Goal: Task Accomplishment & Management: Manage account settings

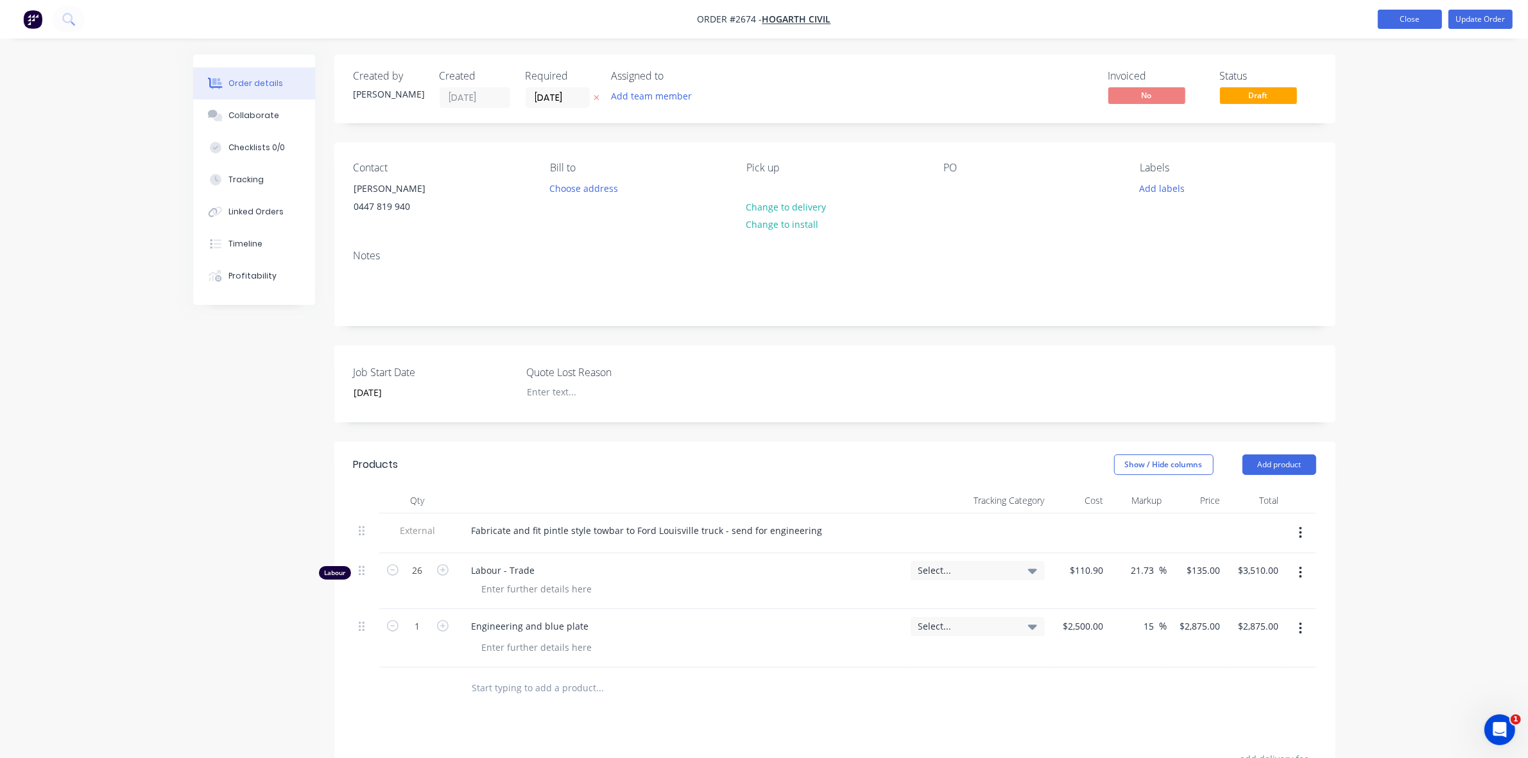
click at [1409, 16] on button "Close" at bounding box center [1410, 19] width 64 height 19
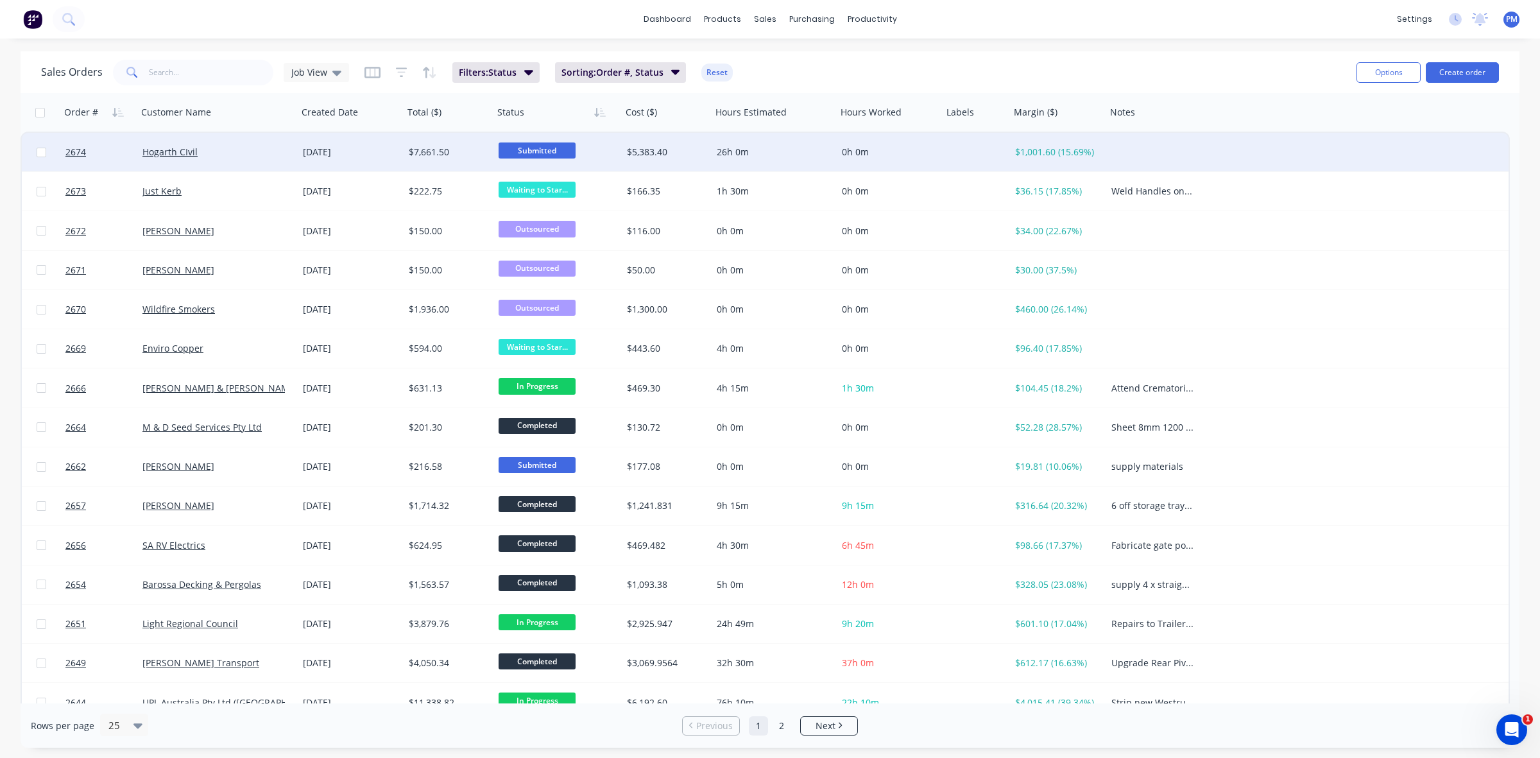
click at [276, 154] on div "Hogarth CIvil" at bounding box center [213, 152] width 142 height 13
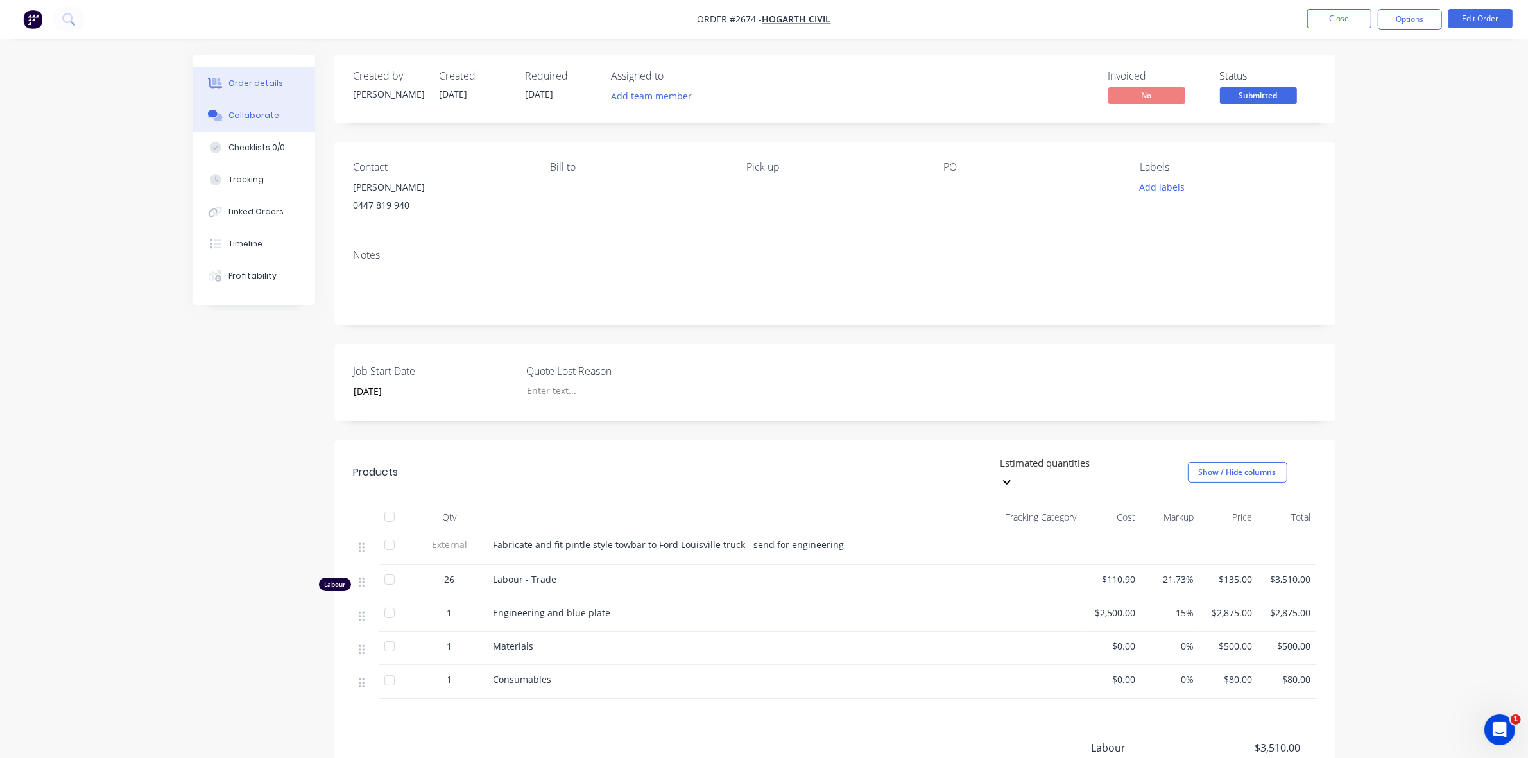
click at [248, 114] on div "Collaborate" at bounding box center [253, 116] width 51 height 12
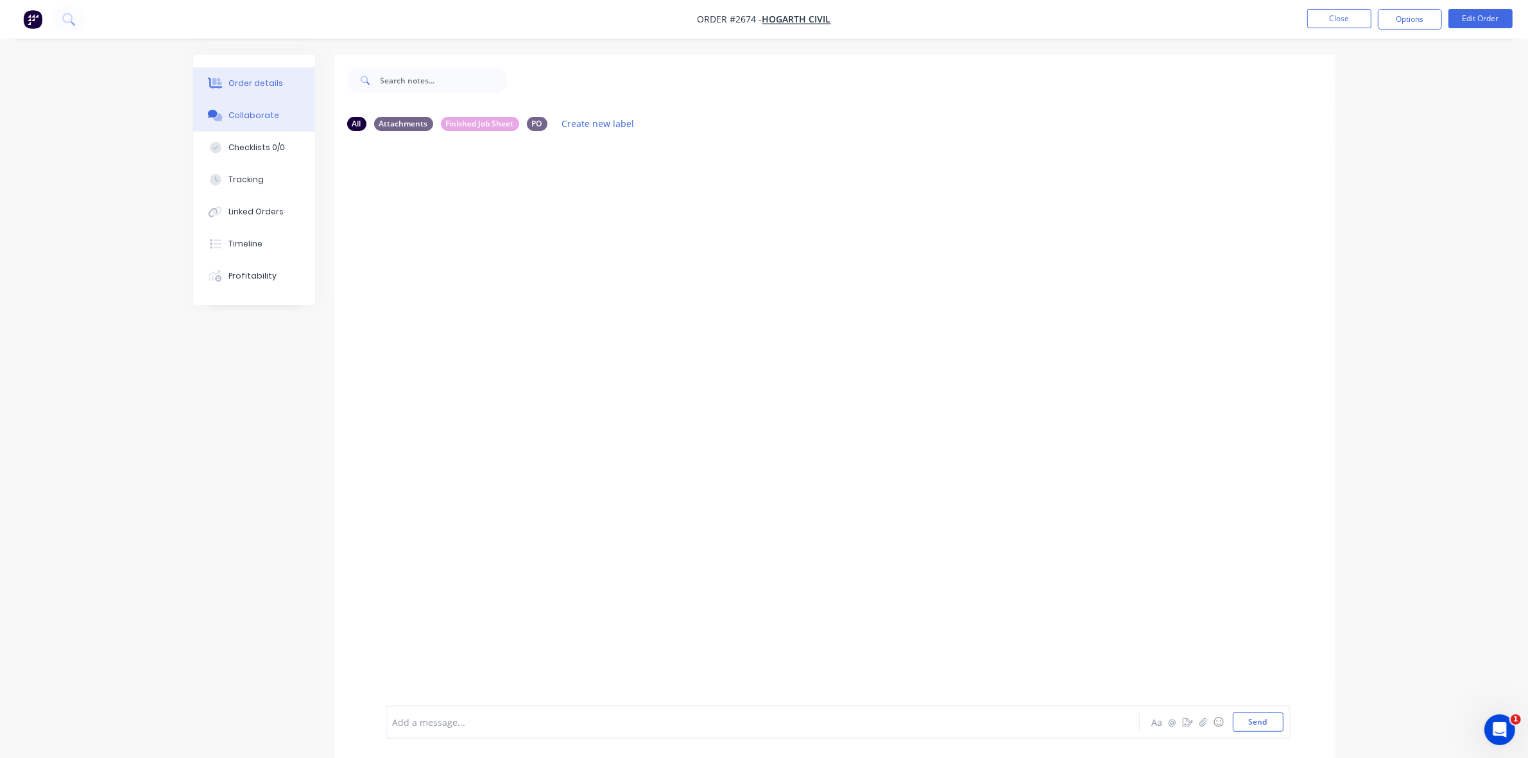
click at [254, 78] on div "Order details" at bounding box center [255, 84] width 55 height 12
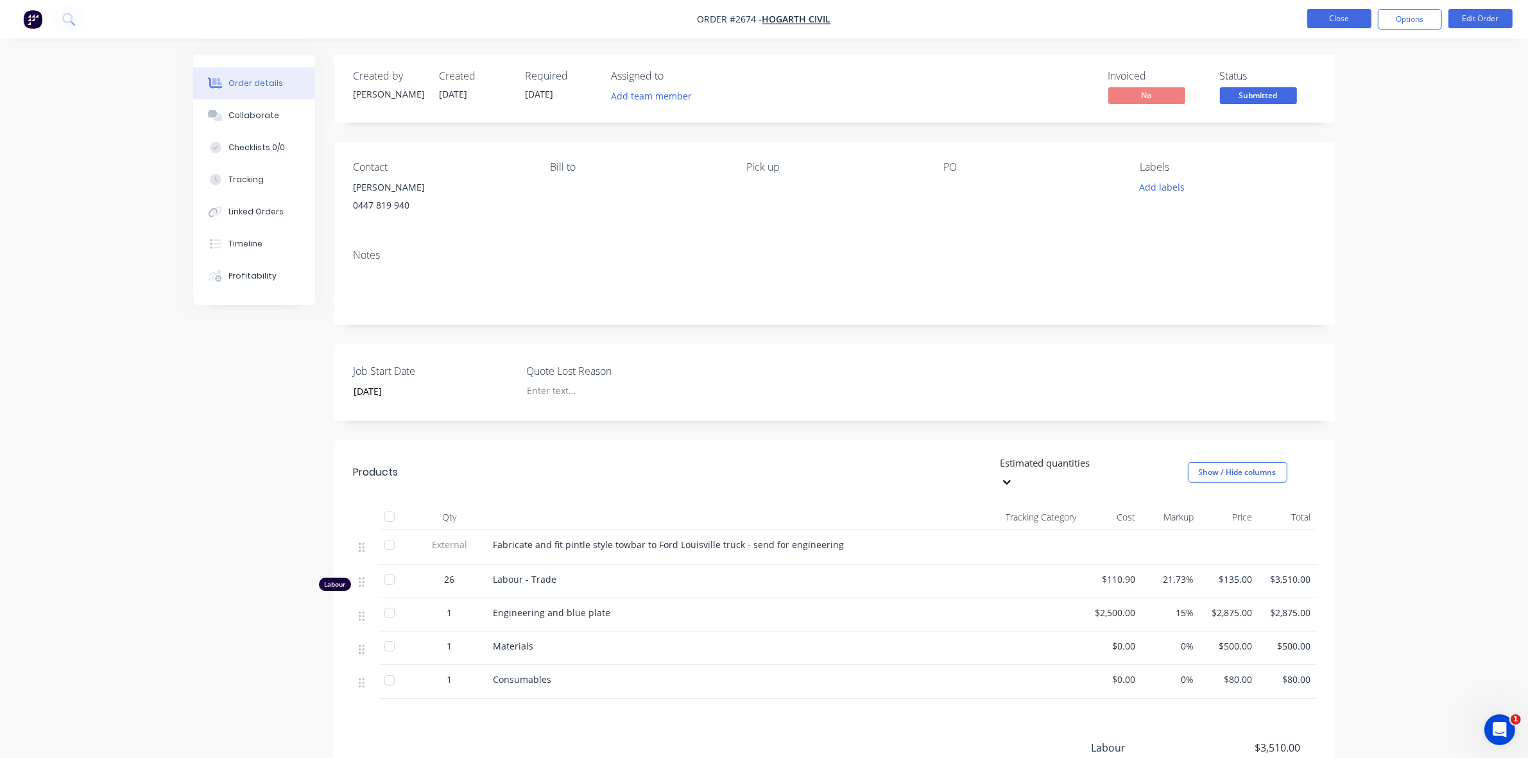
click at [1332, 16] on button "Close" at bounding box center [1339, 18] width 64 height 19
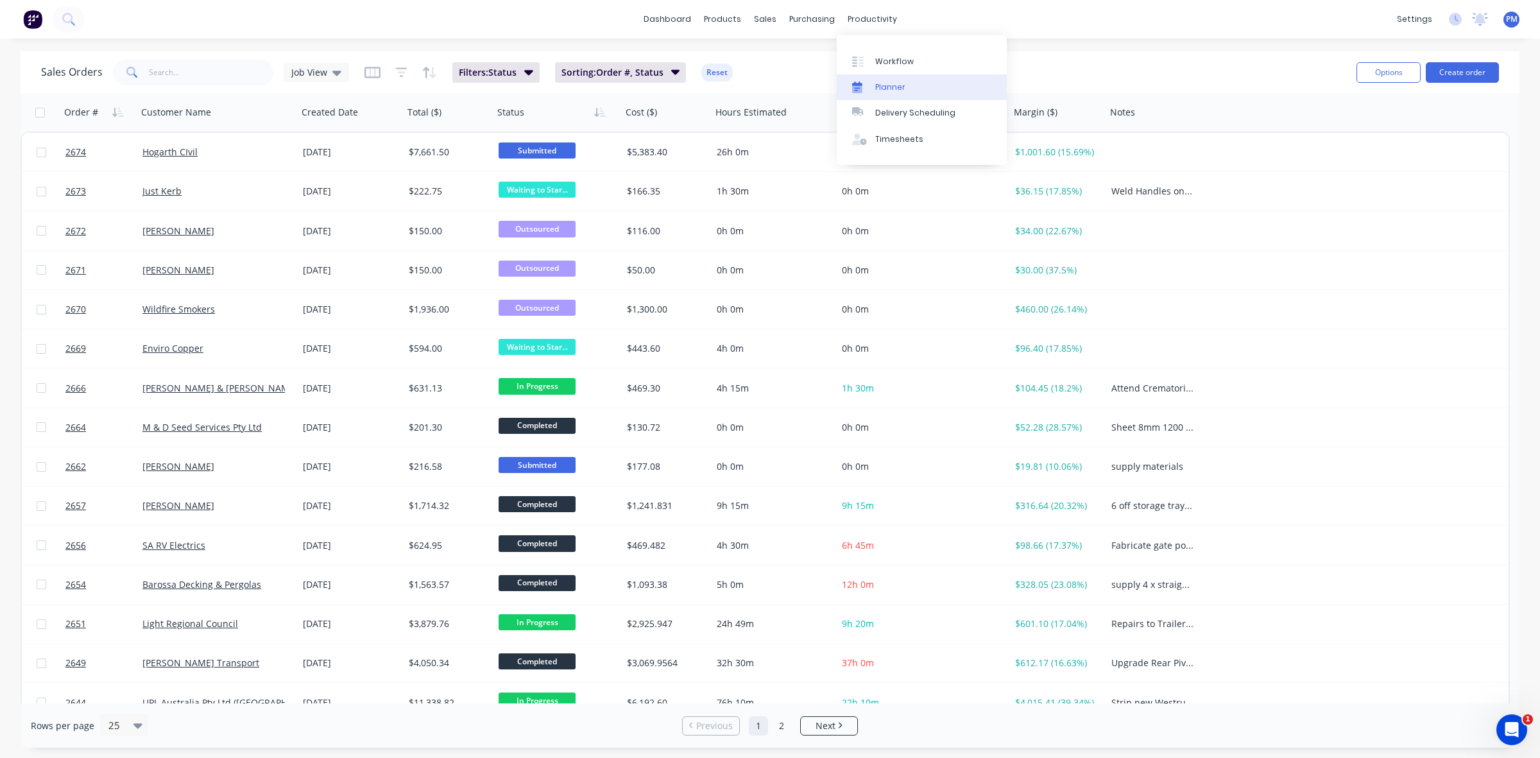
click at [888, 88] on div "Planner" at bounding box center [890, 88] width 30 height 12
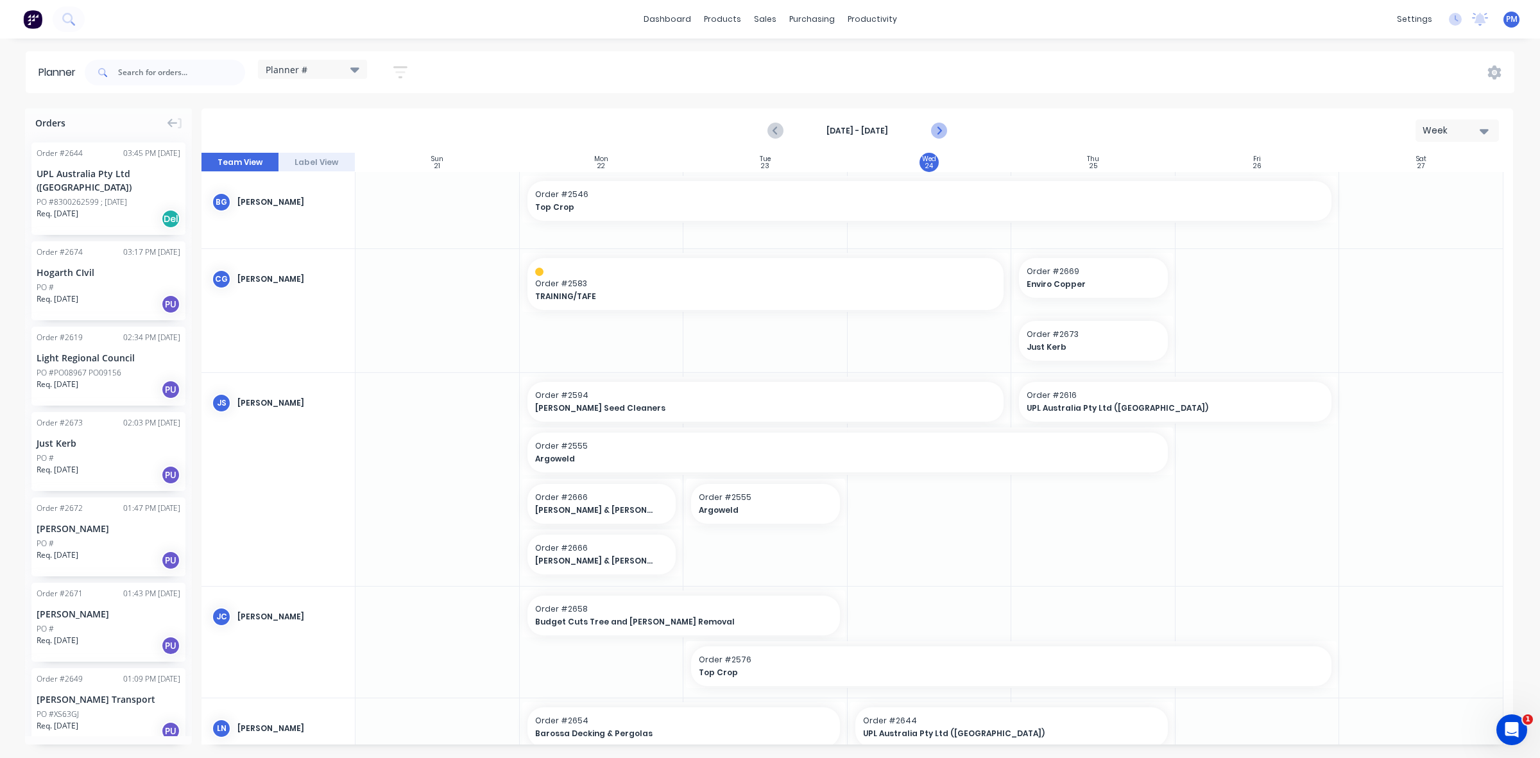
click at [939, 130] on icon "Next page" at bounding box center [938, 130] width 15 height 15
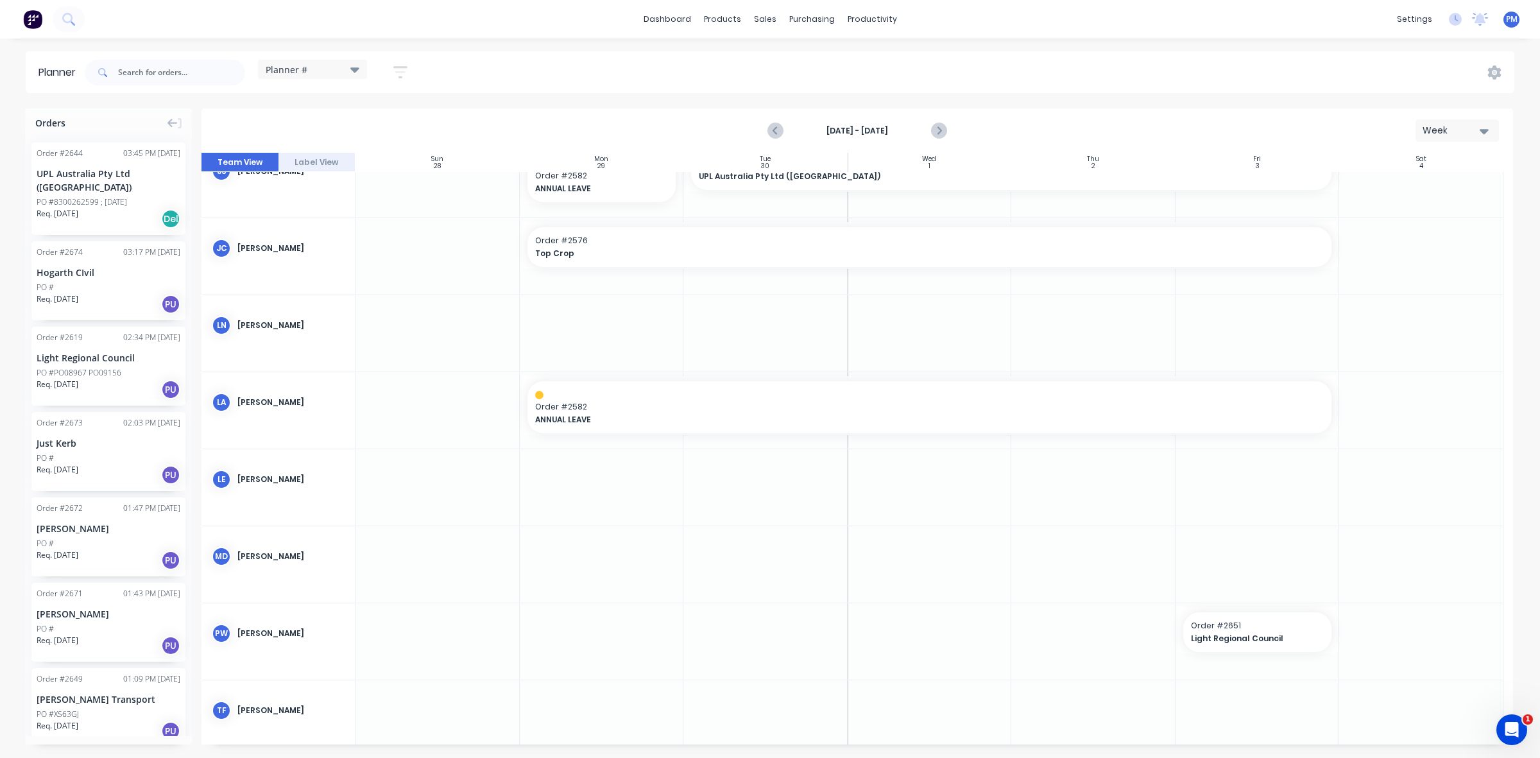
scroll to position [207, 0]
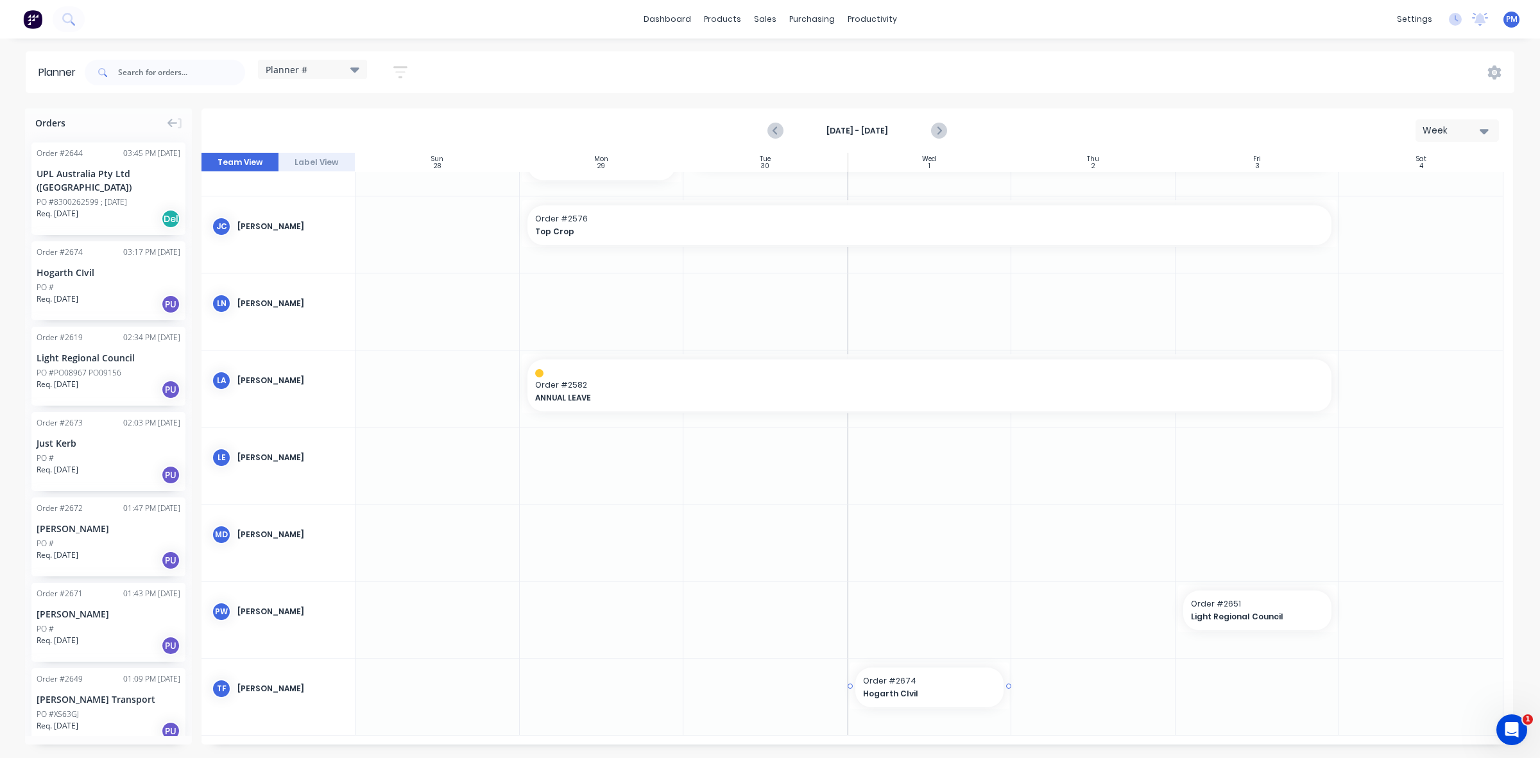
drag, startPoint x: 66, startPoint y: 262, endPoint x: 895, endPoint y: 733, distance: 953.7
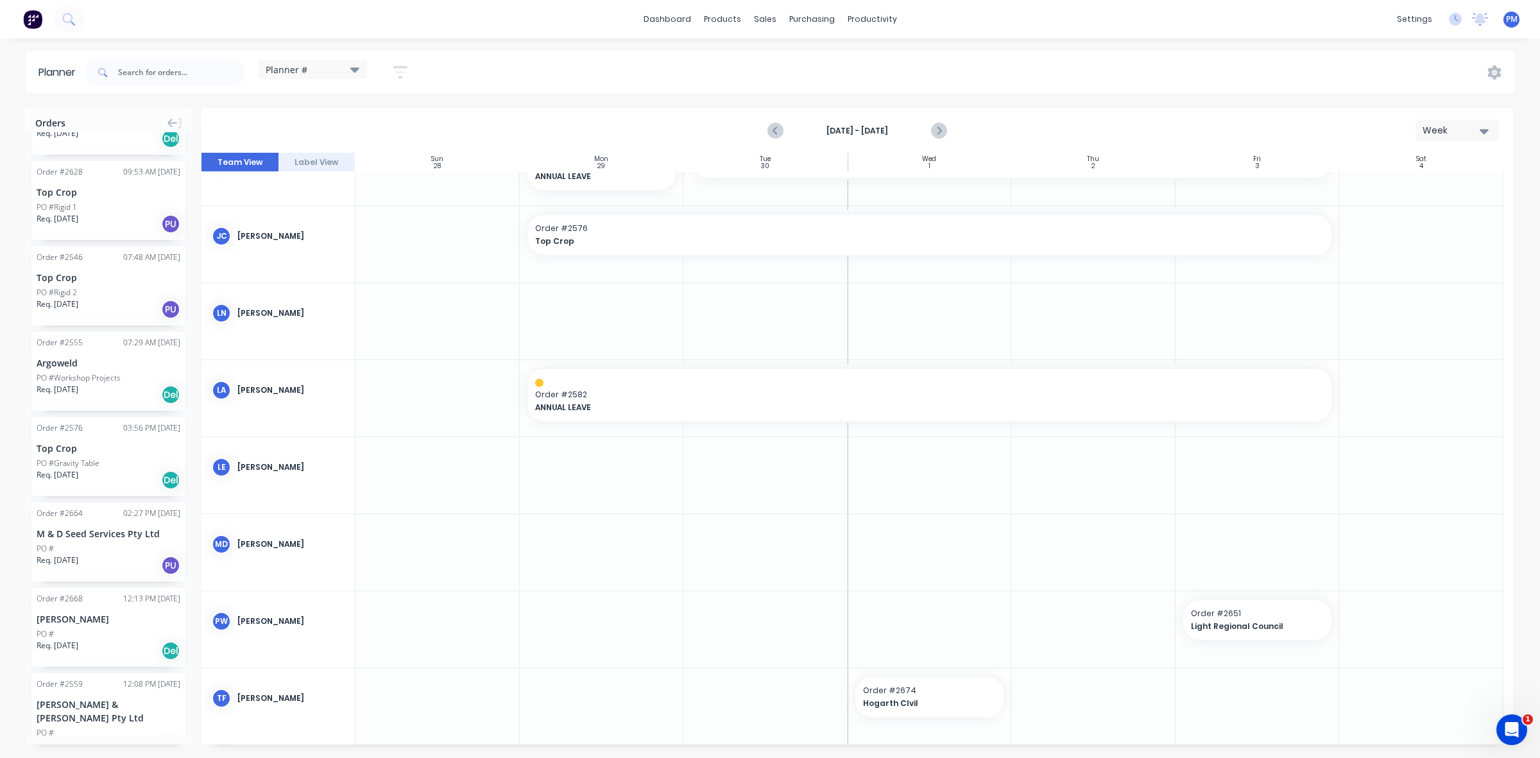
scroll to position [1168, 0]
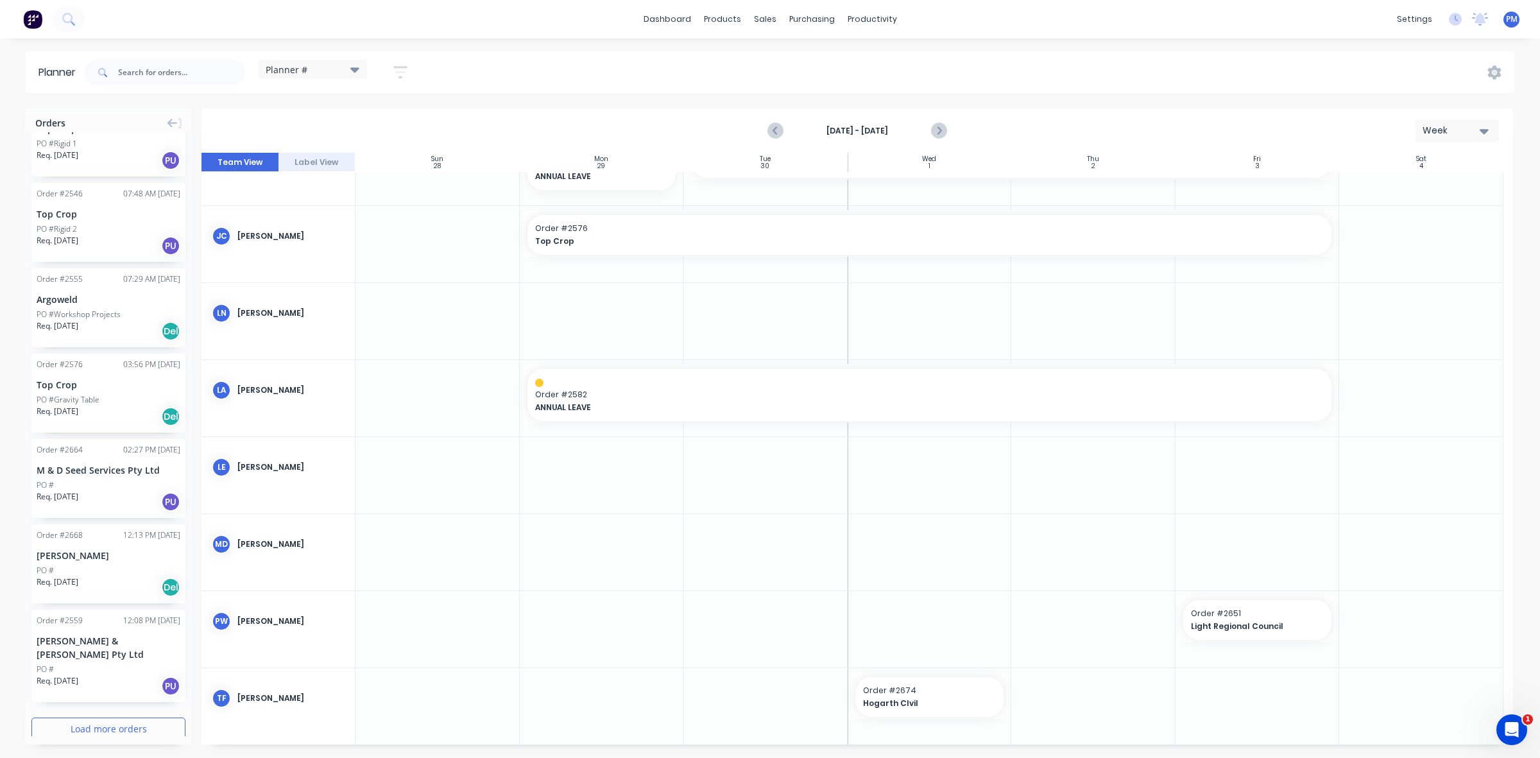
click at [95, 718] on button "Load more orders" at bounding box center [108, 729] width 154 height 22
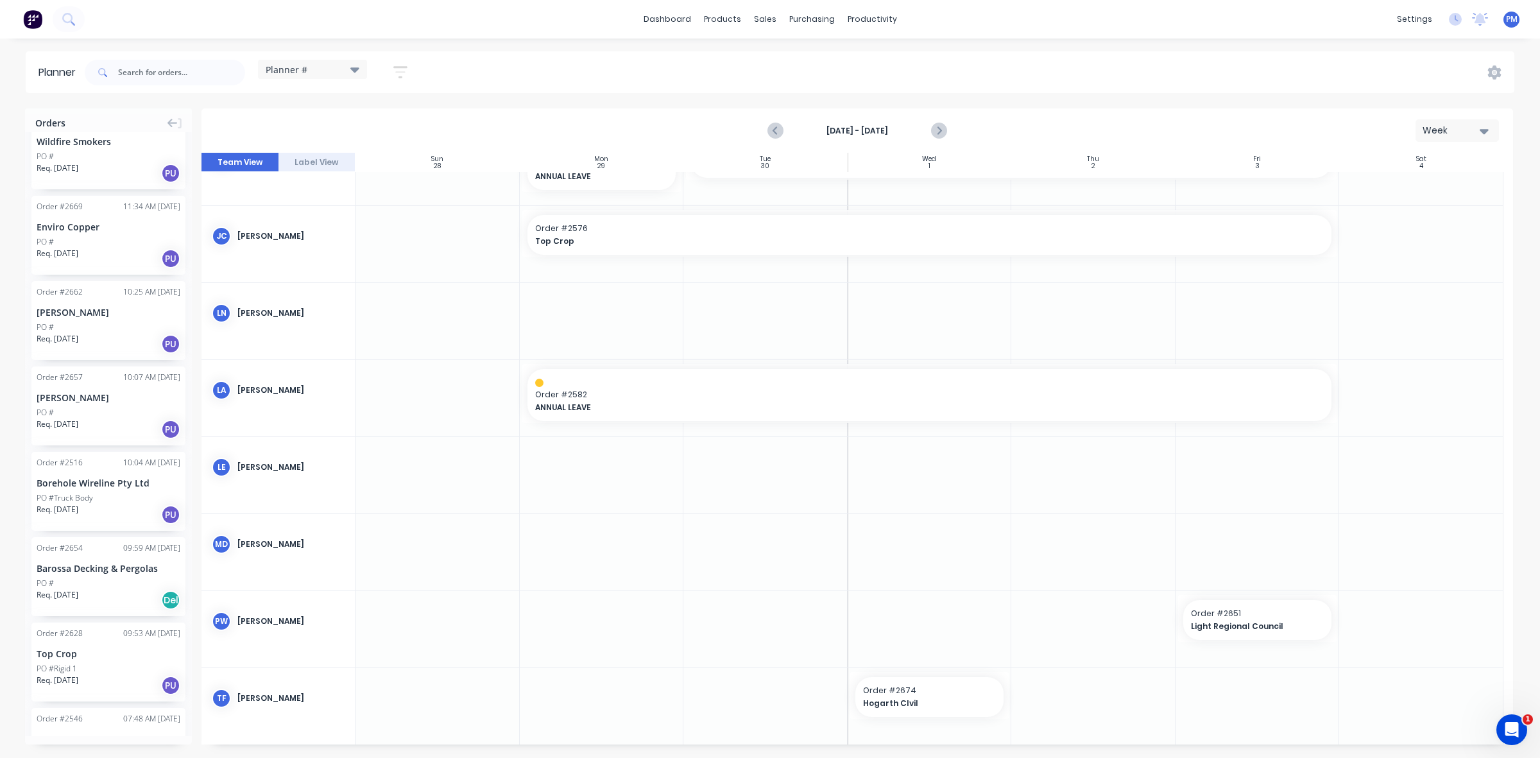
scroll to position [617, 0]
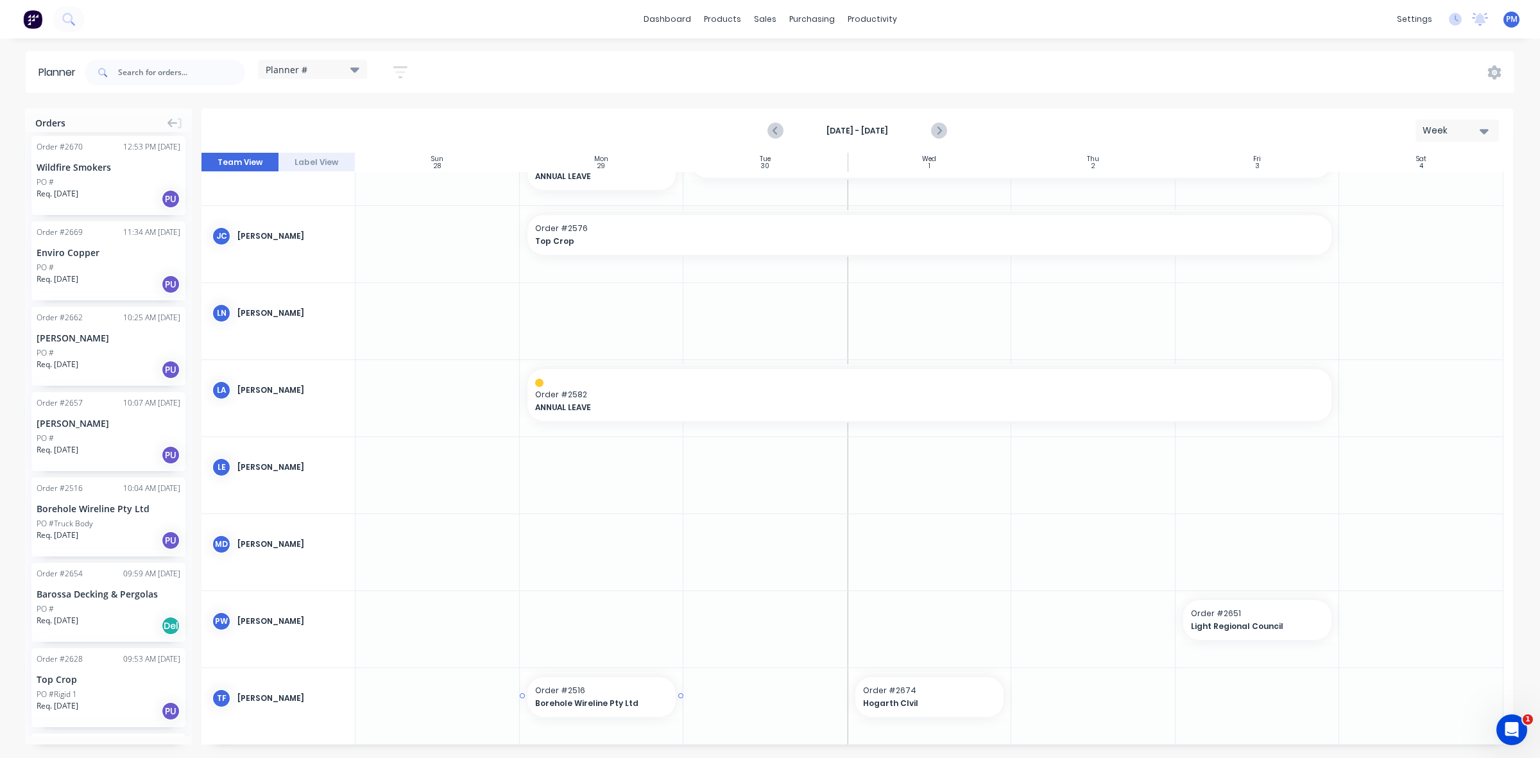
drag, startPoint x: 79, startPoint y: 505, endPoint x: 558, endPoint y: 698, distance: 516.7
drag, startPoint x: 678, startPoint y: 694, endPoint x: 735, endPoint y: 691, distance: 57.2
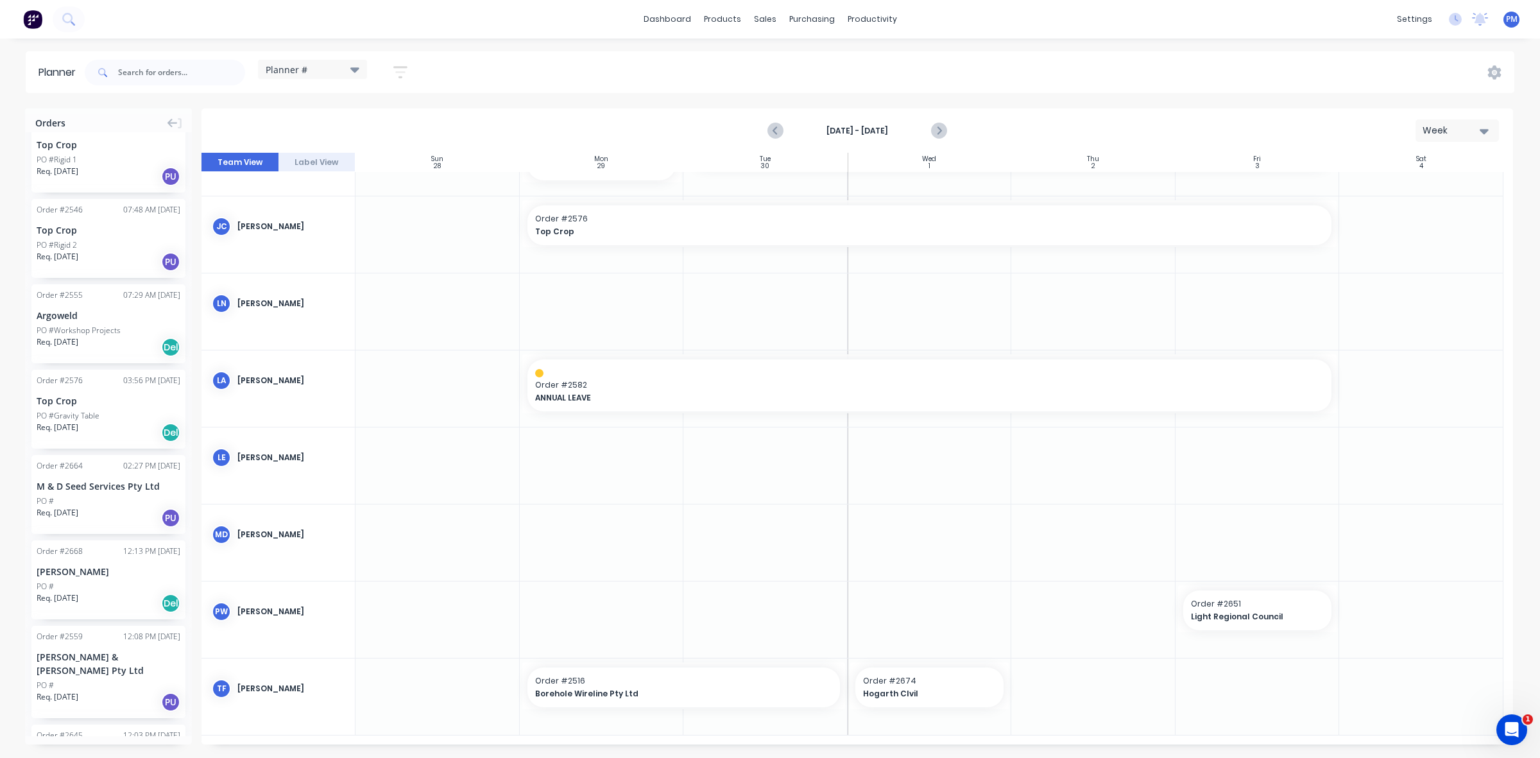
scroll to position [1179, 0]
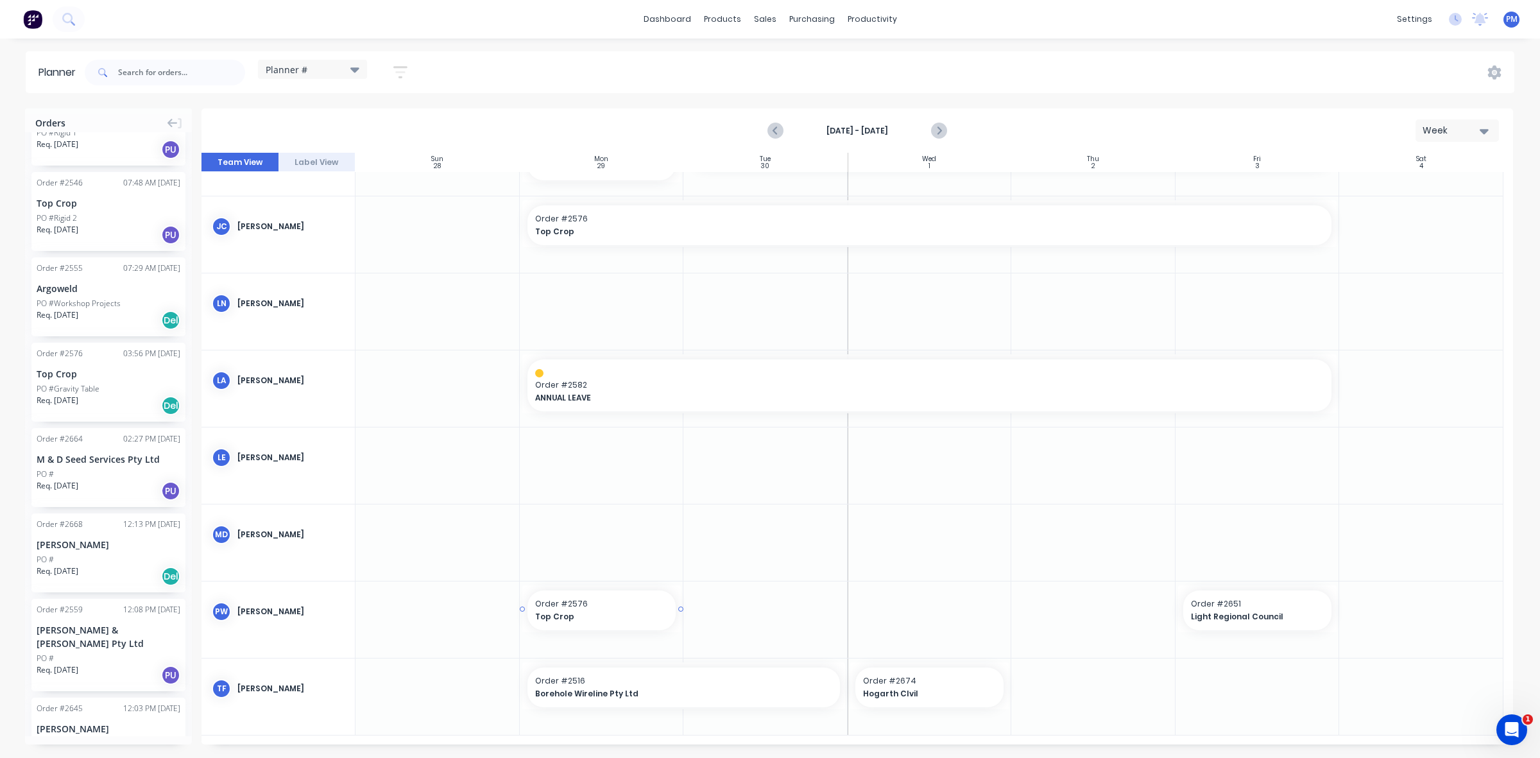
drag, startPoint x: 90, startPoint y: 368, endPoint x: 574, endPoint y: 603, distance: 538.8
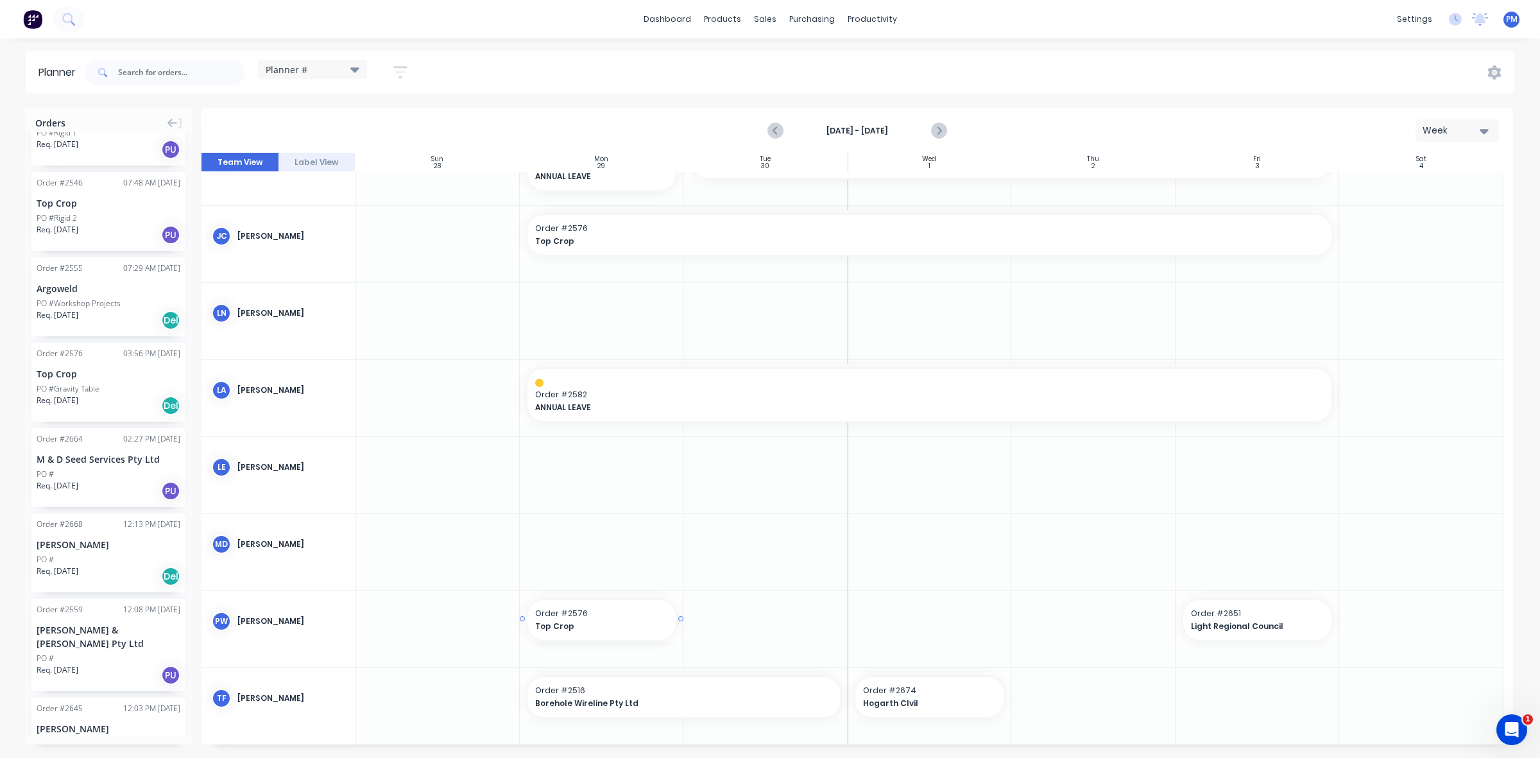
drag, startPoint x: 676, startPoint y: 617, endPoint x: 595, endPoint y: 632, distance: 82.3
drag, startPoint x: 680, startPoint y: 620, endPoint x: 1019, endPoint y: 623, distance: 338.9
click at [426, 488] on div at bounding box center [438, 475] width 164 height 76
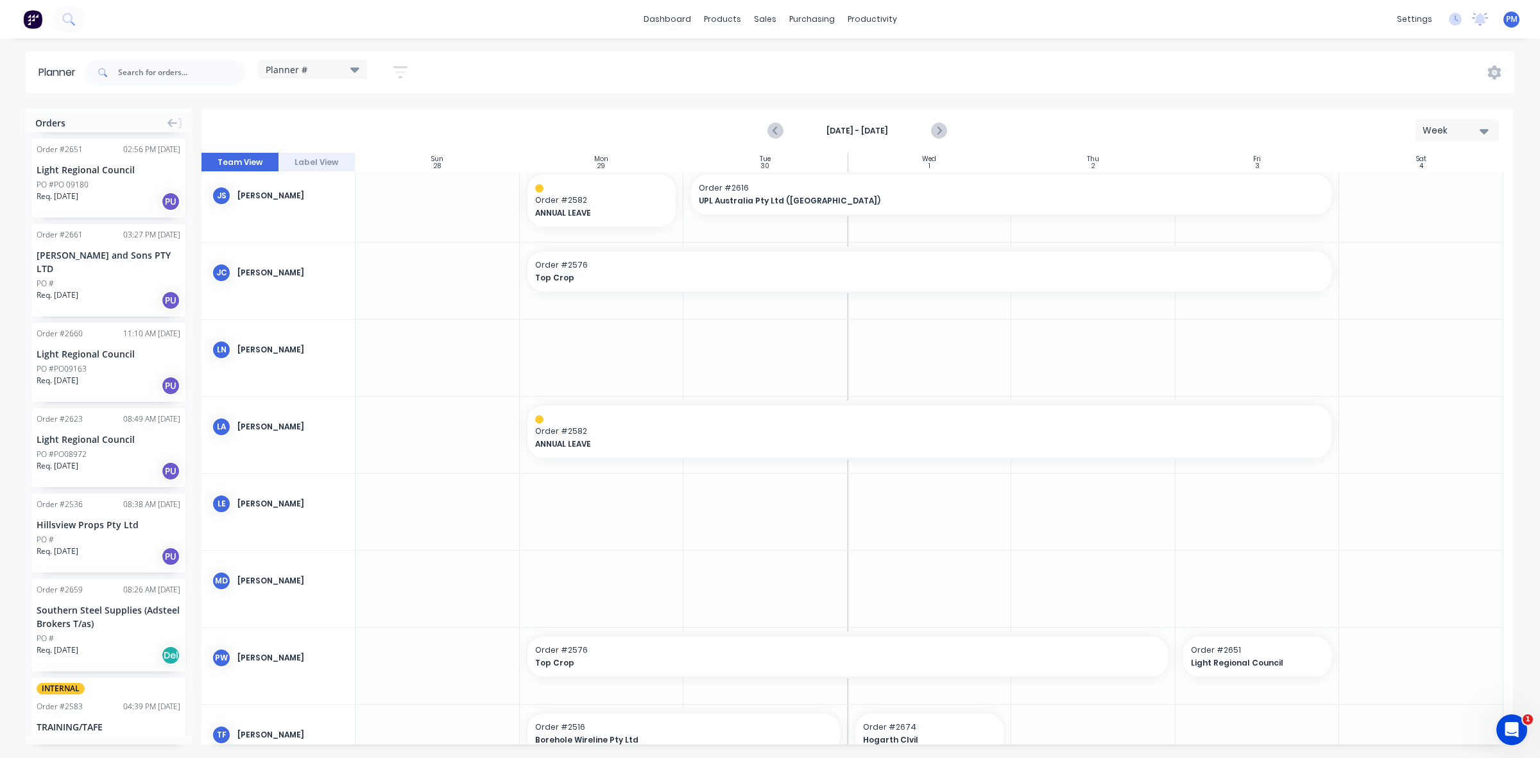
scroll to position [2943, 0]
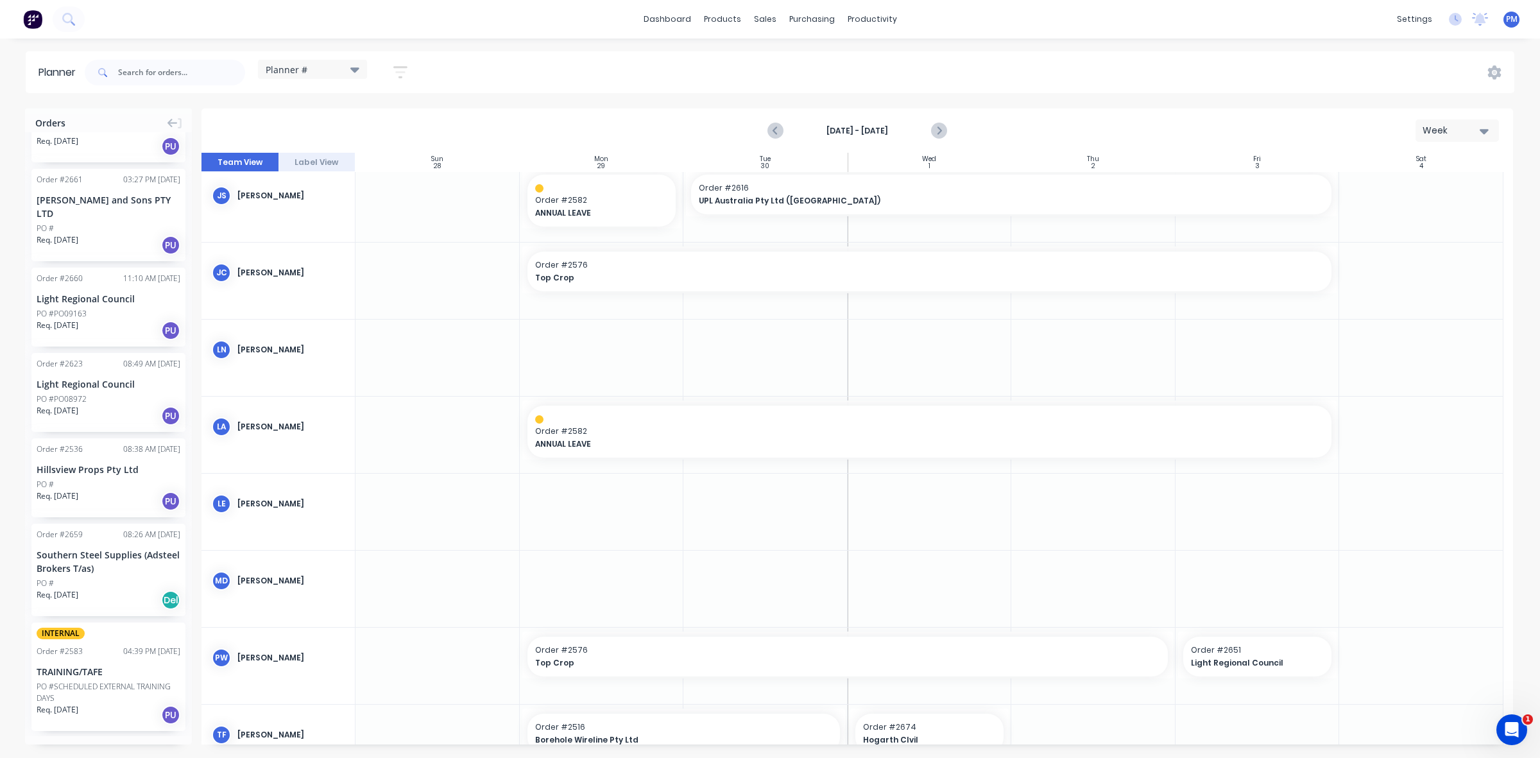
click at [83, 746] on button "Load more orders" at bounding box center [108, 757] width 154 height 22
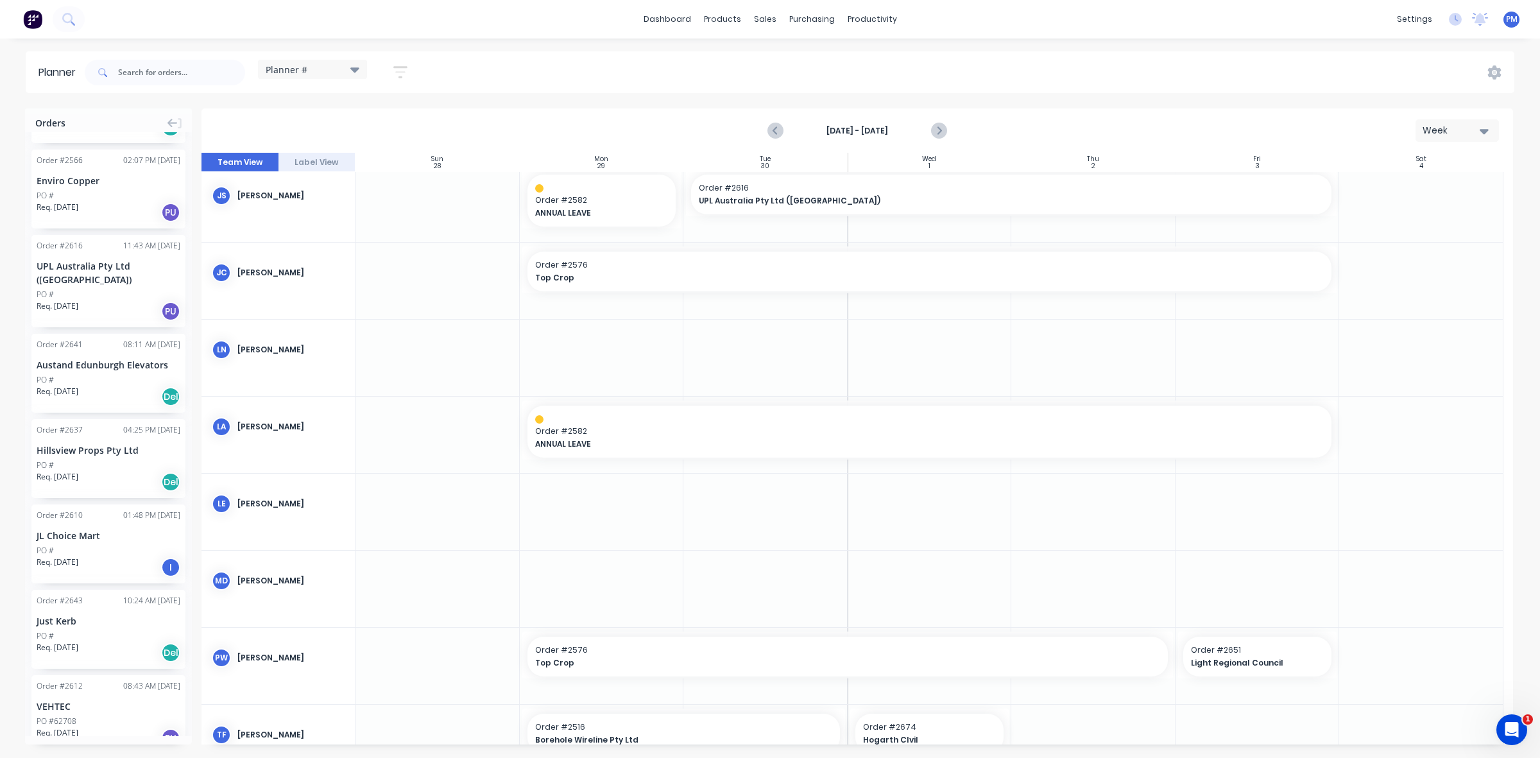
scroll to position [4717, 0]
click at [78, 757] on button "Load more orders" at bounding box center [108, 772] width 154 height 22
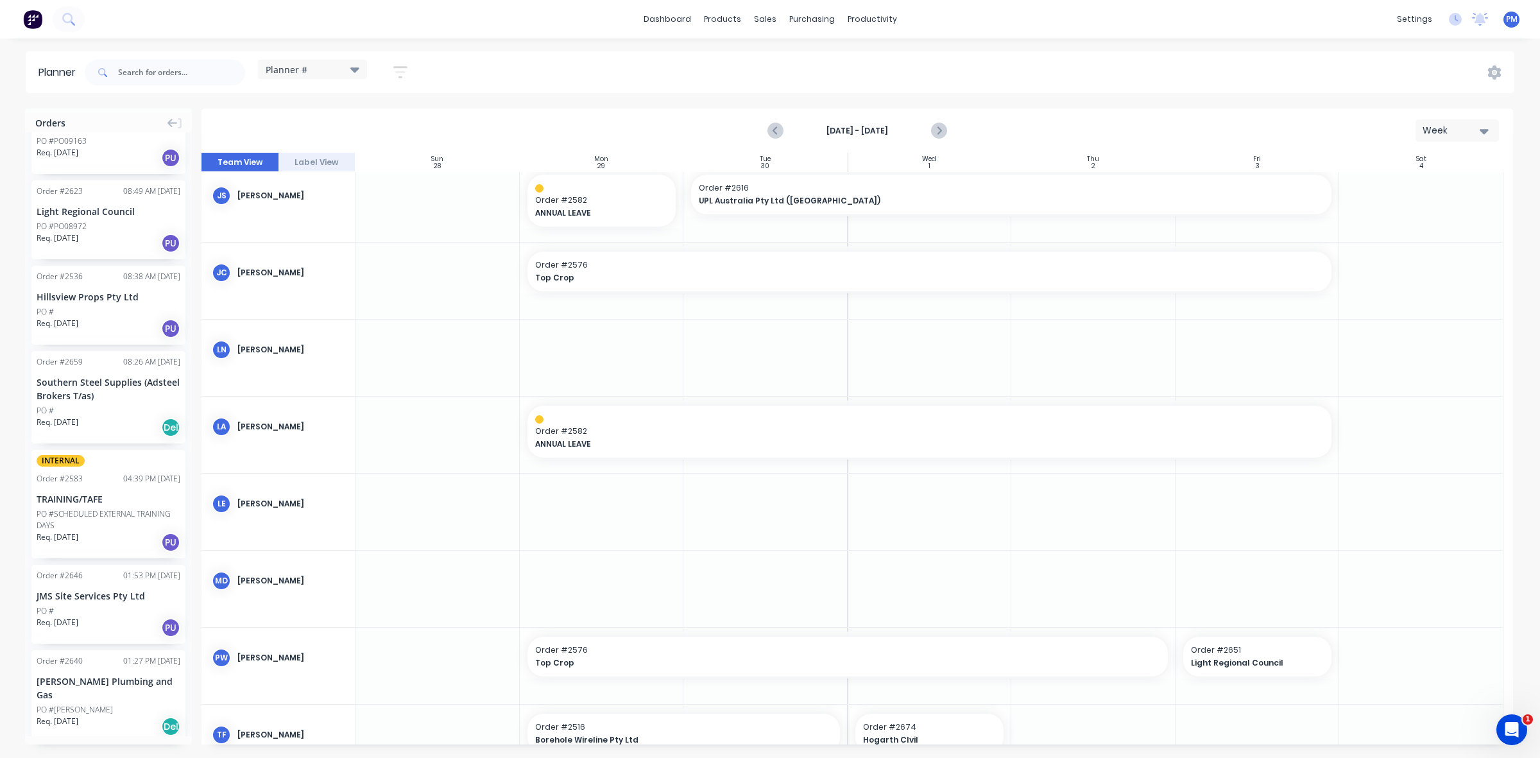
scroll to position [2952, 0]
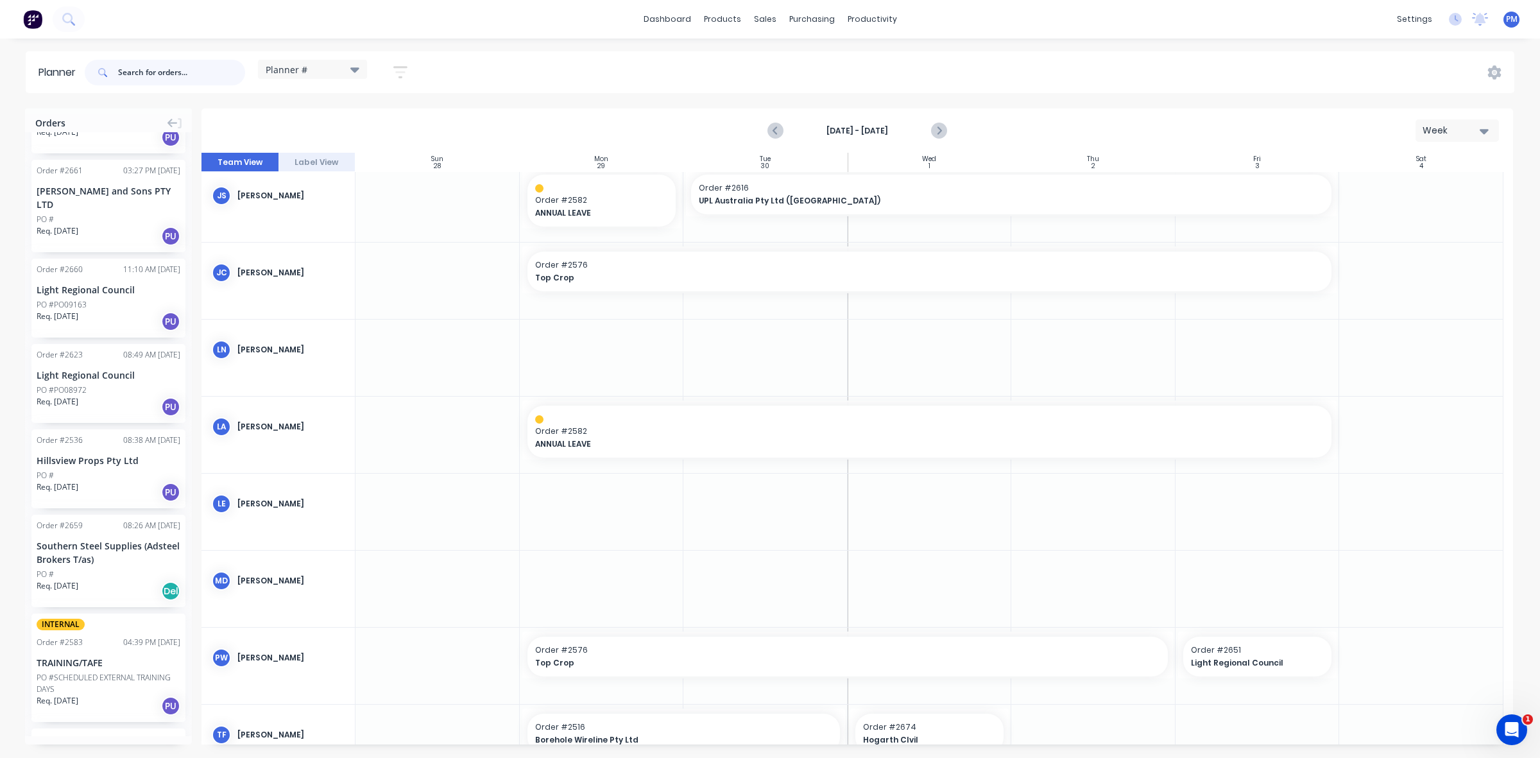
click at [139, 74] on input "text" at bounding box center [181, 73] width 127 height 26
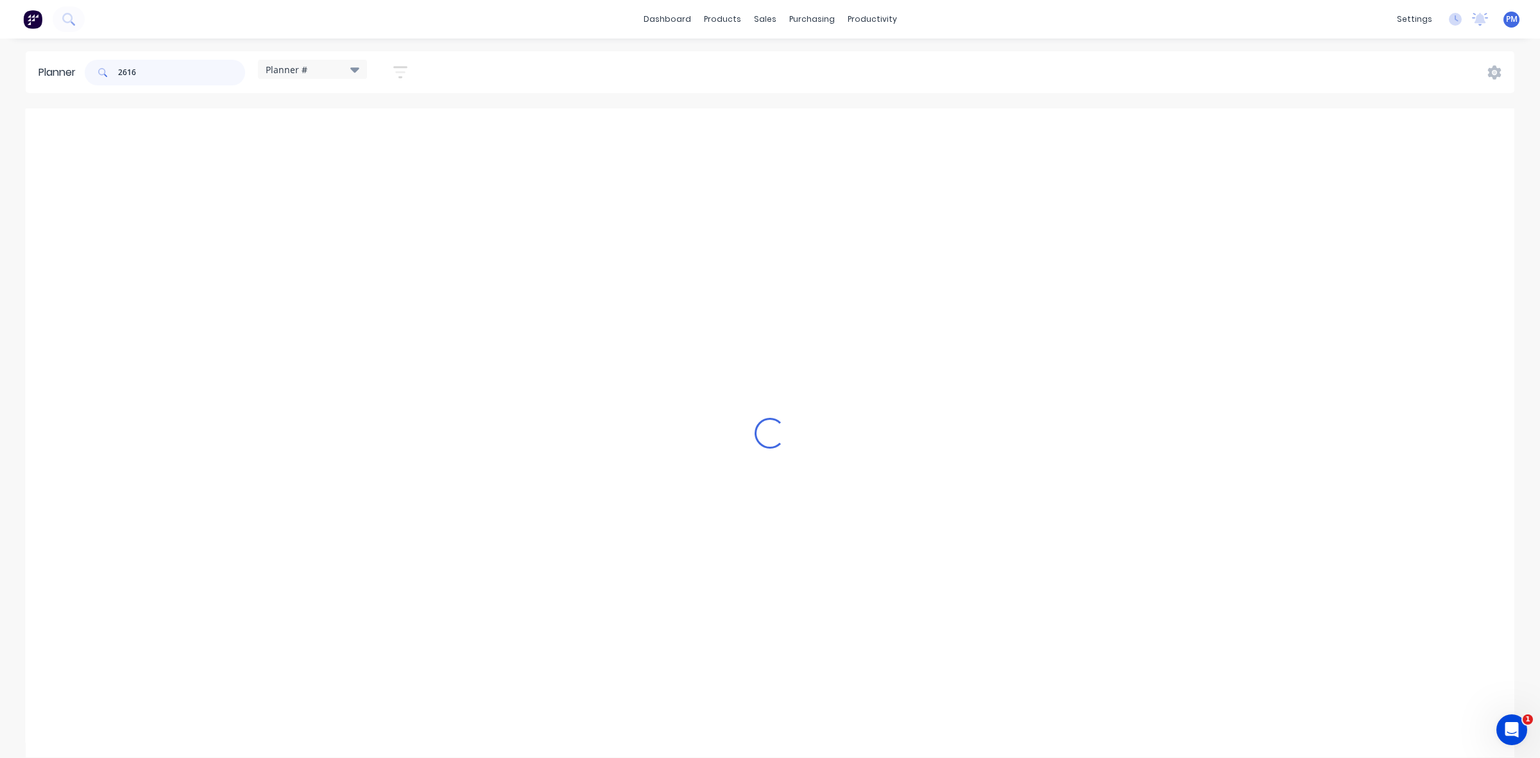
scroll to position [0, 0]
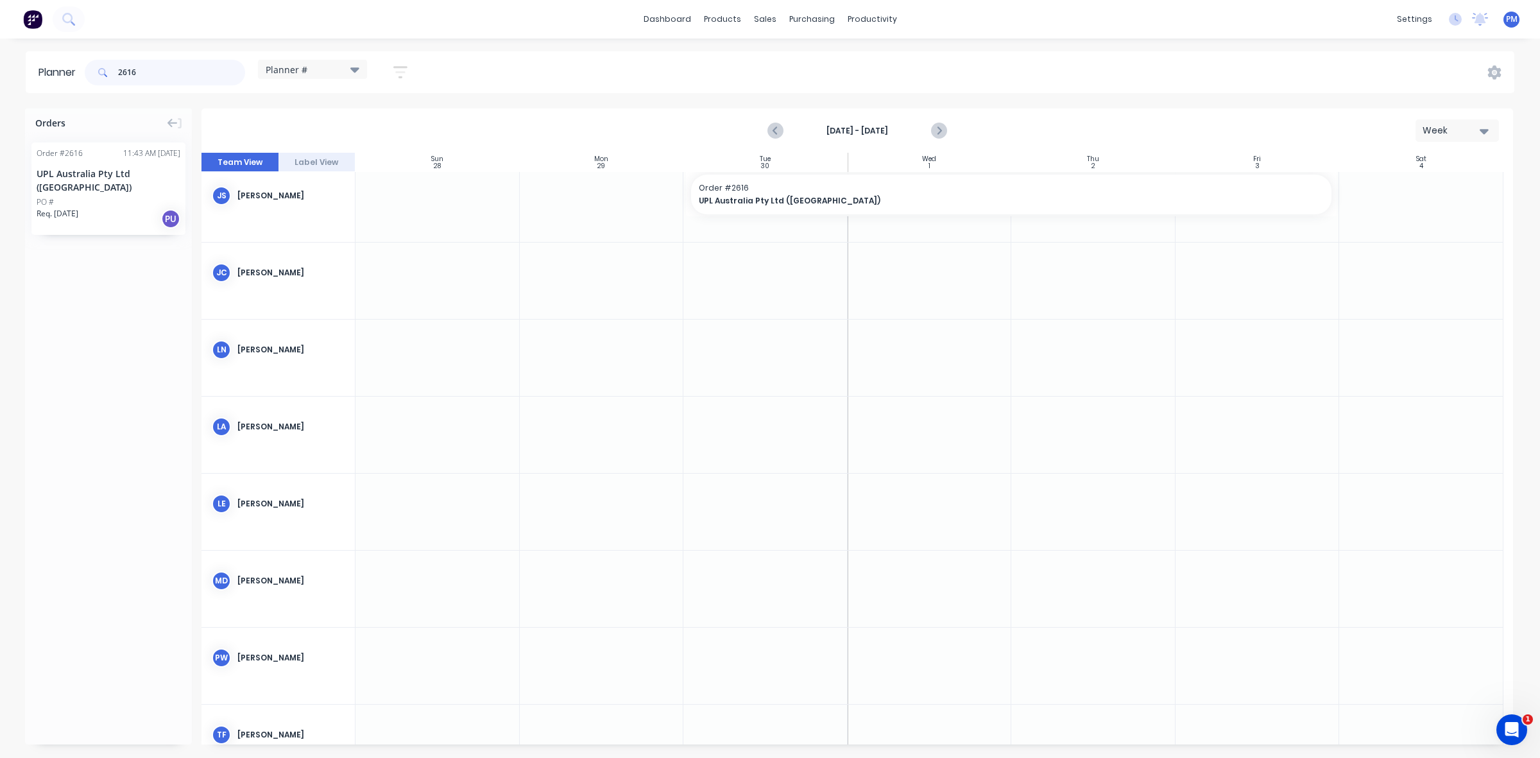
type input "2616"
drag, startPoint x: 91, startPoint y: 176, endPoint x: 555, endPoint y: 556, distance: 599.7
drag, startPoint x: 678, startPoint y: 579, endPoint x: 739, endPoint y: 576, distance: 60.4
drag, startPoint x: 150, startPoint y: 68, endPoint x: 101, endPoint y: 69, distance: 48.2
click at [101, 69] on div "2616" at bounding box center [165, 73] width 160 height 26
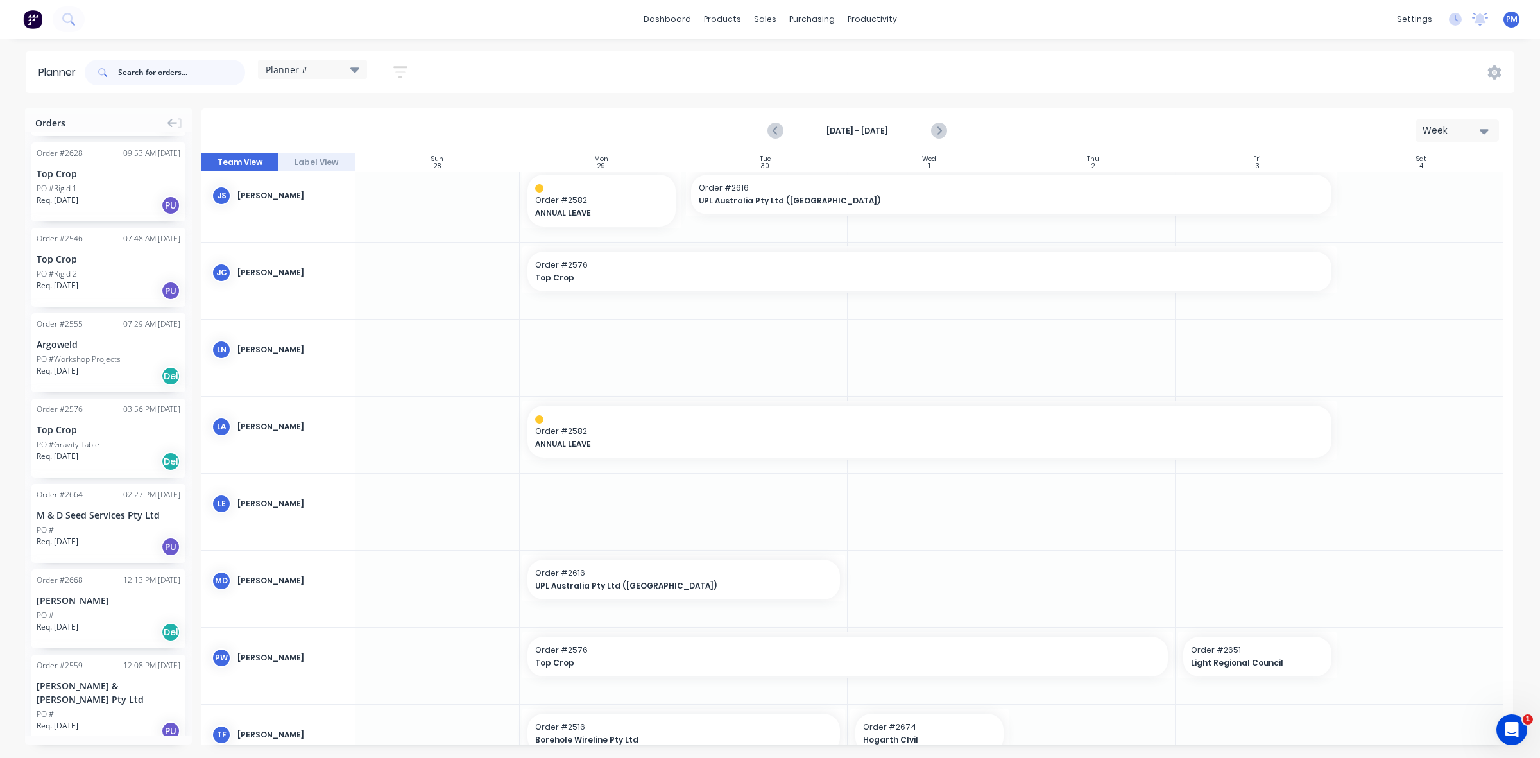
scroll to position [1168, 0]
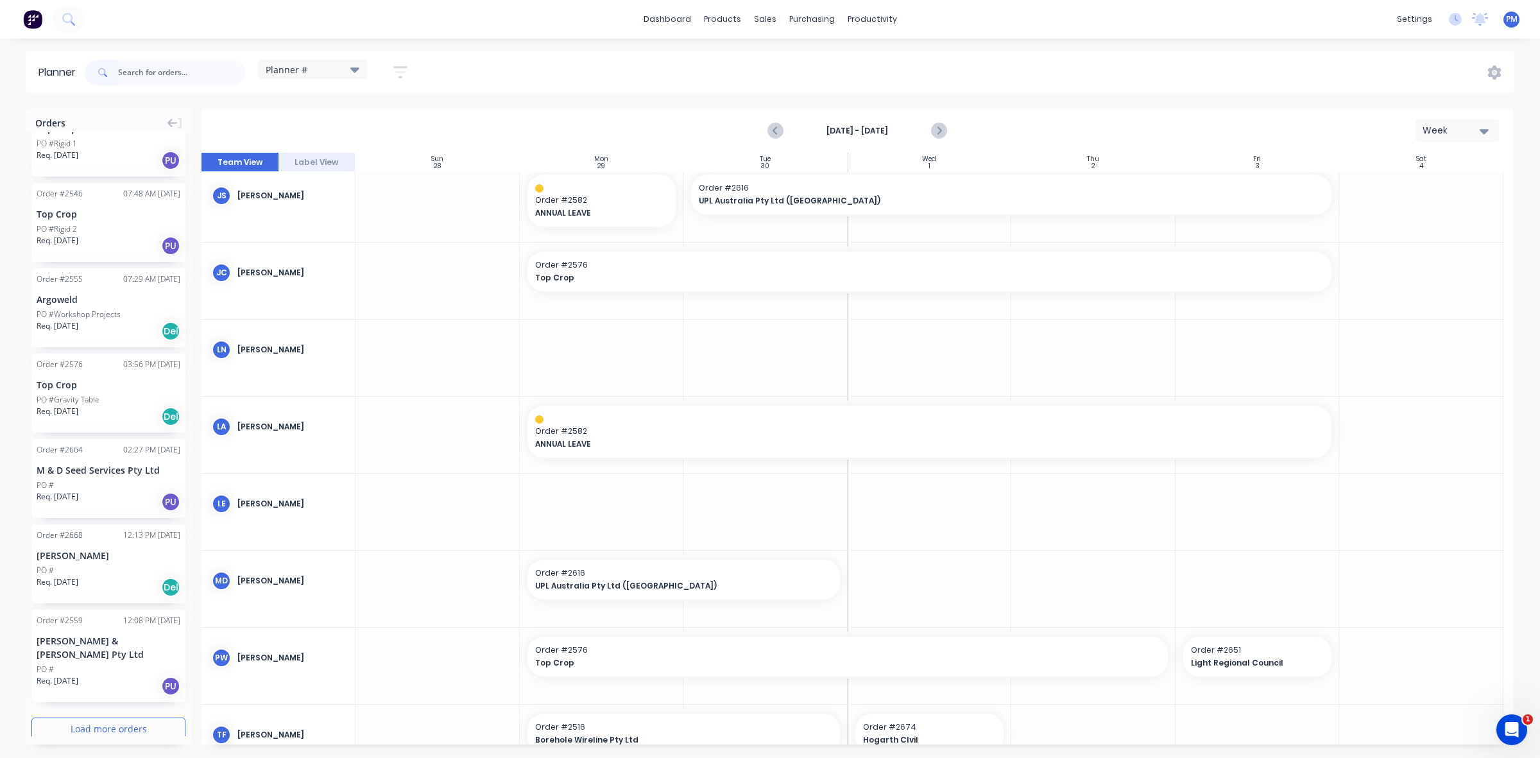
click at [113, 718] on button "Load more orders" at bounding box center [108, 729] width 154 height 22
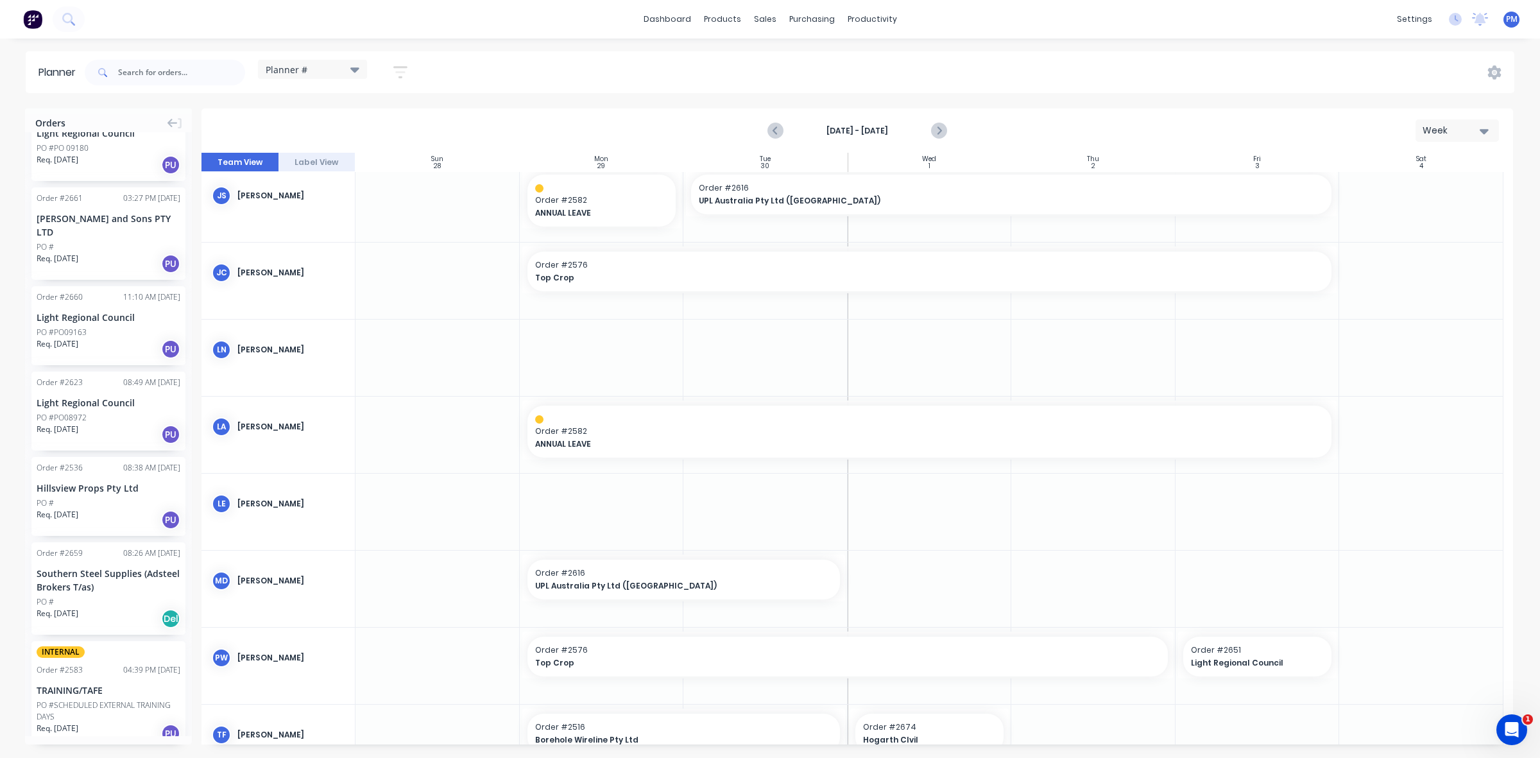
scroll to position [2943, 0]
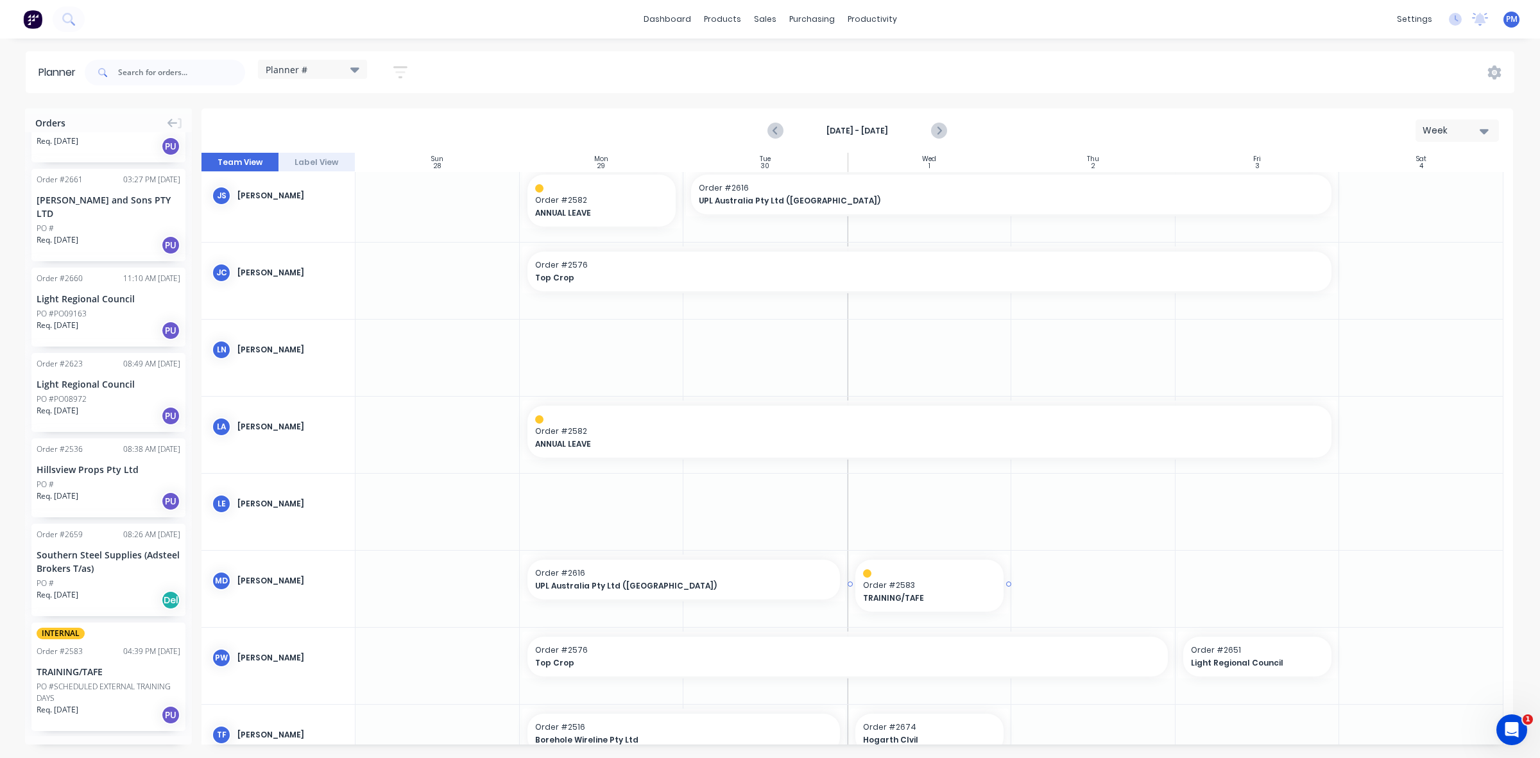
drag, startPoint x: 71, startPoint y: 619, endPoint x: 873, endPoint y: 573, distance: 803.6
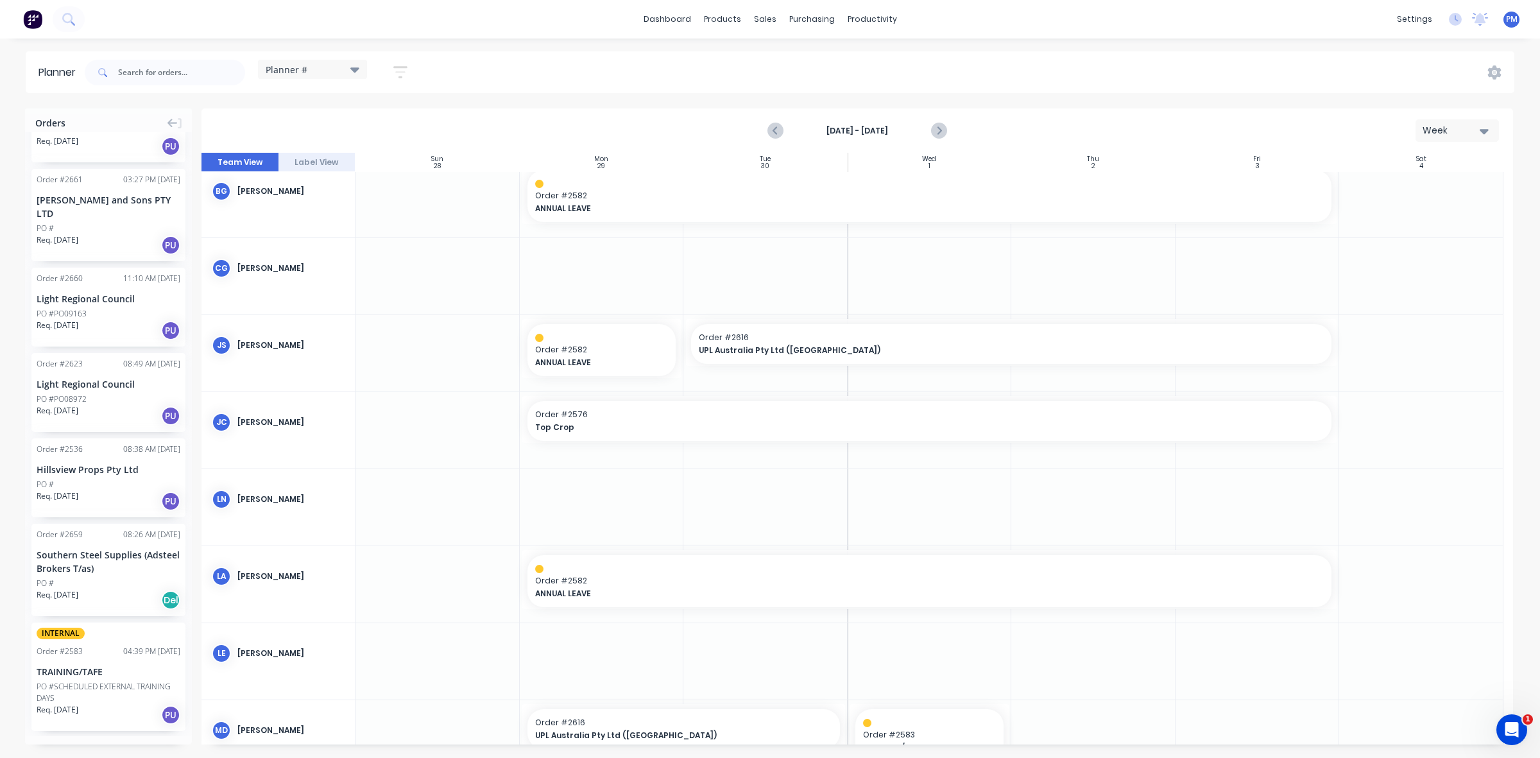
scroll to position [0, 0]
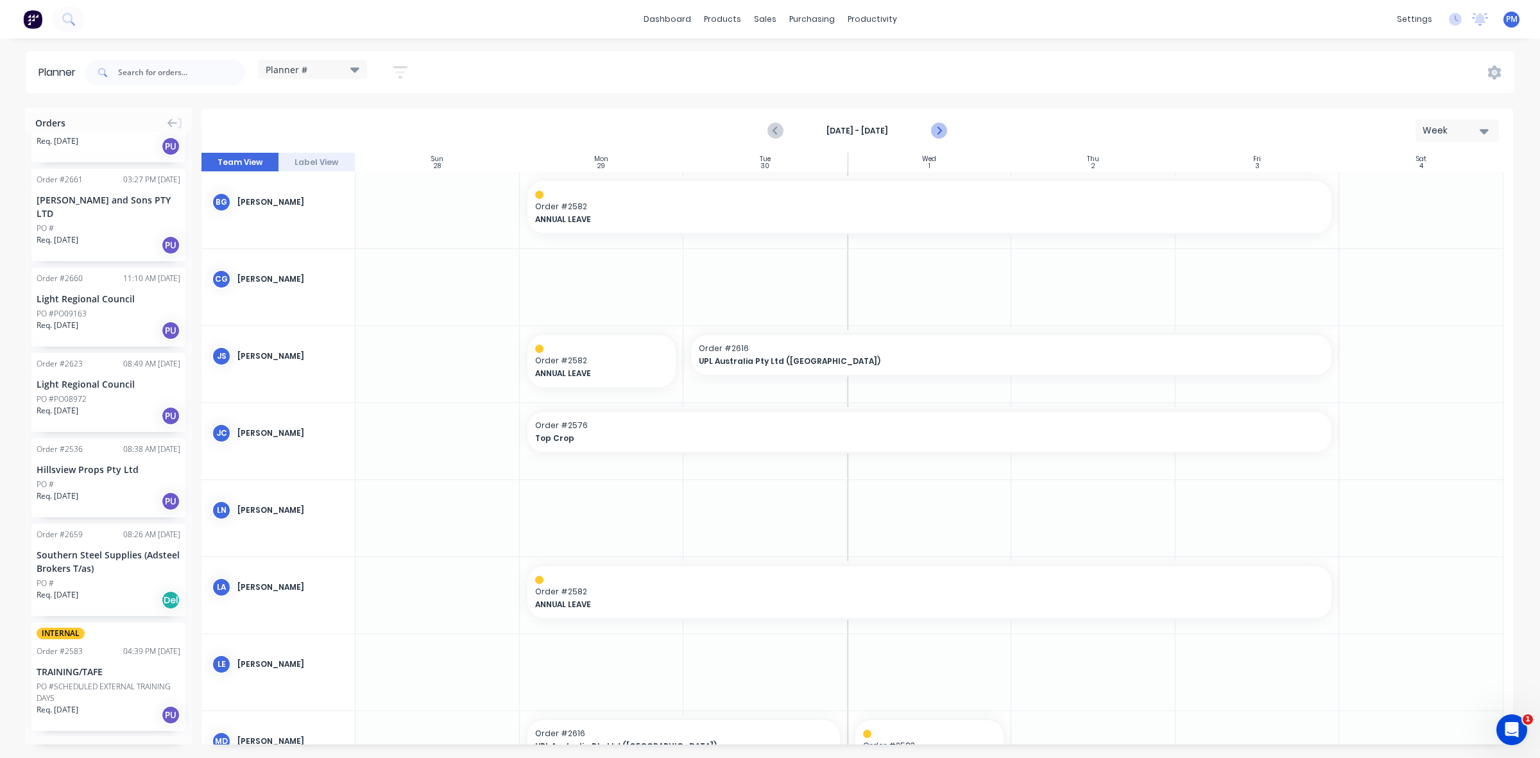
click at [942, 128] on icon "Next page" at bounding box center [938, 130] width 15 height 15
click at [938, 133] on icon "Next page" at bounding box center [939, 131] width 6 height 10
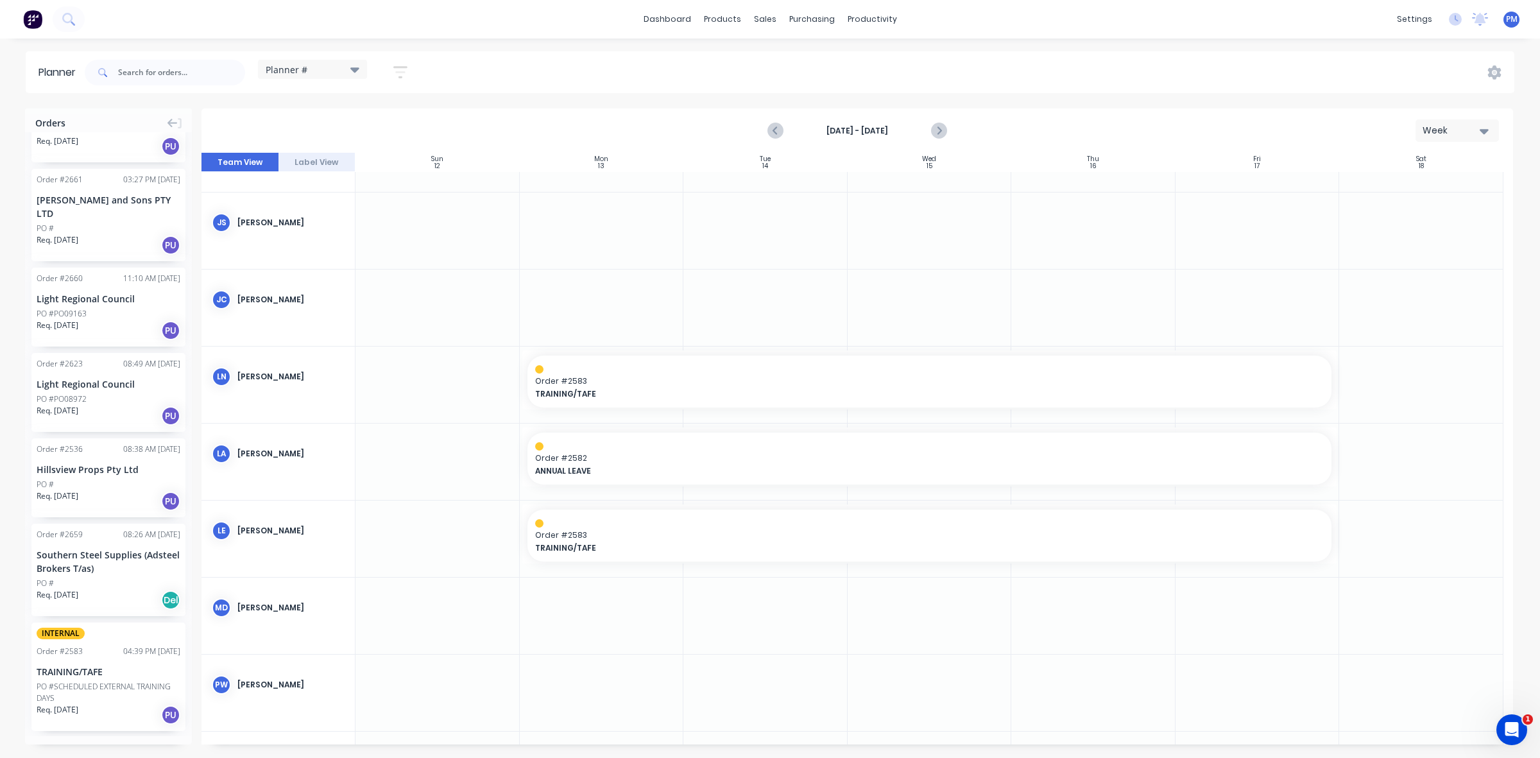
scroll to position [160, 0]
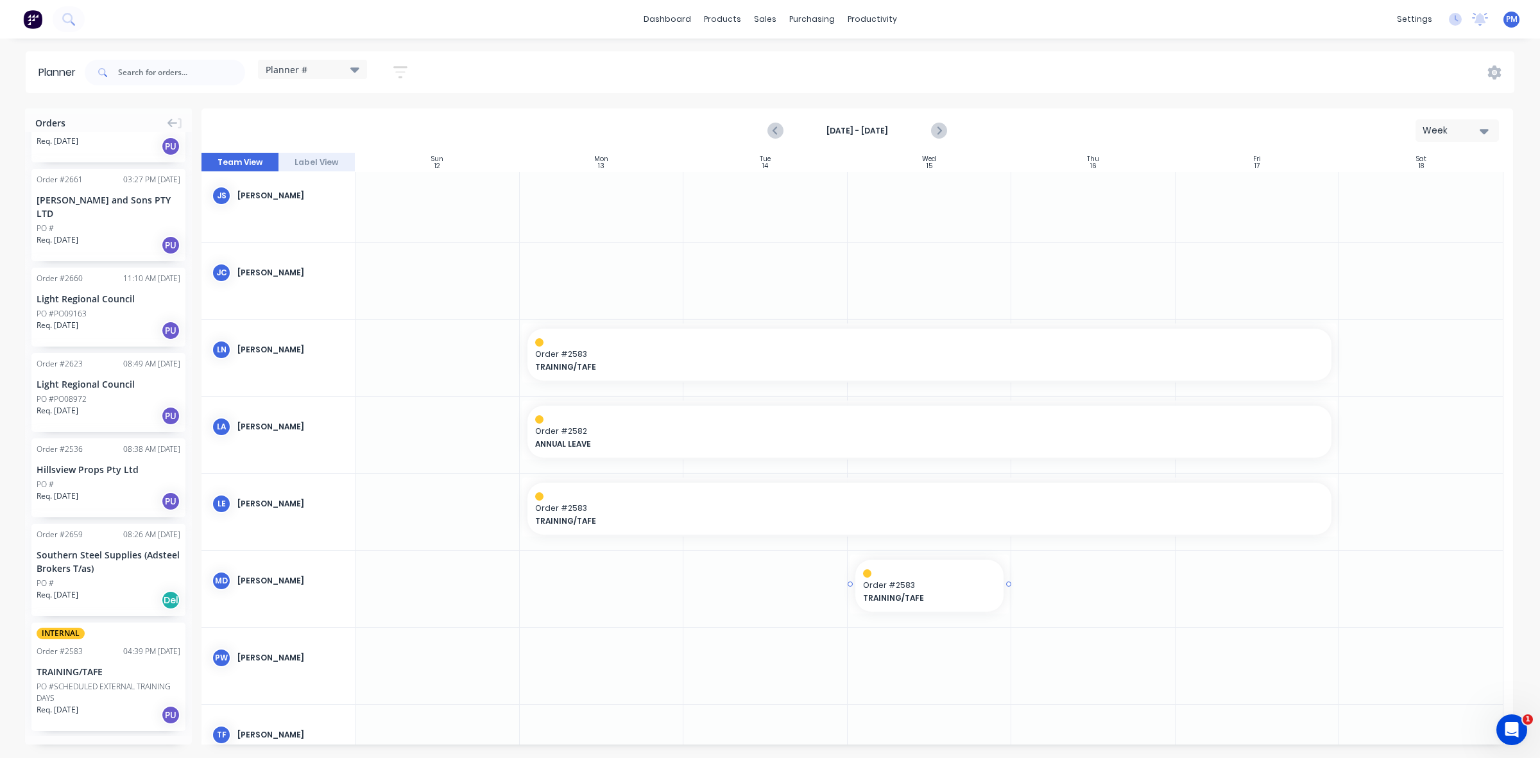
drag, startPoint x: 85, startPoint y: 599, endPoint x: 871, endPoint y: 569, distance: 786.8
click at [775, 133] on icon "Previous page" at bounding box center [775, 130] width 15 height 15
drag, startPoint x: 97, startPoint y: 592, endPoint x: 891, endPoint y: 576, distance: 794.1
click at [772, 130] on icon "Previous page" at bounding box center [775, 130] width 15 height 15
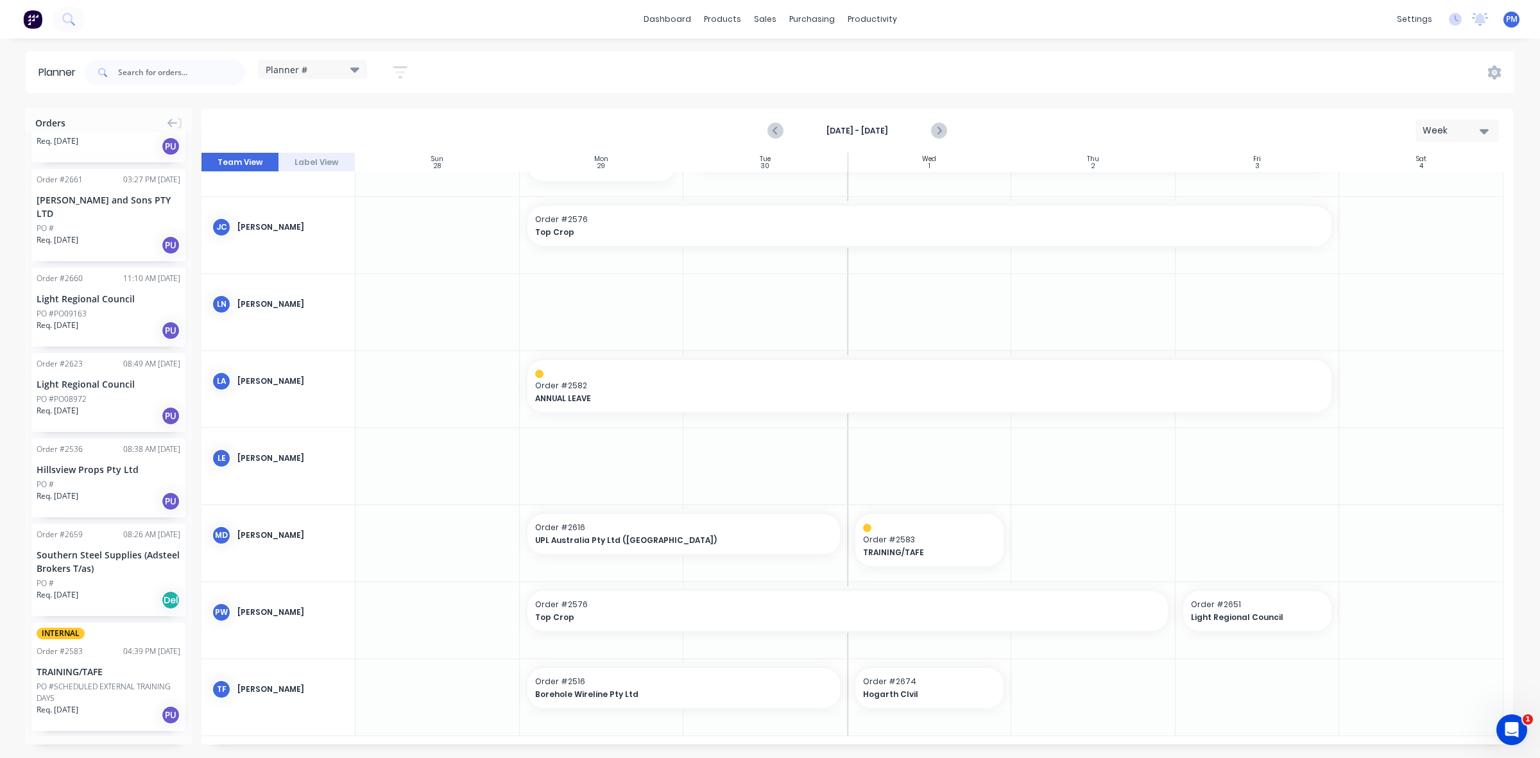
scroll to position [207, 0]
drag, startPoint x: 1005, startPoint y: 684, endPoint x: 1243, endPoint y: 680, distance: 238.1
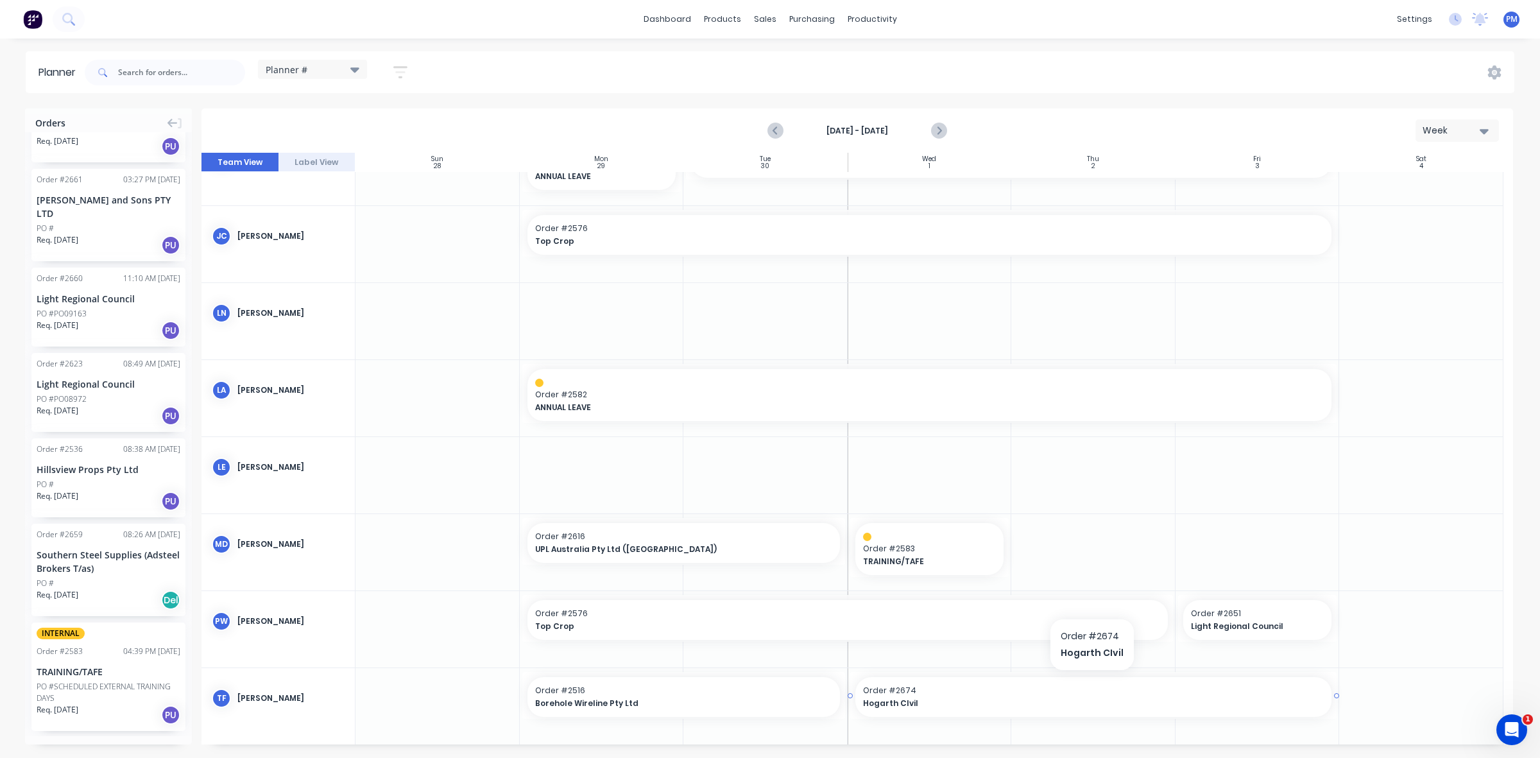
click at [956, 701] on span "Hogarth CIvil" at bounding box center [1070, 704] width 415 height 12
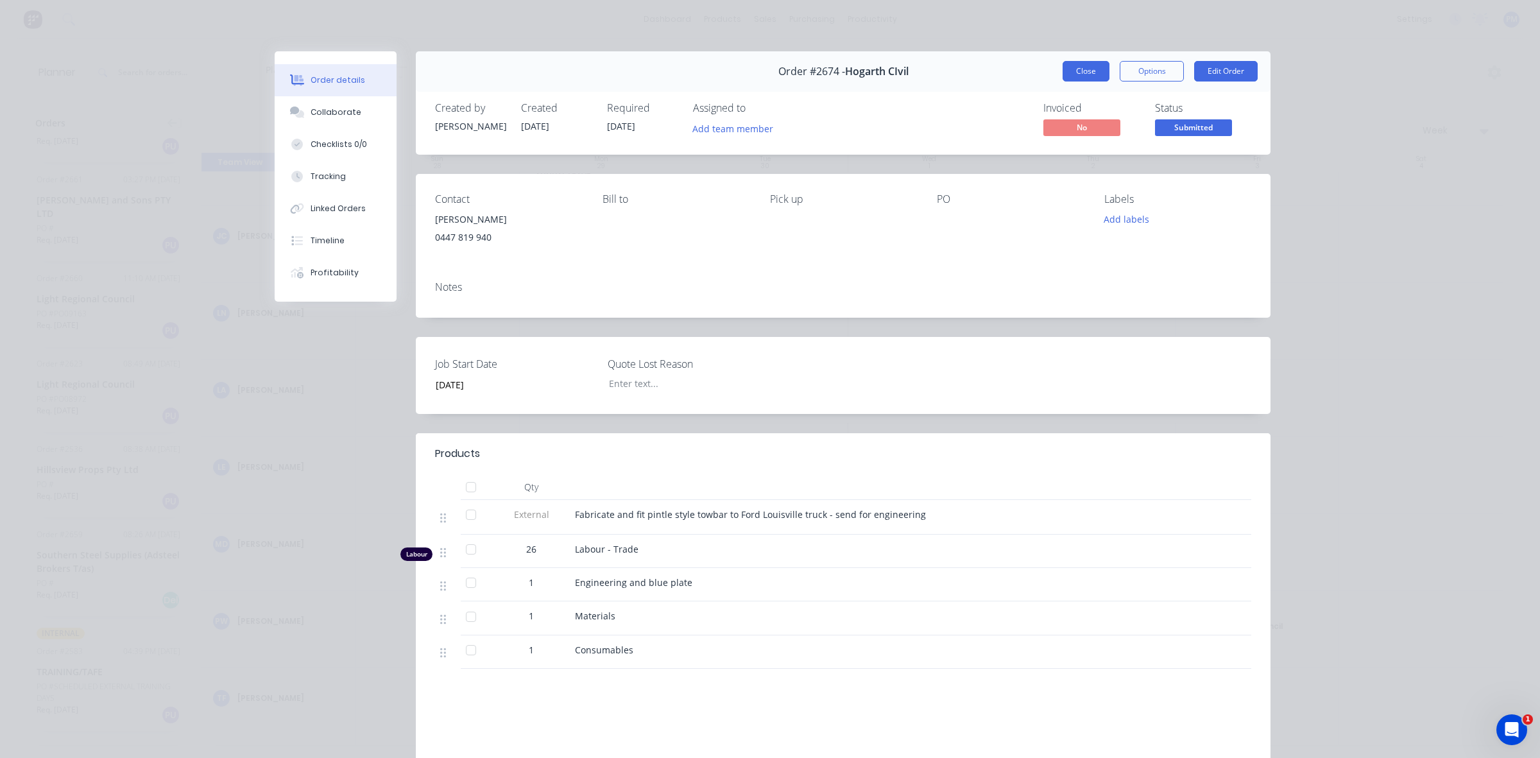
click at [1070, 73] on button "Close" at bounding box center [1086, 71] width 47 height 21
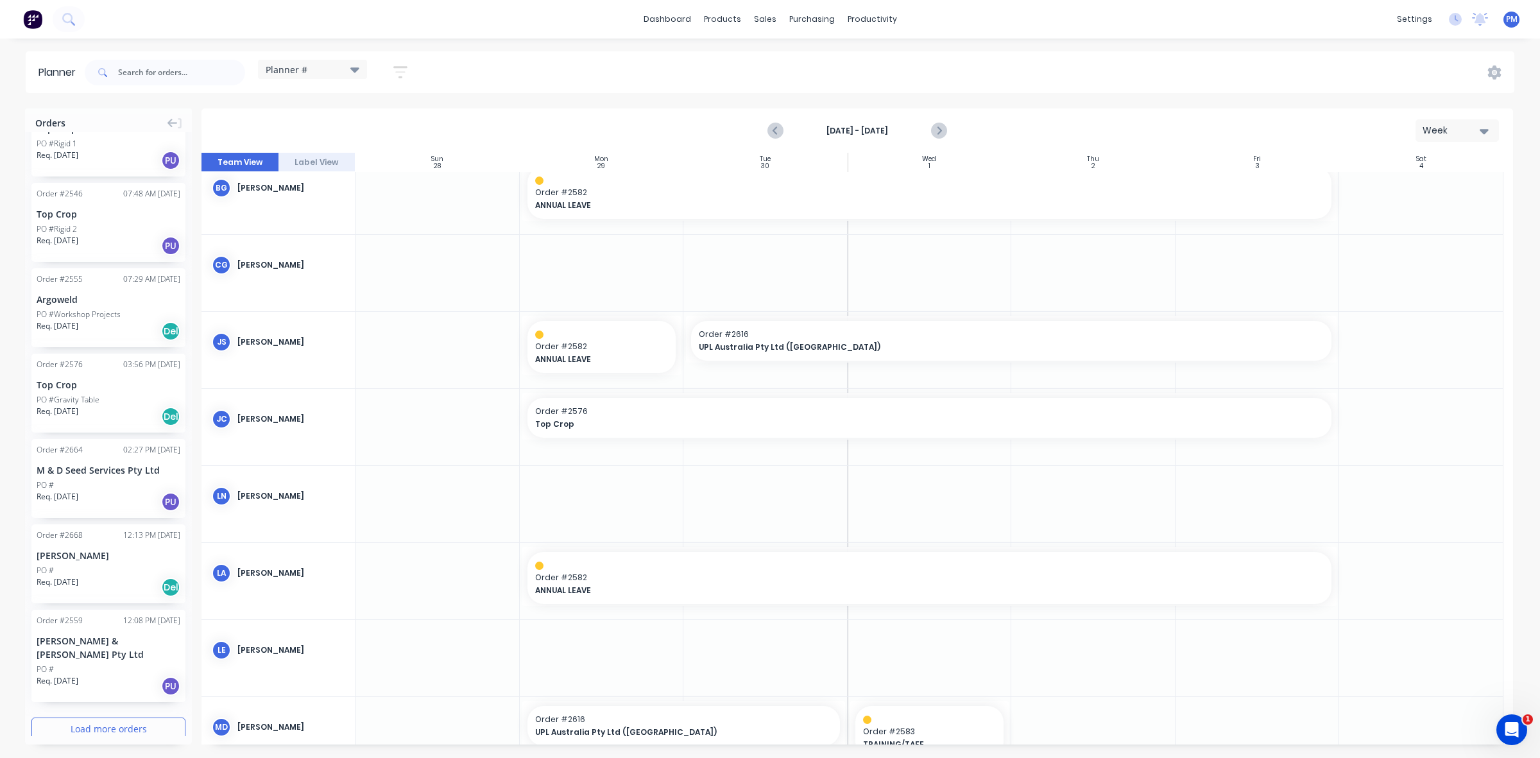
scroll to position [0, 0]
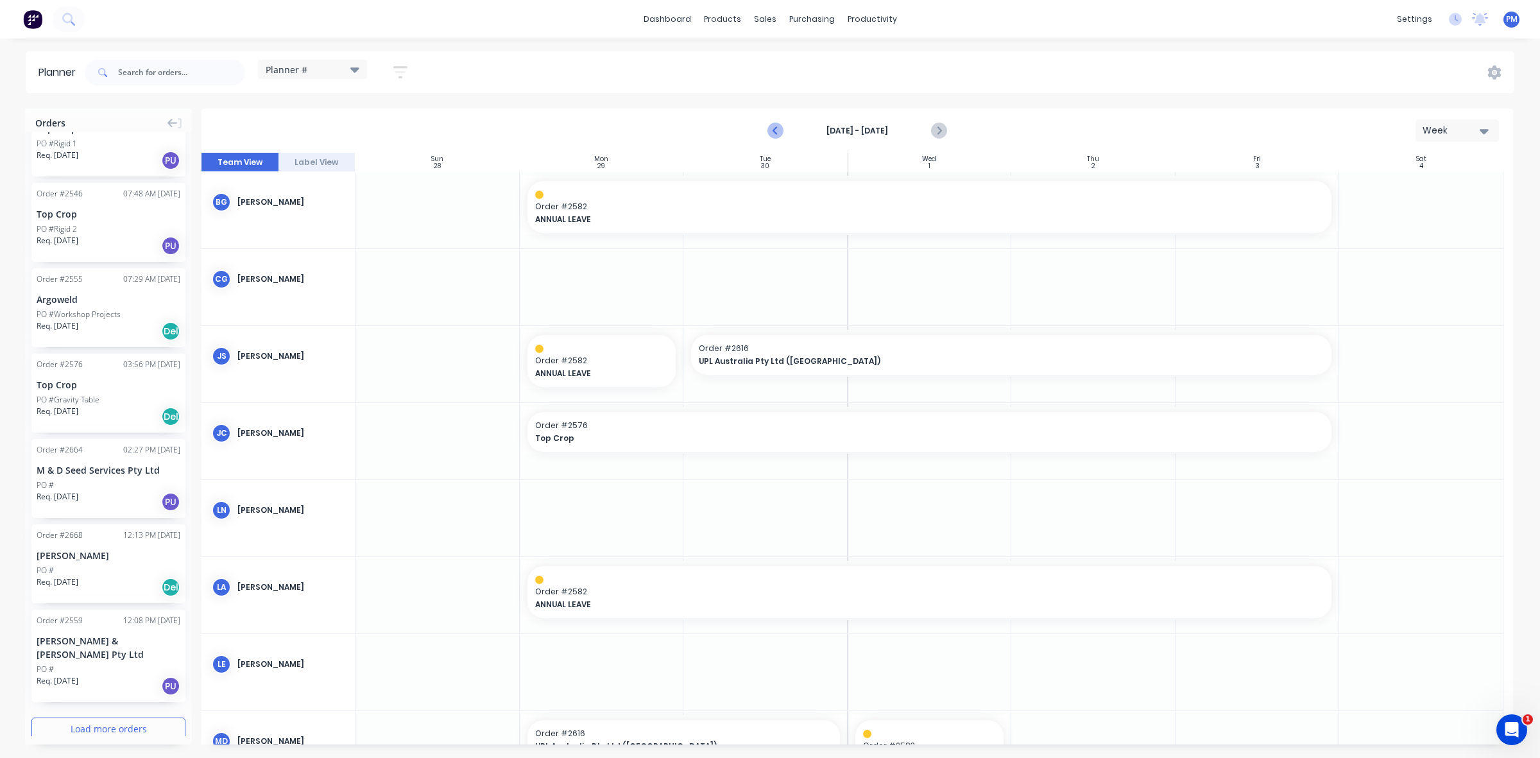
click at [771, 126] on icon "Previous page" at bounding box center [775, 130] width 15 height 15
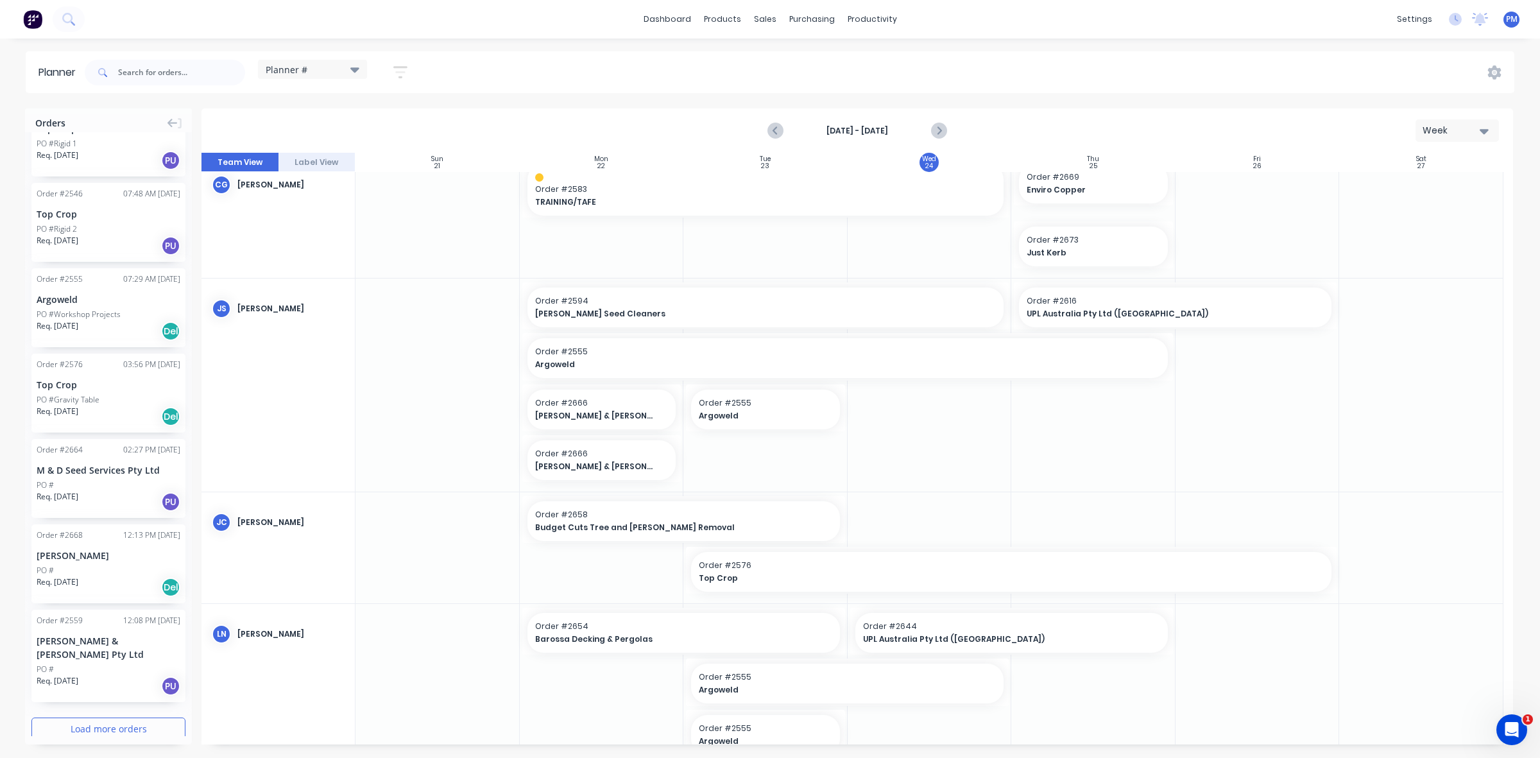
scroll to position [160, 0]
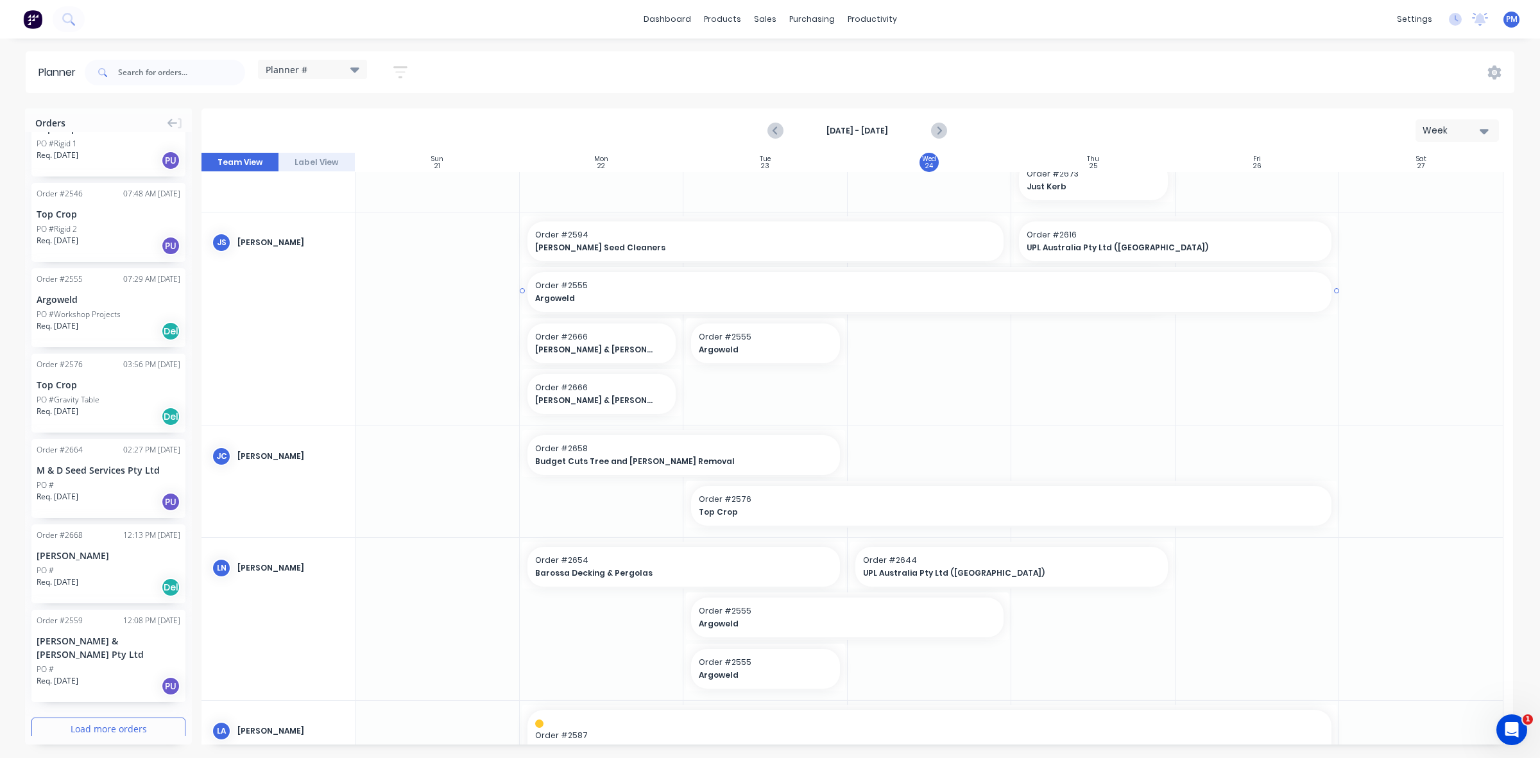
drag, startPoint x: 1169, startPoint y: 288, endPoint x: 1226, endPoint y: 288, distance: 57.8
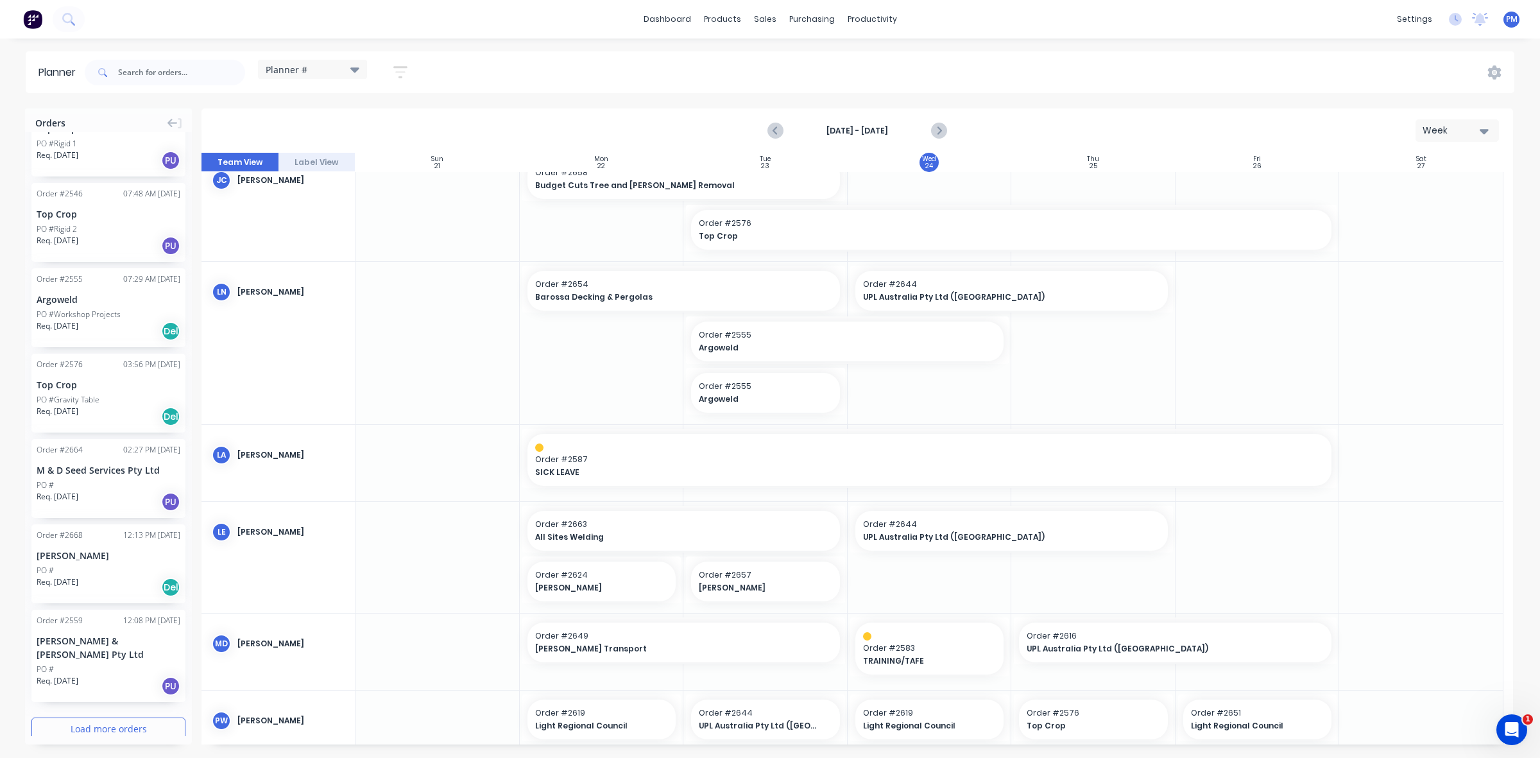
scroll to position [481, 0]
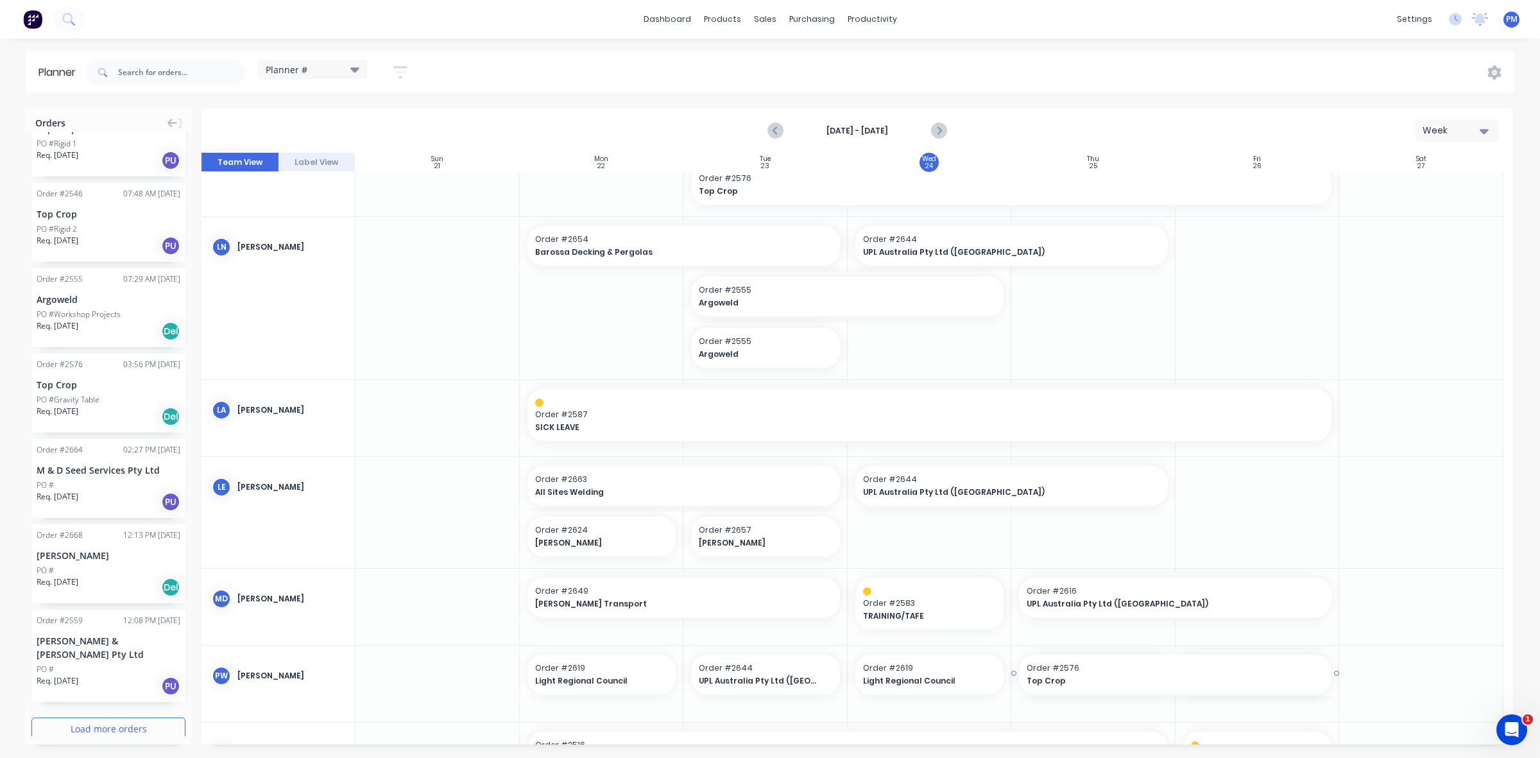
drag, startPoint x: 1169, startPoint y: 671, endPoint x: 1245, endPoint y: 662, distance: 76.9
click at [1393, 663] on div at bounding box center [1421, 701] width 164 height 111
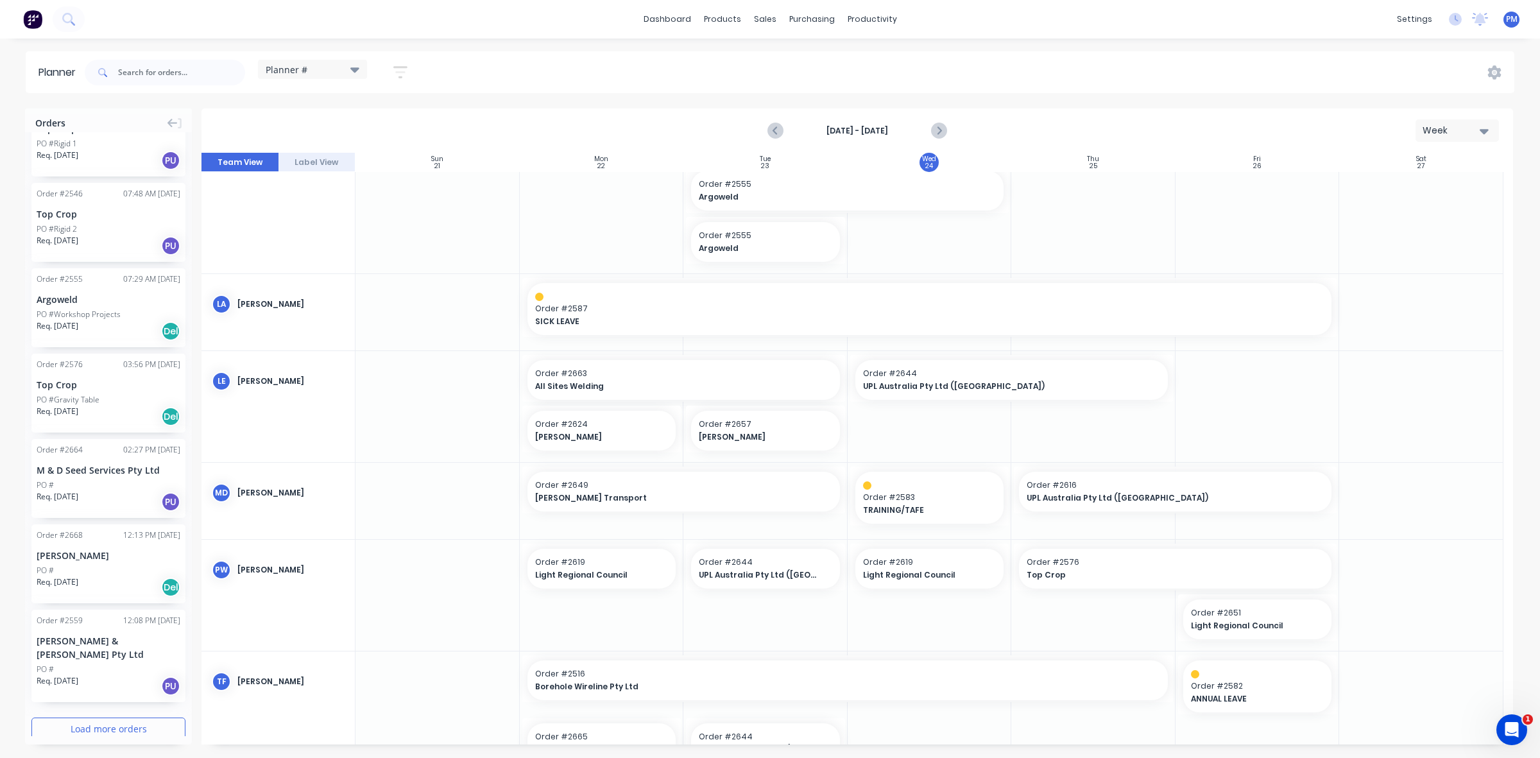
scroll to position [547, 0]
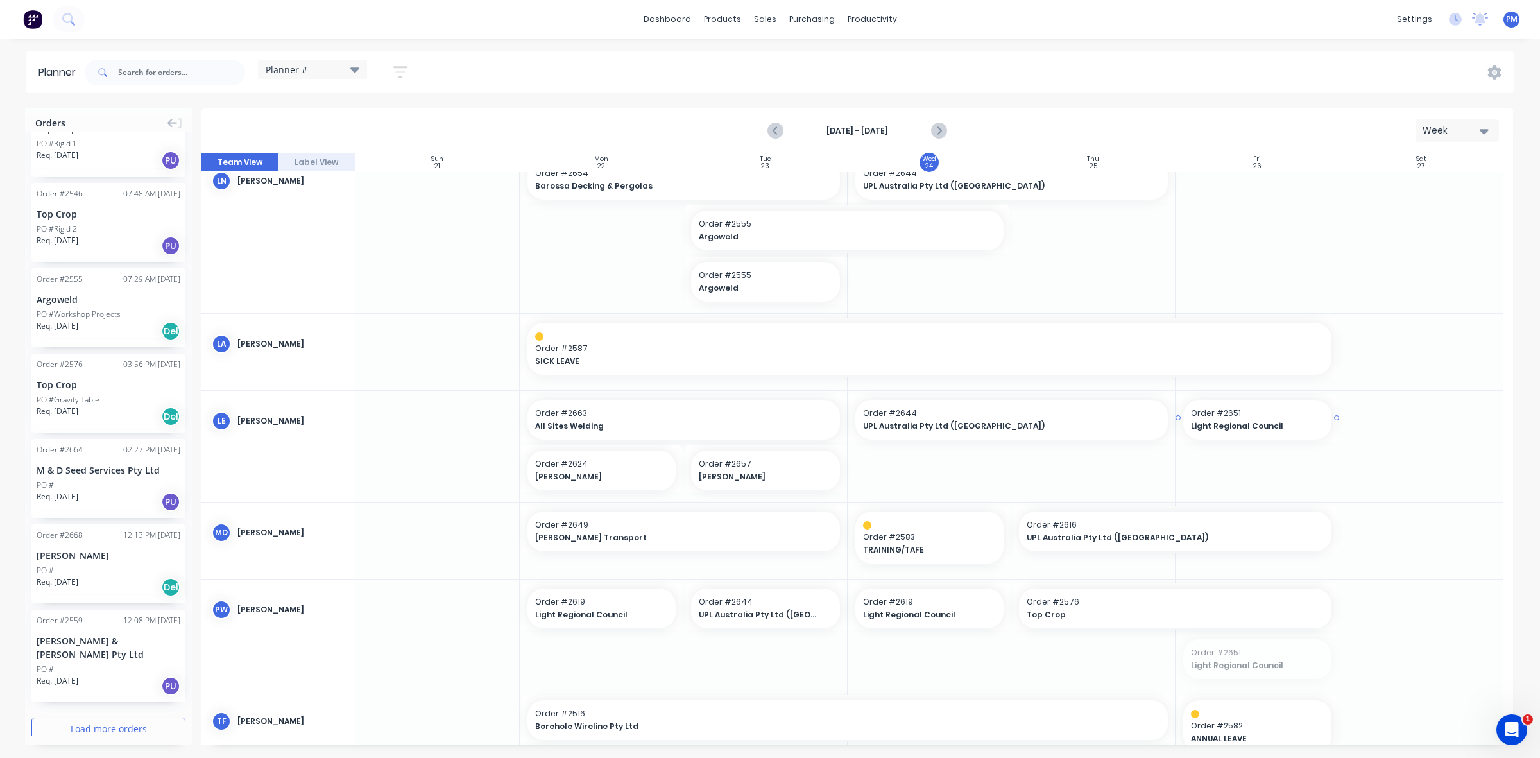
drag, startPoint x: 1249, startPoint y: 657, endPoint x: 1217, endPoint y: 447, distance: 211.7
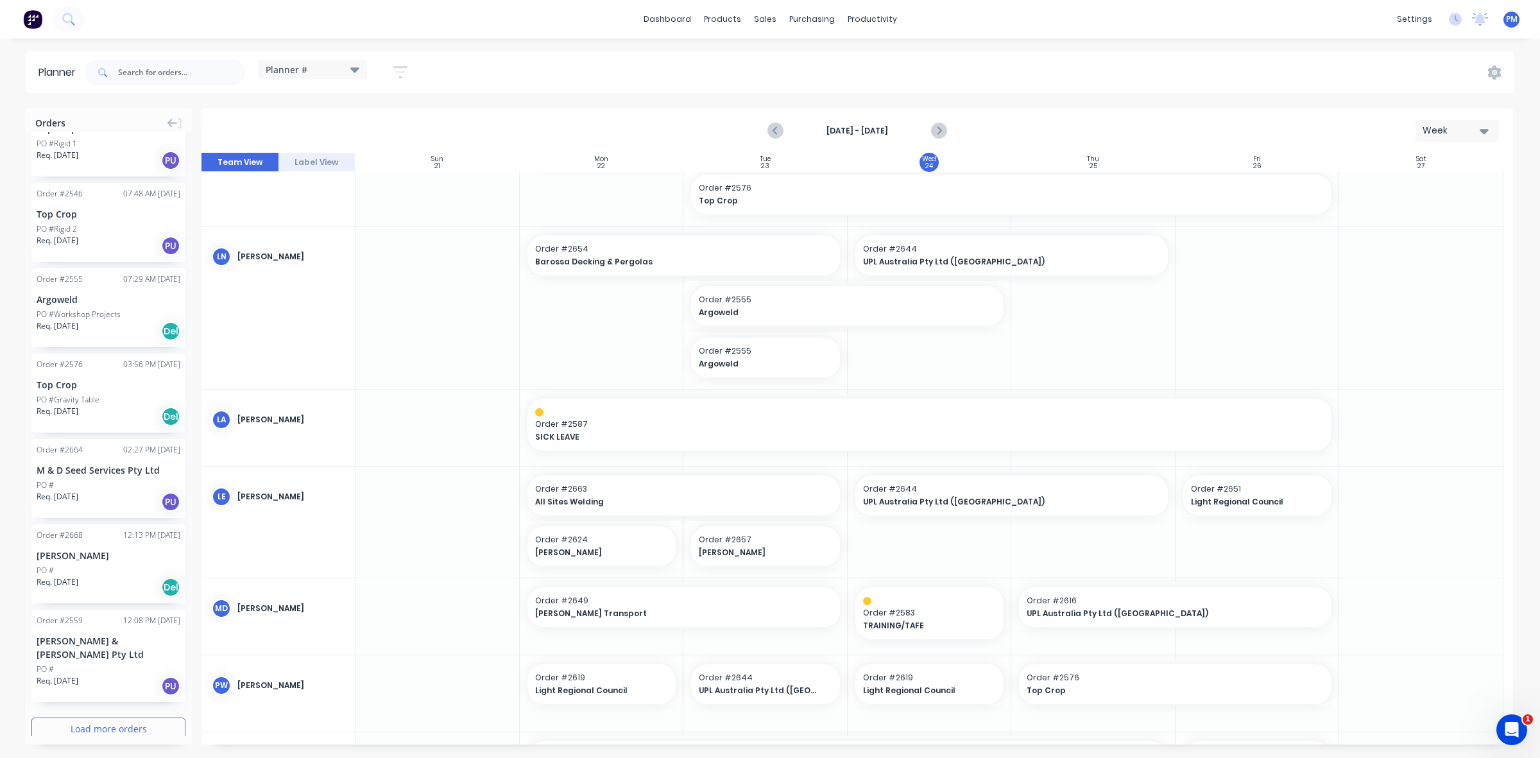
scroll to position [387, 0]
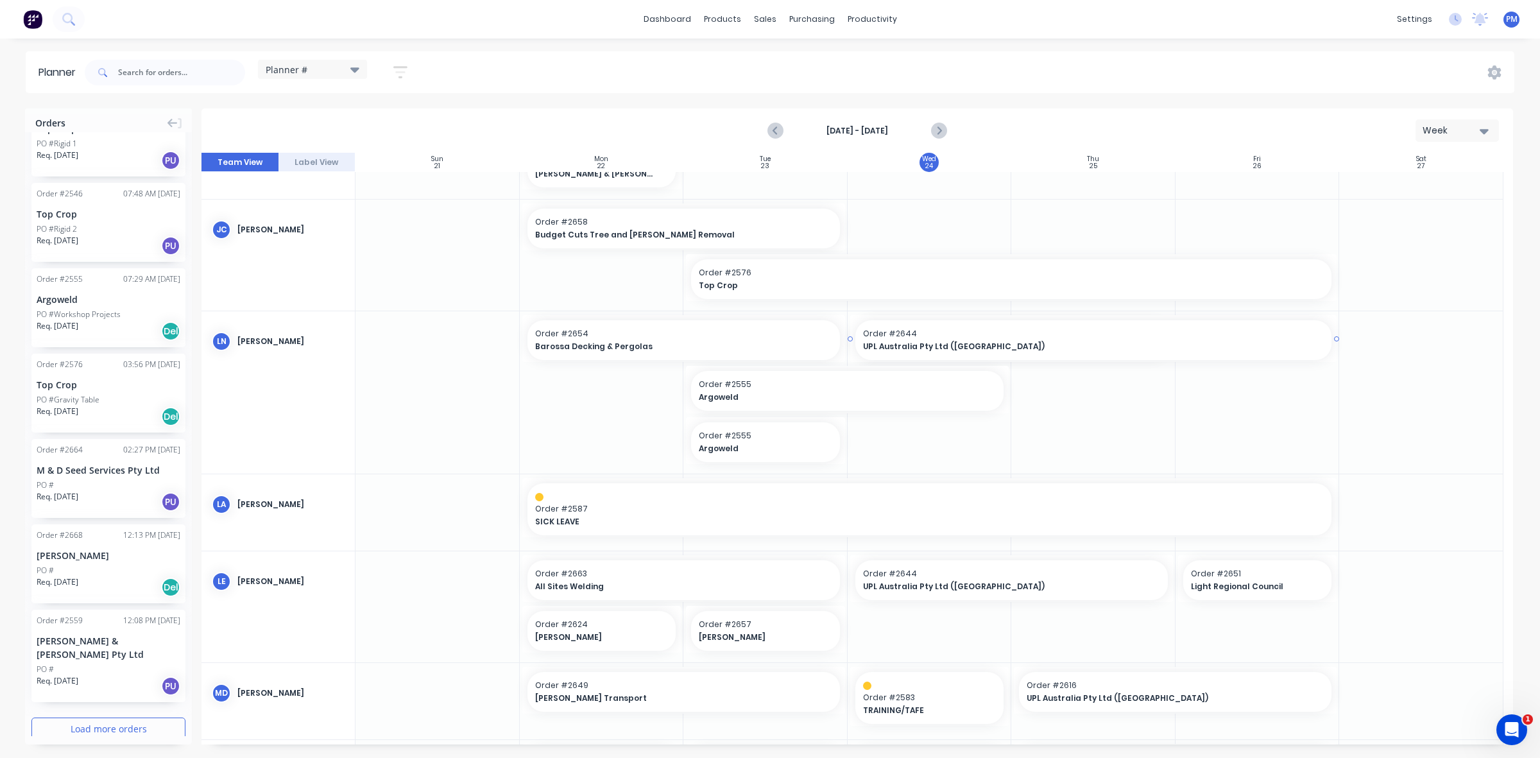
drag, startPoint x: 1169, startPoint y: 335, endPoint x: 1223, endPoint y: 335, distance: 53.3
click at [1253, 415] on div at bounding box center [1258, 392] width 164 height 162
click at [759, 450] on span "Argoweld" at bounding box center [759, 449] width 120 height 12
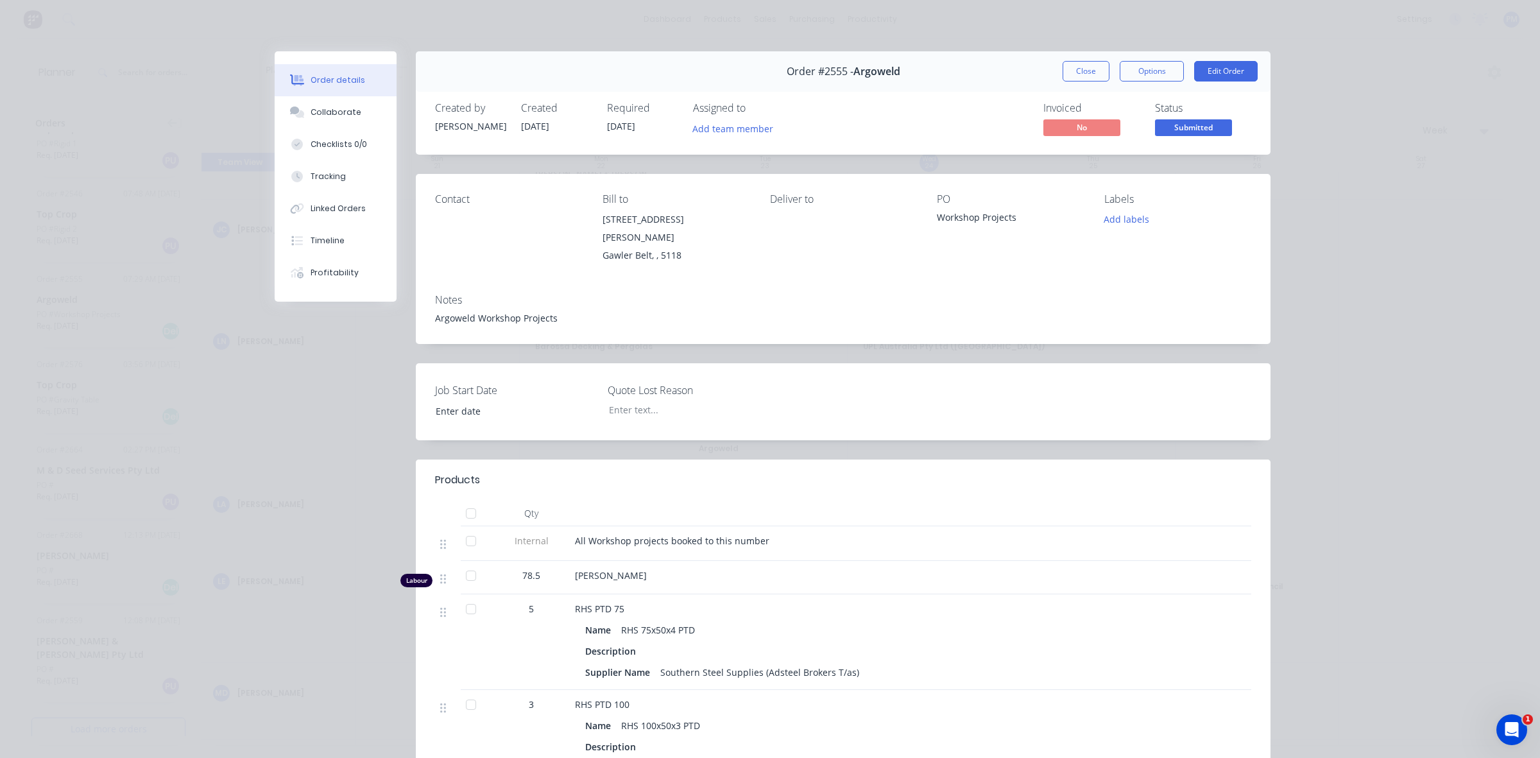
drag, startPoint x: 759, startPoint y: 450, endPoint x: 1415, endPoint y: 451, distance: 655.9
click at [1413, 457] on div "Order details Collaborate Checklists 0/0 Tracking Linked Orders Timeline Profit…" at bounding box center [770, 379] width 1540 height 758
click at [1077, 73] on button "Close" at bounding box center [1086, 71] width 47 height 21
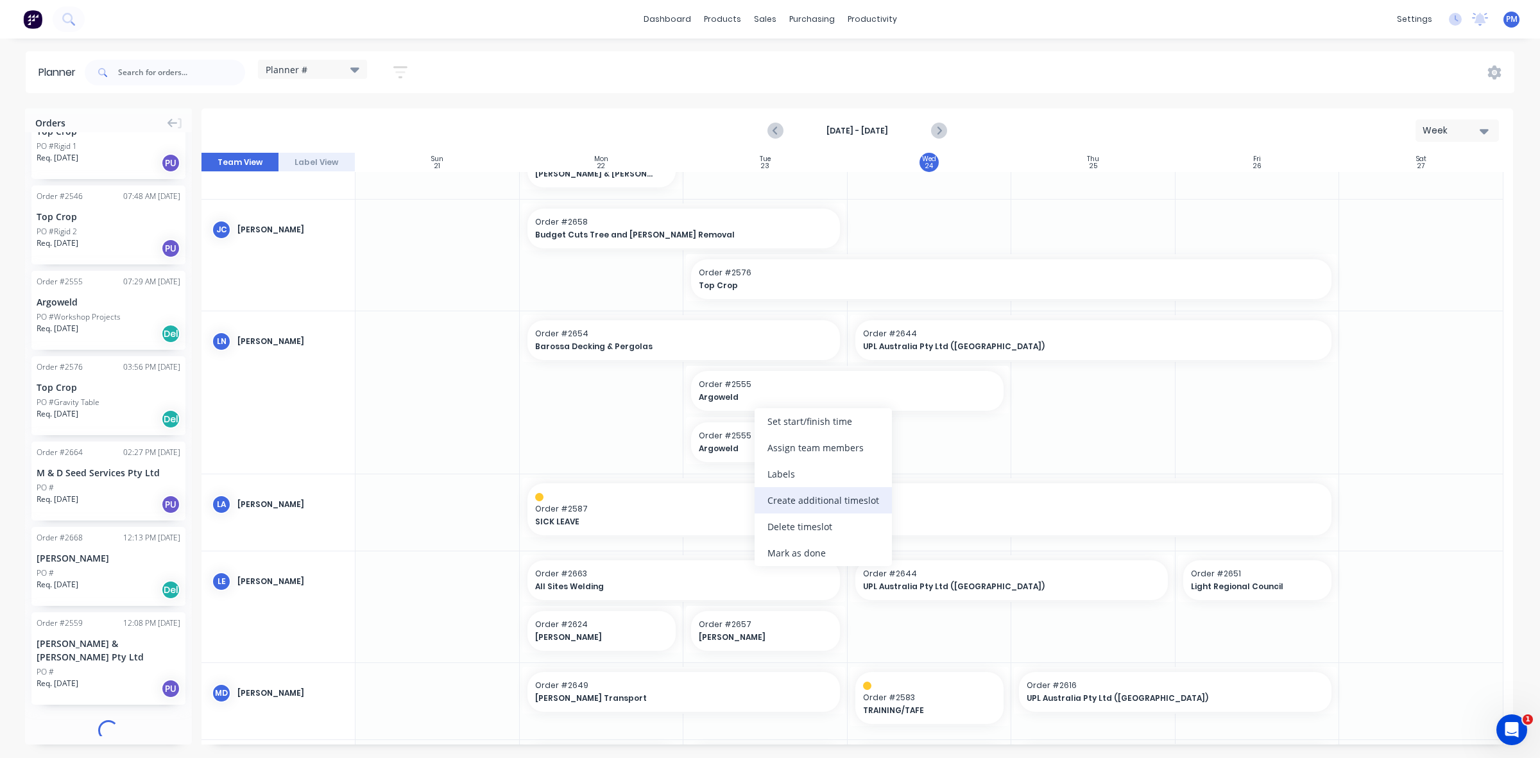
scroll to position [1168, 0]
click at [802, 526] on div "Delete timeslot" at bounding box center [823, 526] width 137 height 26
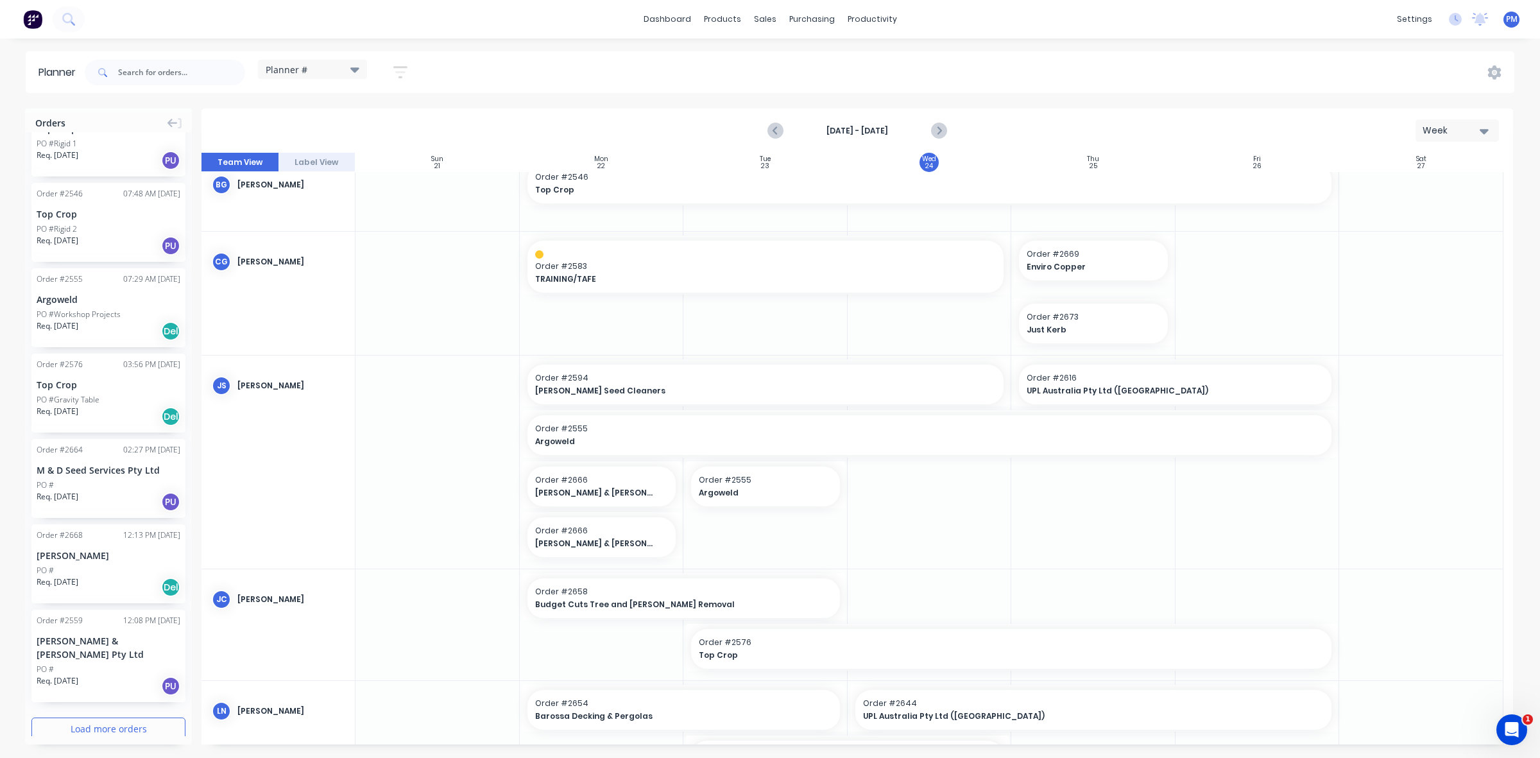
scroll to position [0, 0]
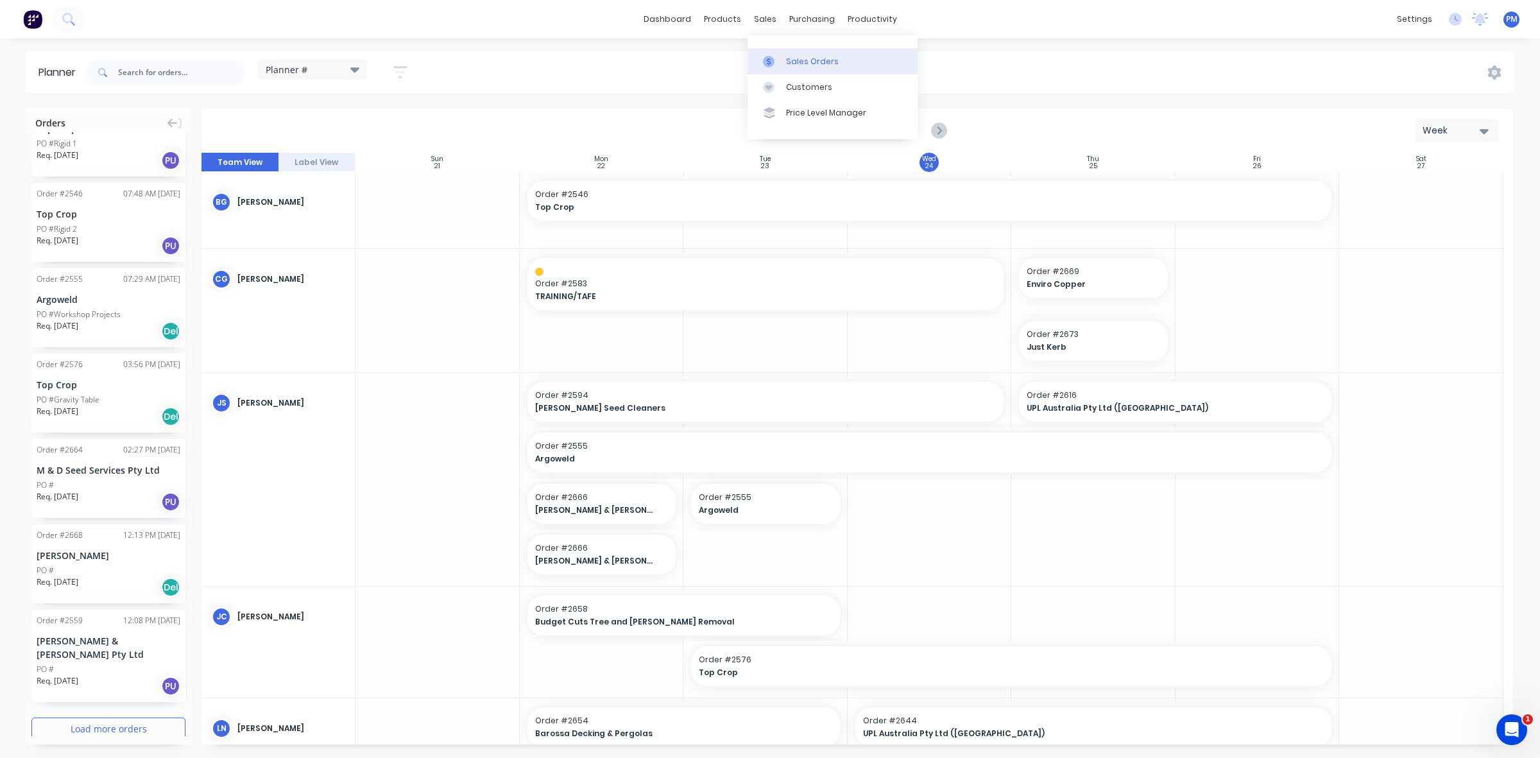
click at [793, 56] on div "Sales Orders" at bounding box center [812, 62] width 53 height 12
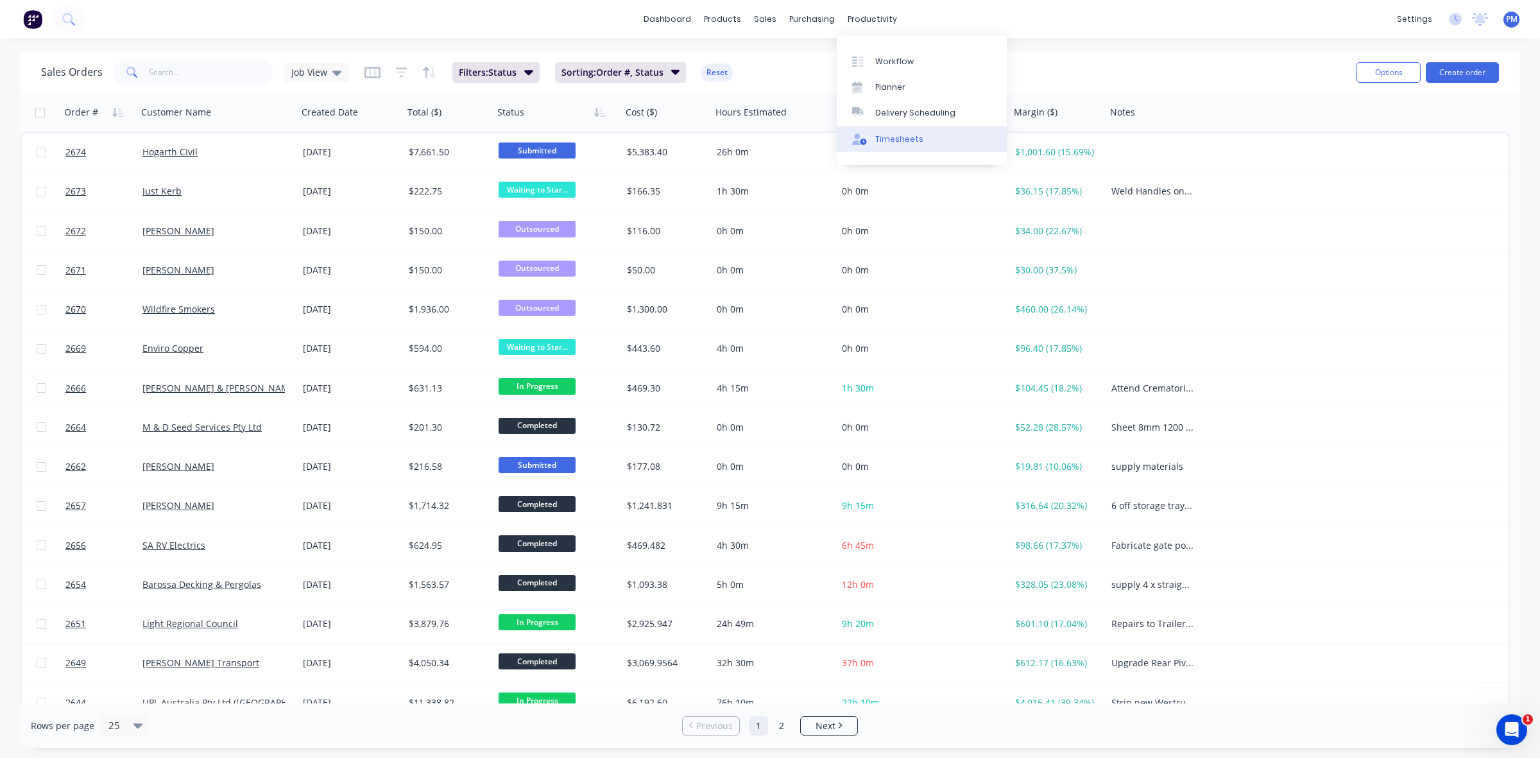
click at [897, 140] on div "Timesheets" at bounding box center [899, 139] width 48 height 12
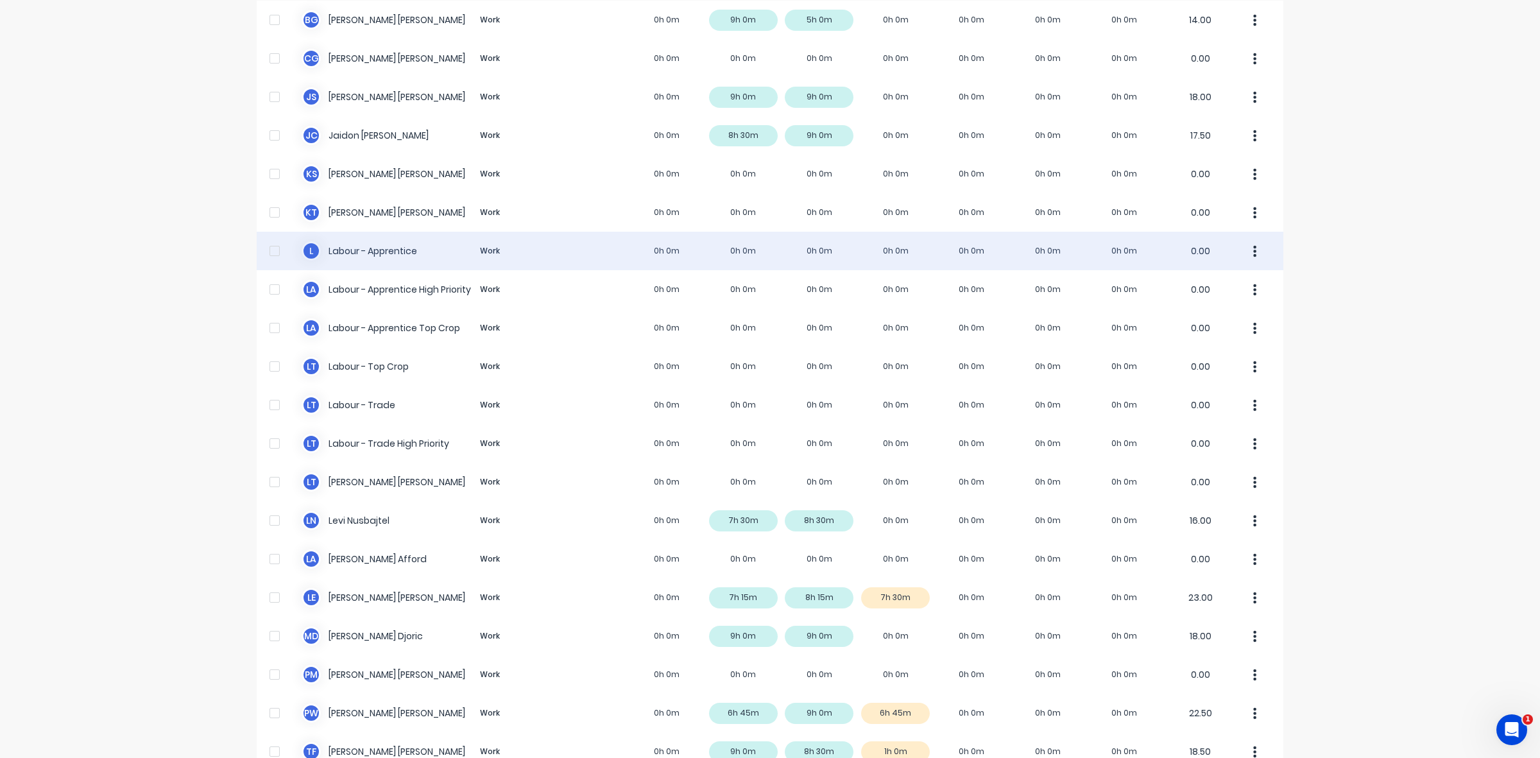
scroll to position [204, 0]
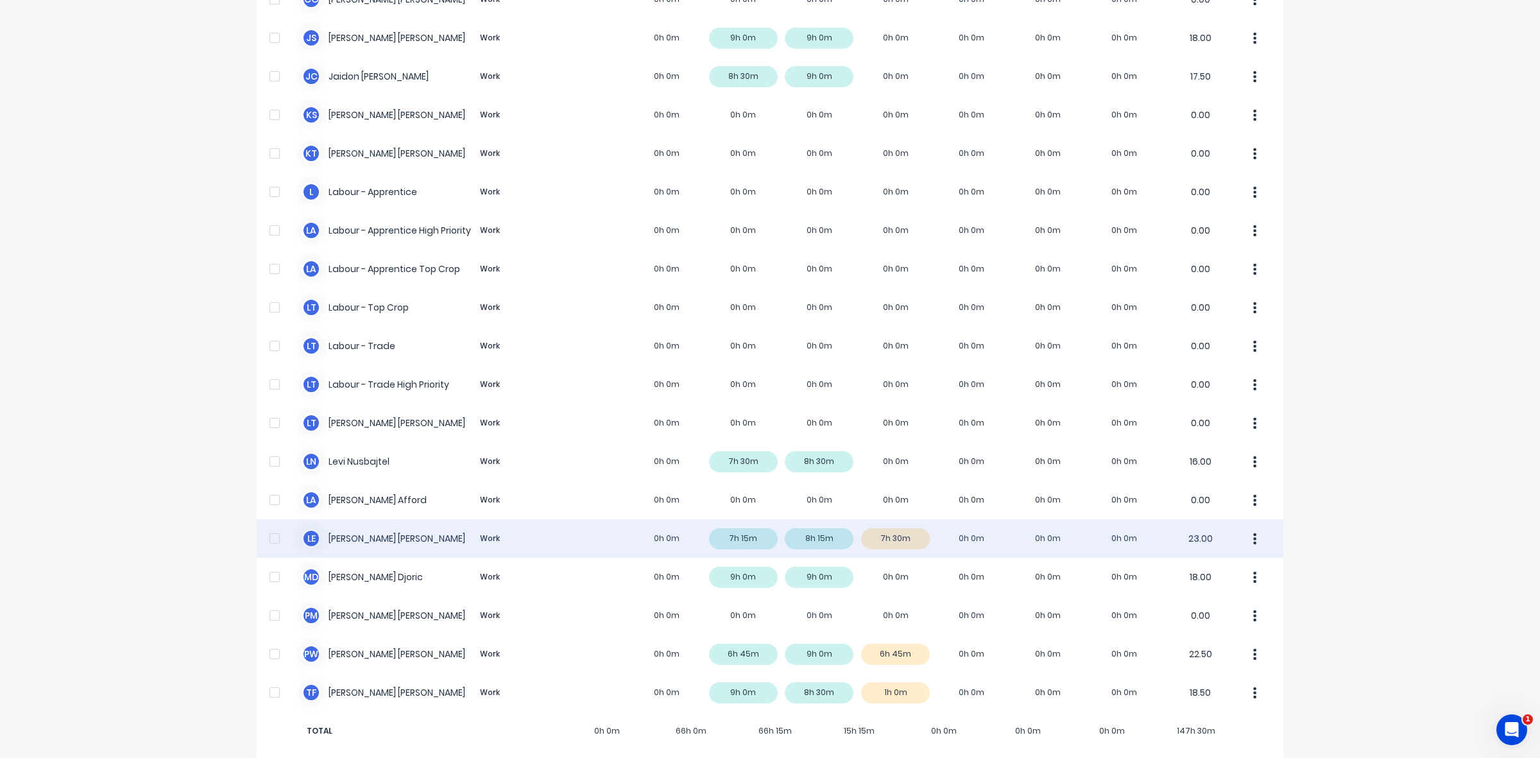
click at [902, 524] on div "L E [PERSON_NAME] Work 0h 0m 7h 15m 8h 15m 7h 30m 0h 0m 0h 0m 0h 0m 23.00" at bounding box center [770, 538] width 1027 height 39
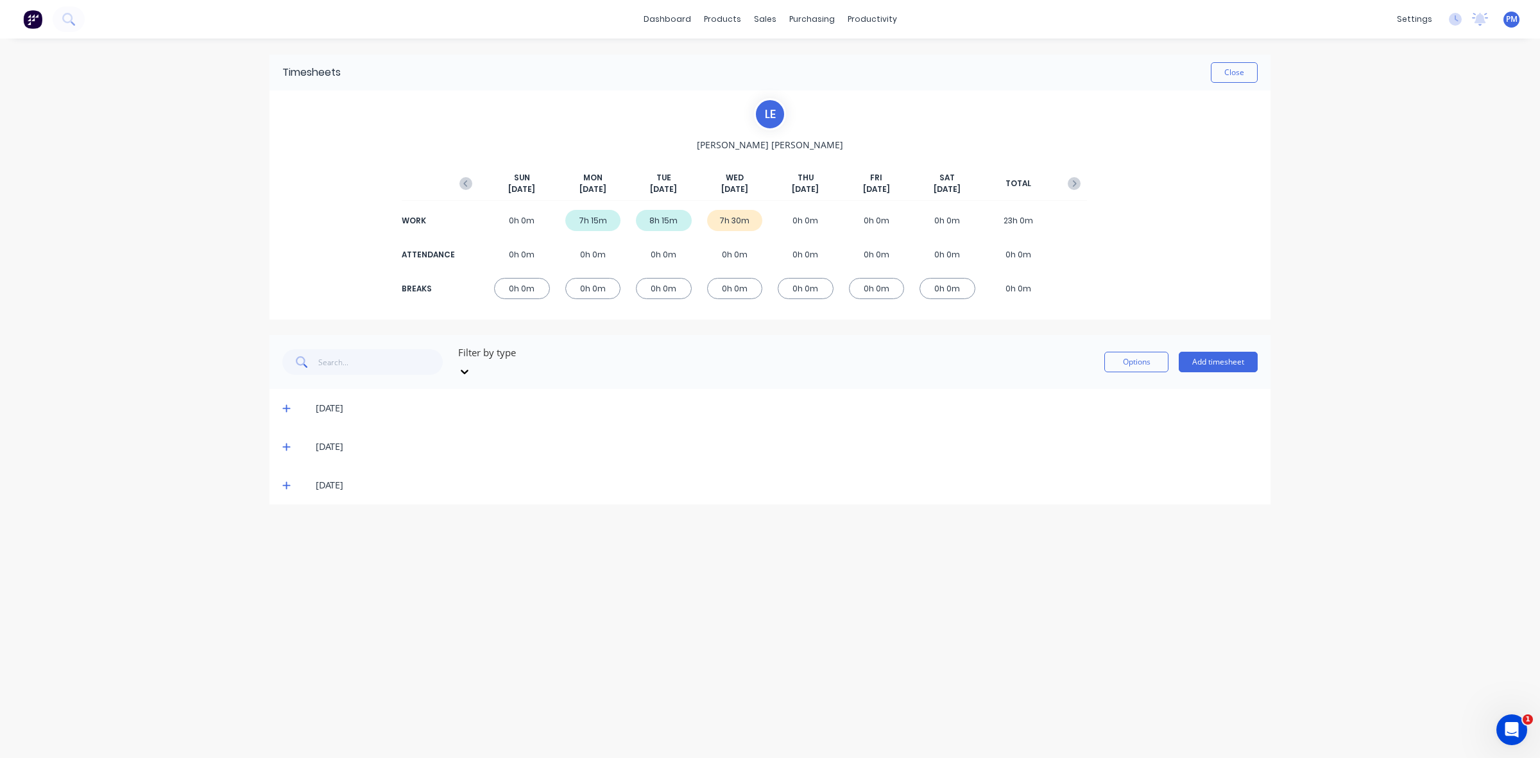
click at [288, 482] on icon at bounding box center [286, 486] width 8 height 8
click at [1223, 67] on button "Close" at bounding box center [1234, 72] width 47 height 21
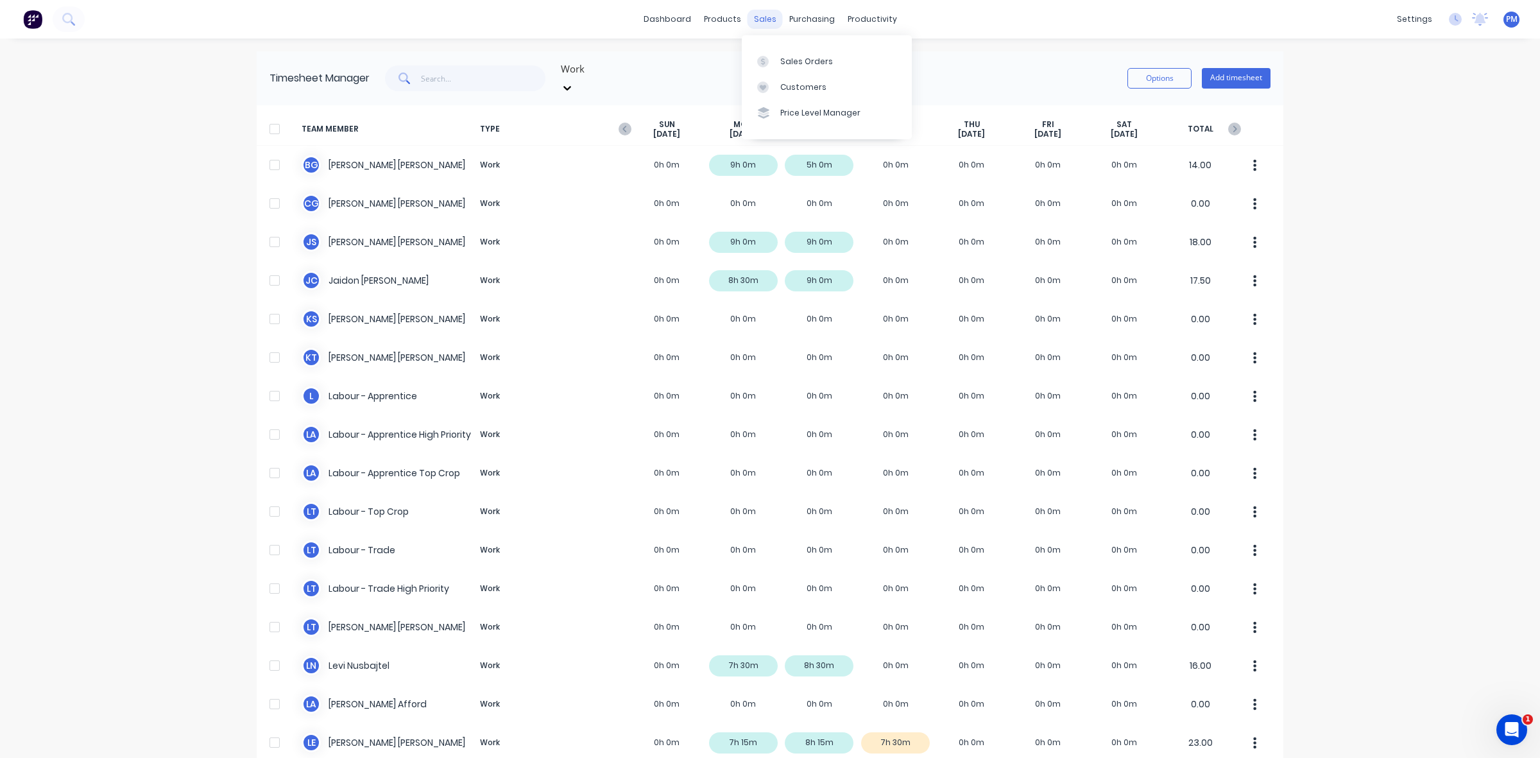
click at [751, 20] on div "sales" at bounding box center [765, 19] width 35 height 19
click at [797, 58] on div "Sales Orders" at bounding box center [806, 62] width 53 height 12
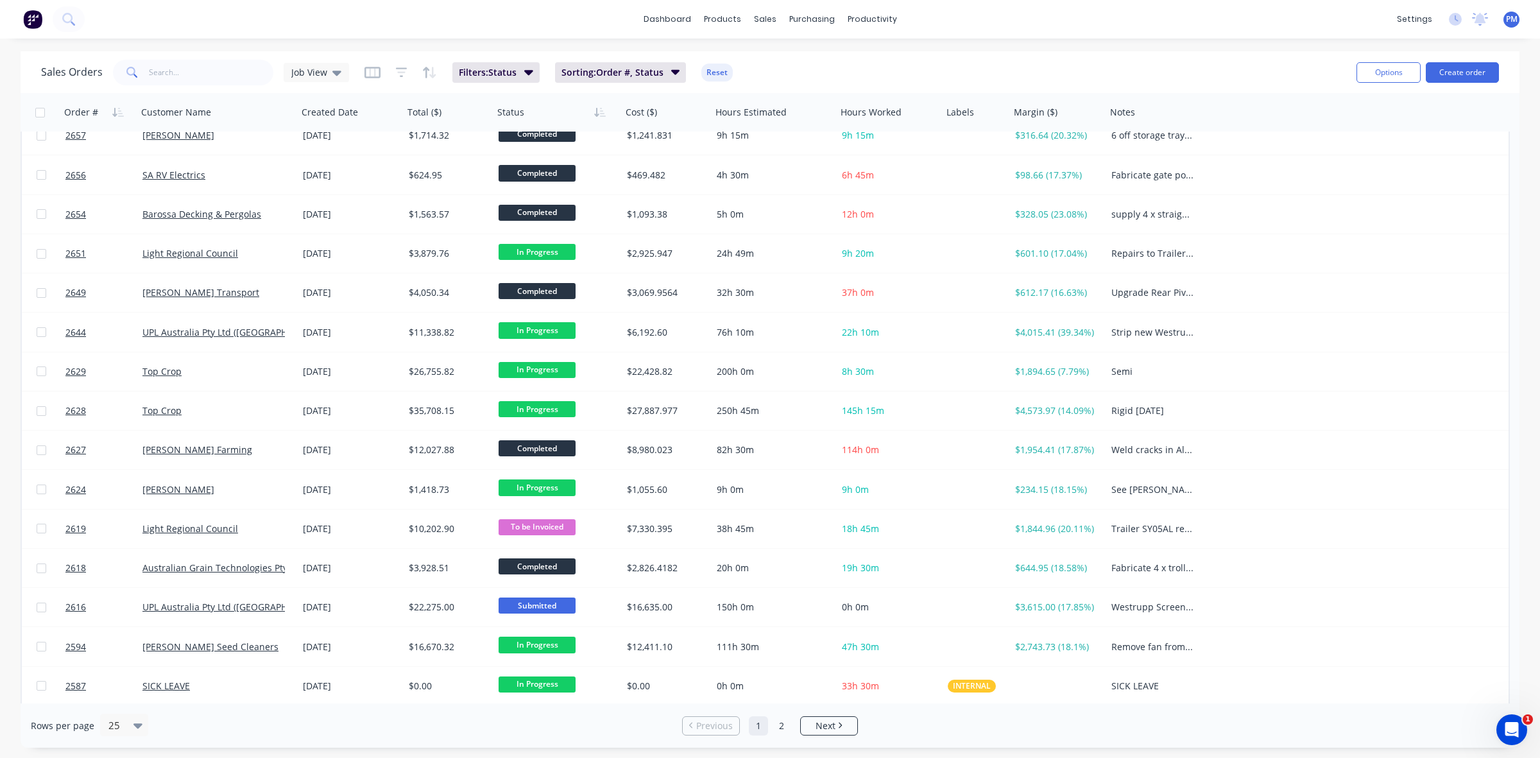
scroll to position [411, 0]
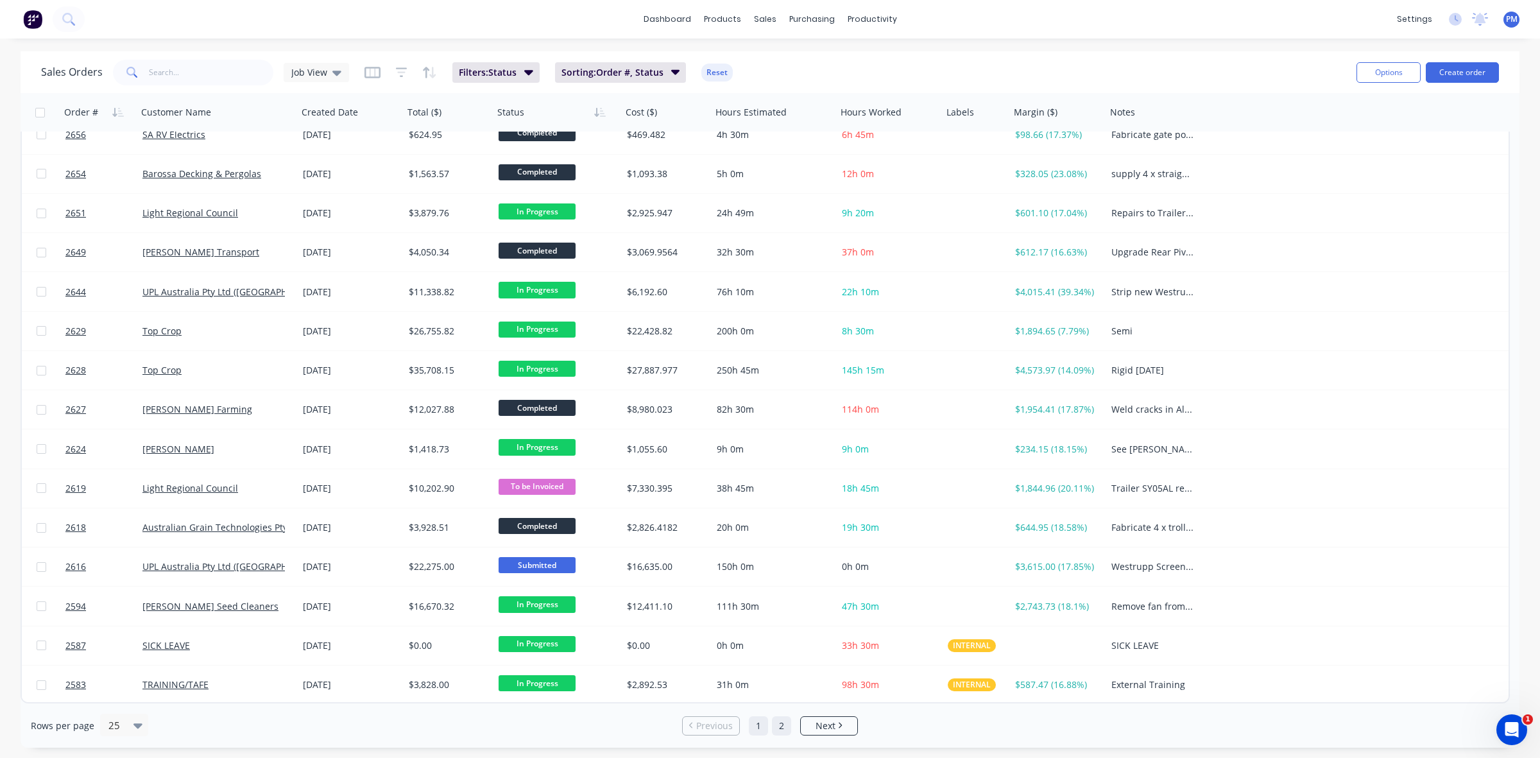
click at [780, 729] on link "2" at bounding box center [781, 725] width 19 height 19
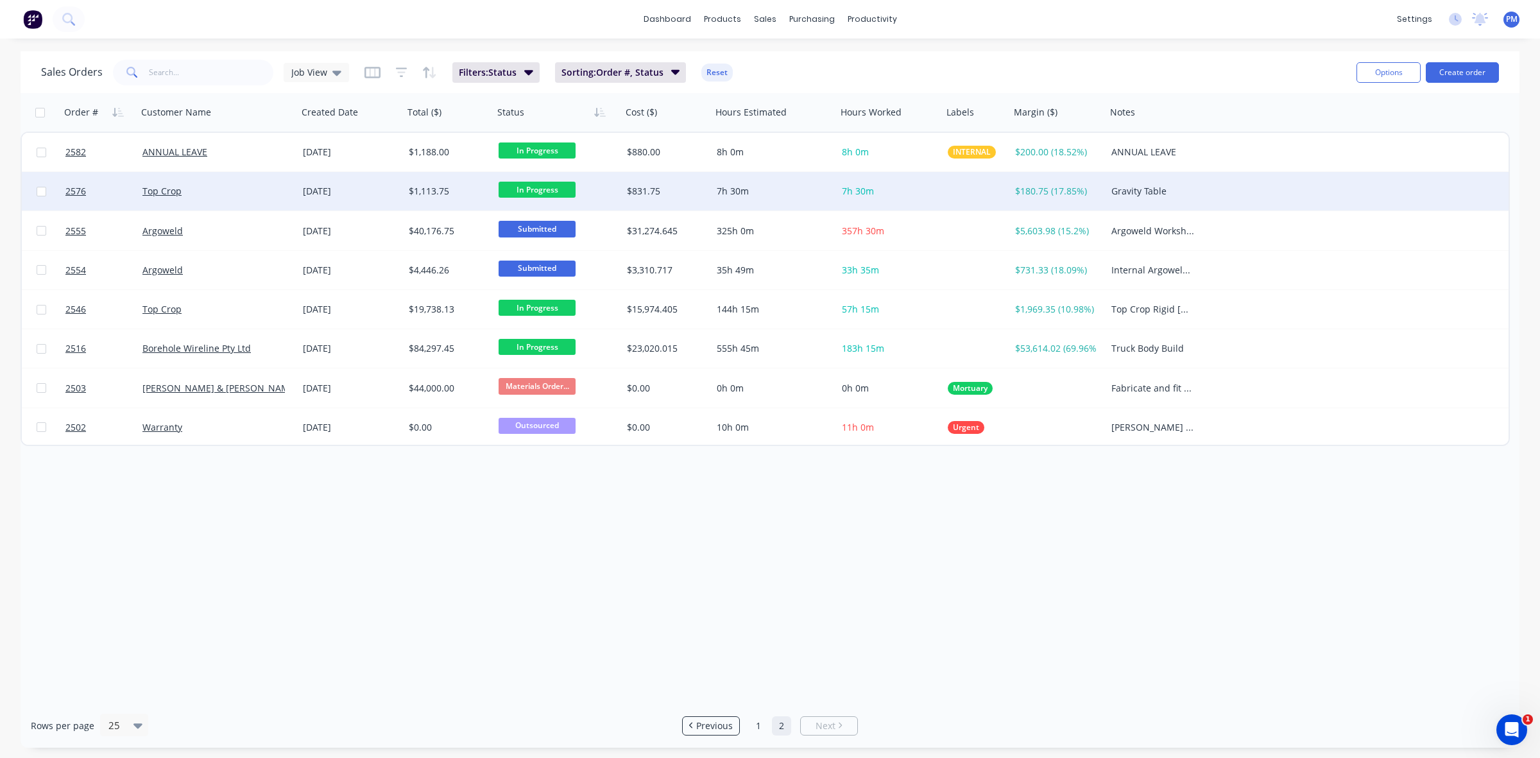
click at [242, 187] on div "Top Crop" at bounding box center [213, 191] width 142 height 13
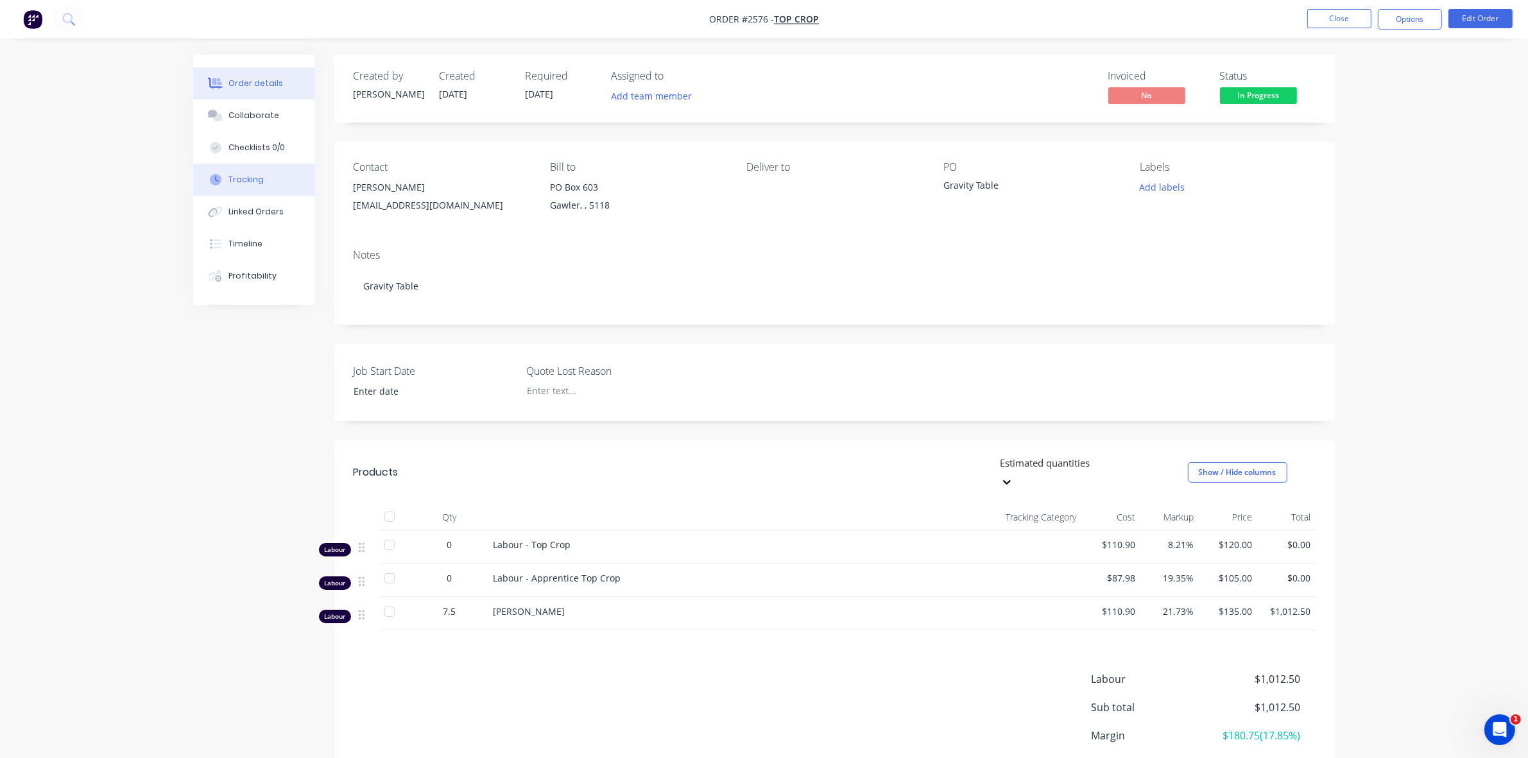
click at [252, 178] on div "Tracking" at bounding box center [245, 180] width 35 height 12
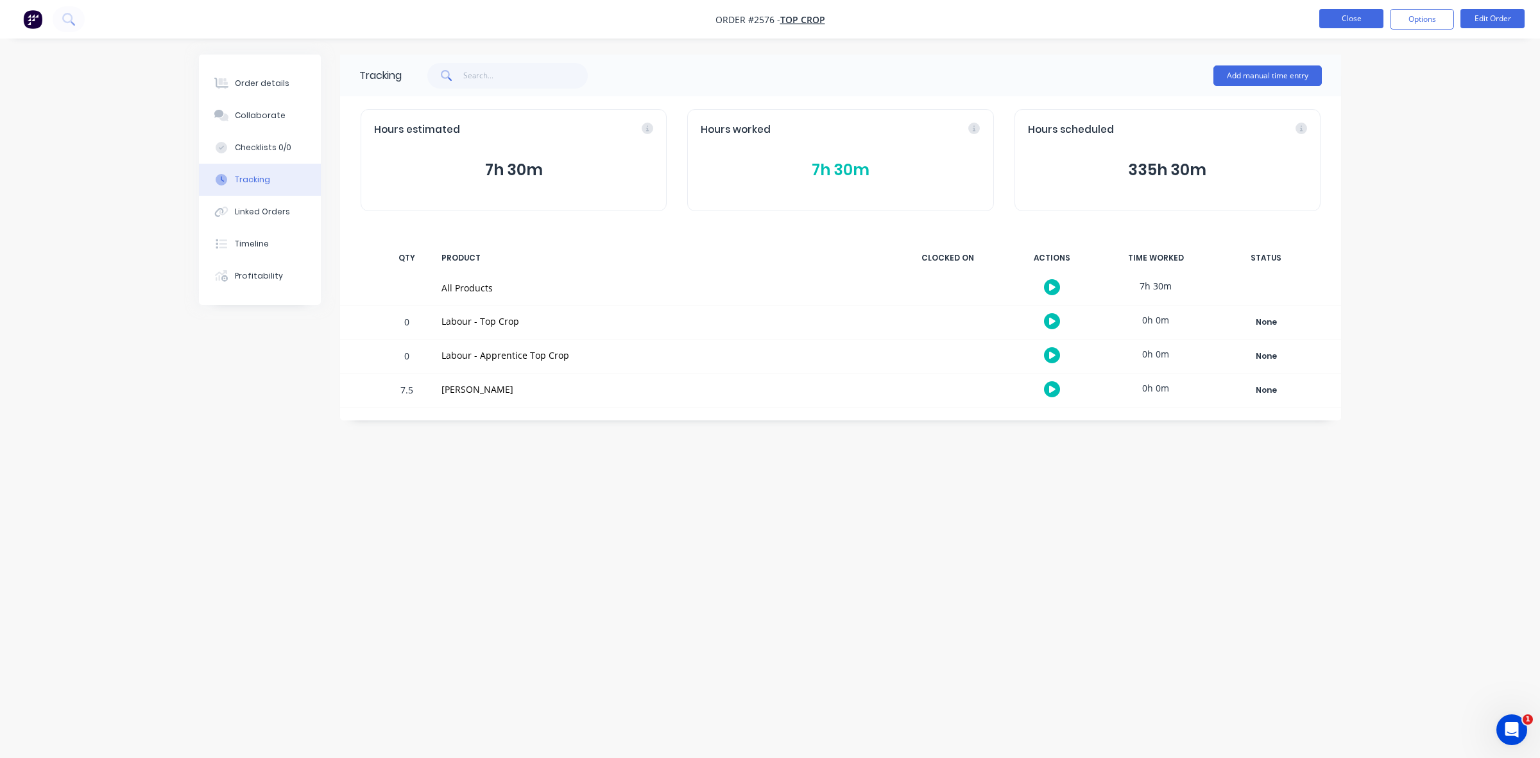
click at [1355, 17] on button "Close" at bounding box center [1352, 18] width 64 height 19
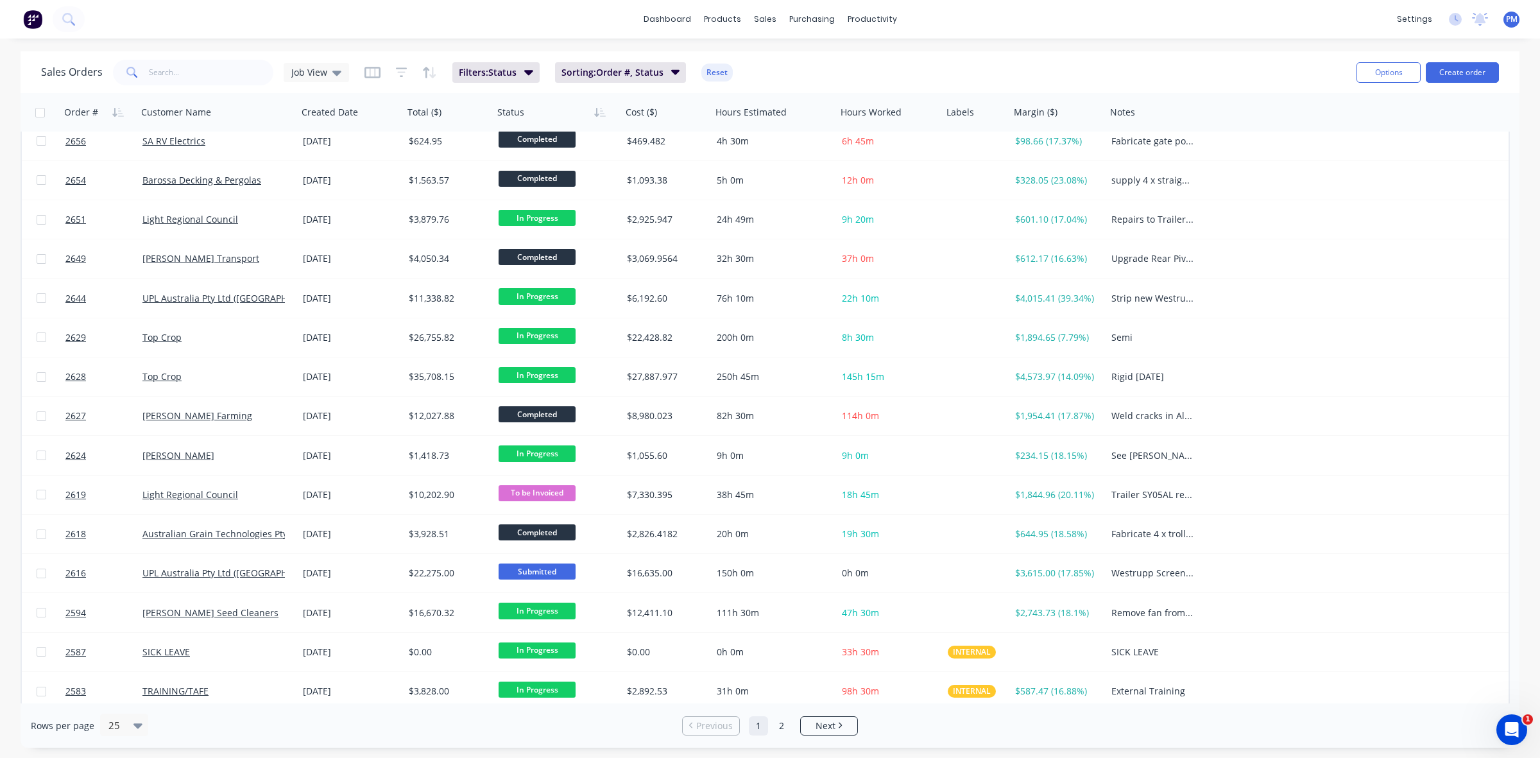
scroll to position [411, 0]
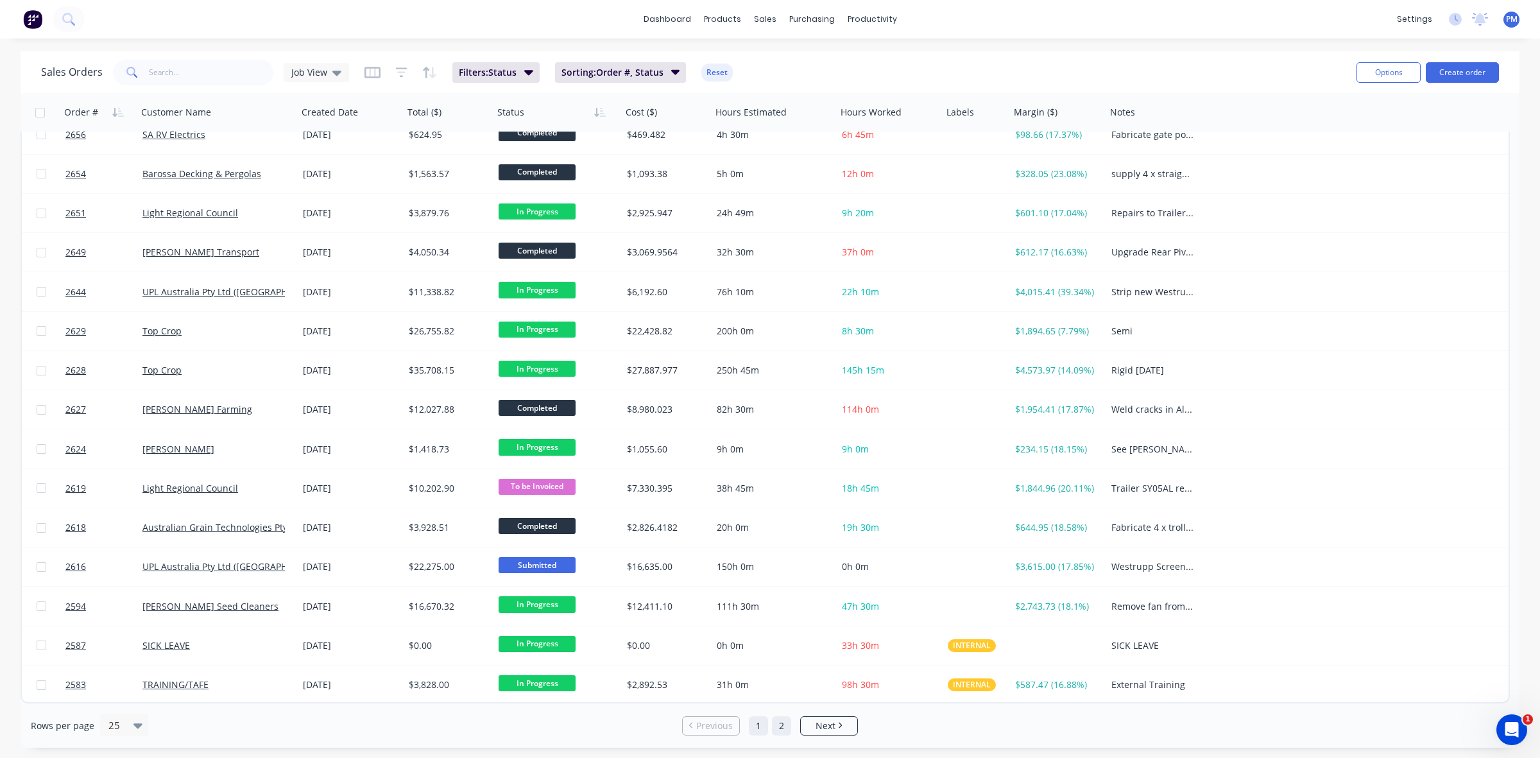
click at [781, 725] on link "2" at bounding box center [781, 725] width 19 height 19
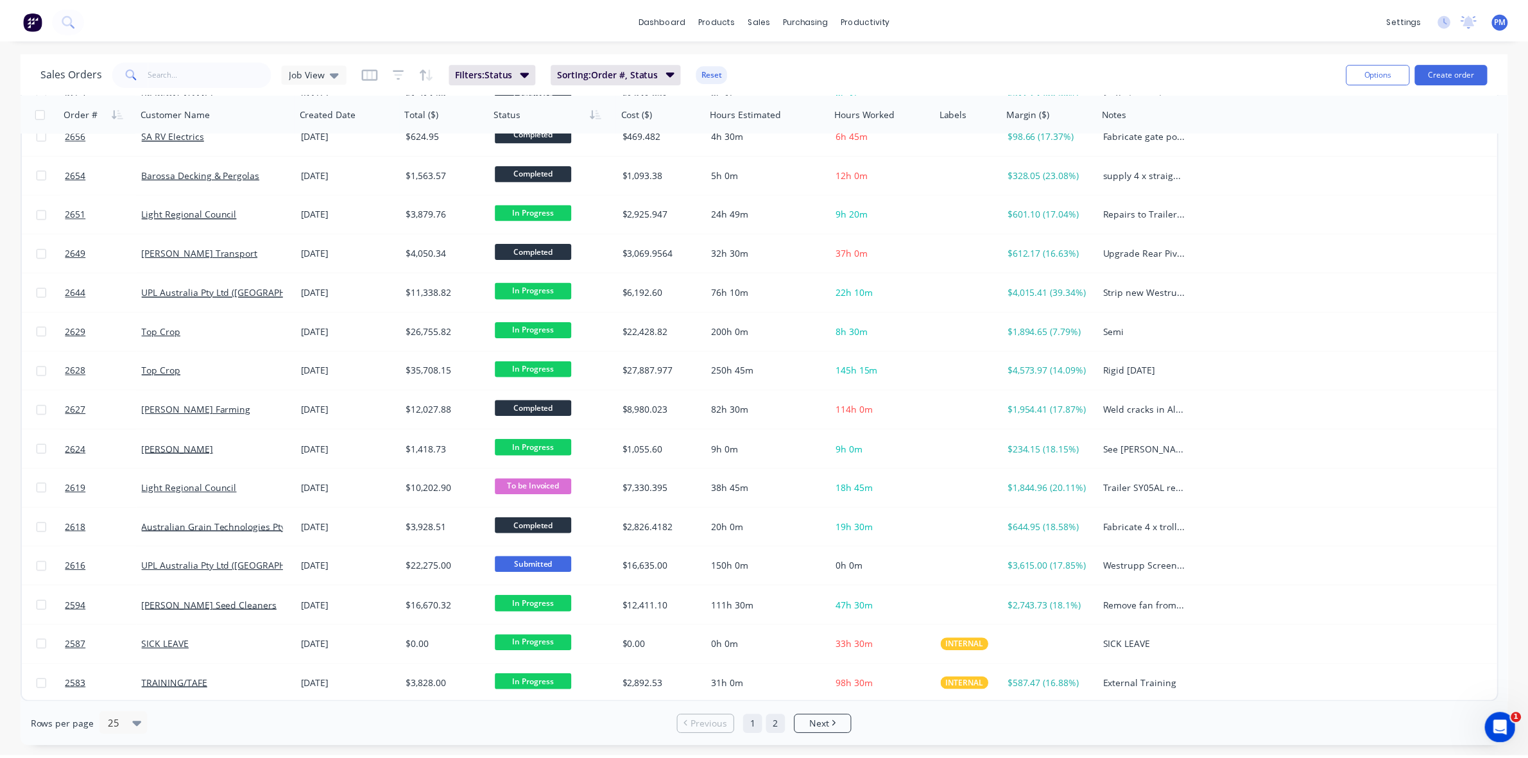
scroll to position [0, 0]
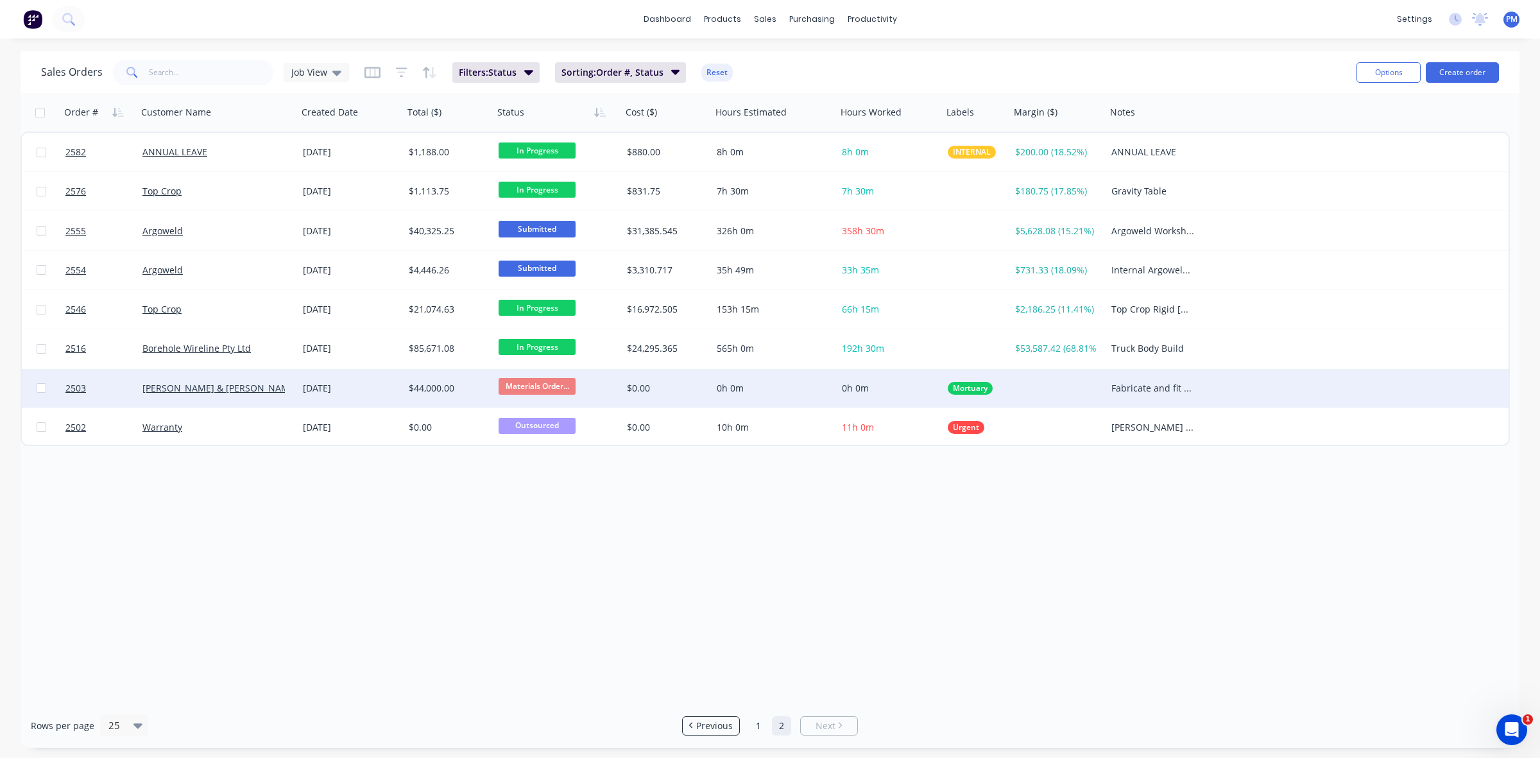
click at [262, 385] on div "[PERSON_NAME] & [PERSON_NAME] Pty Ltd" at bounding box center [213, 388] width 142 height 13
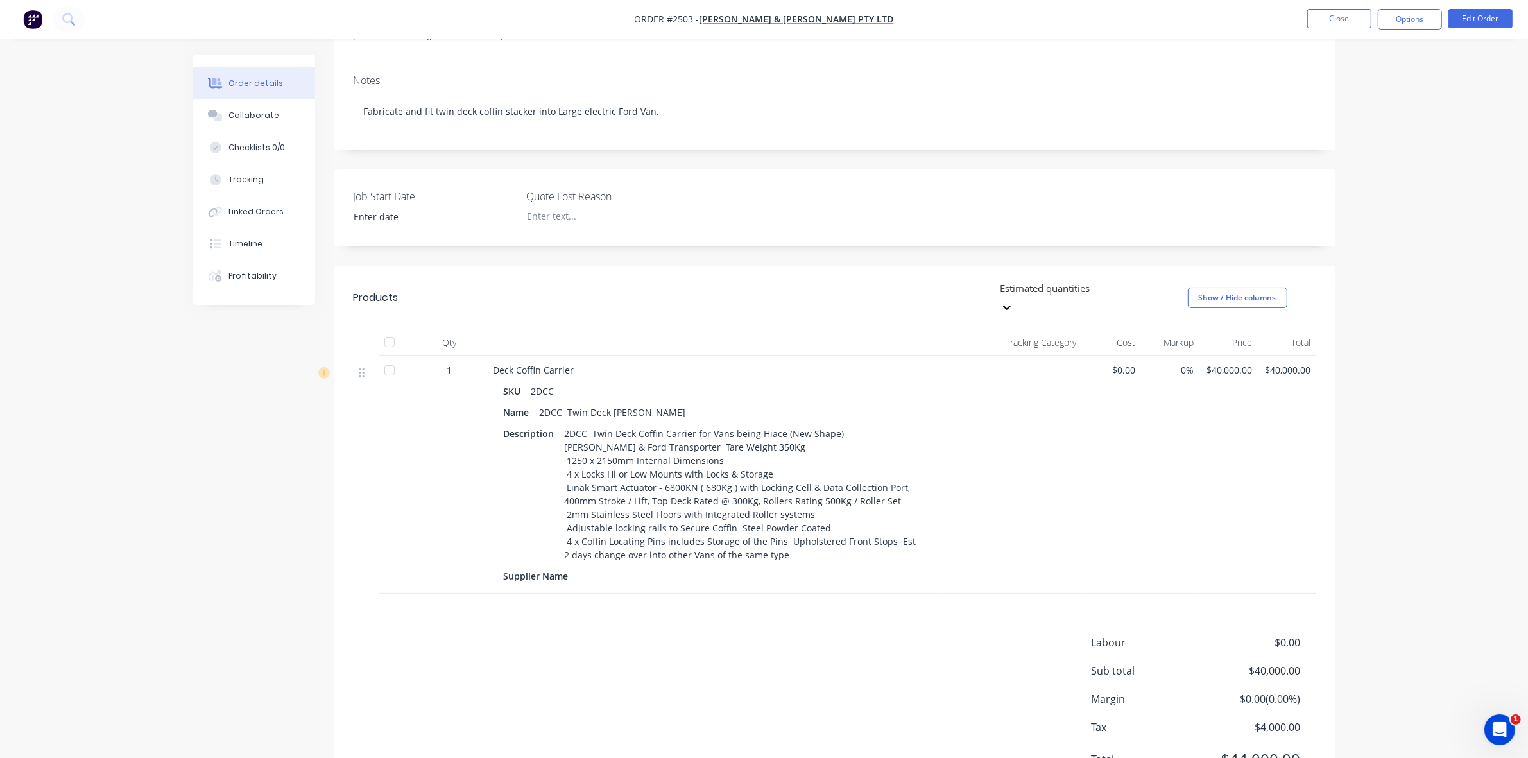
scroll to position [234, 0]
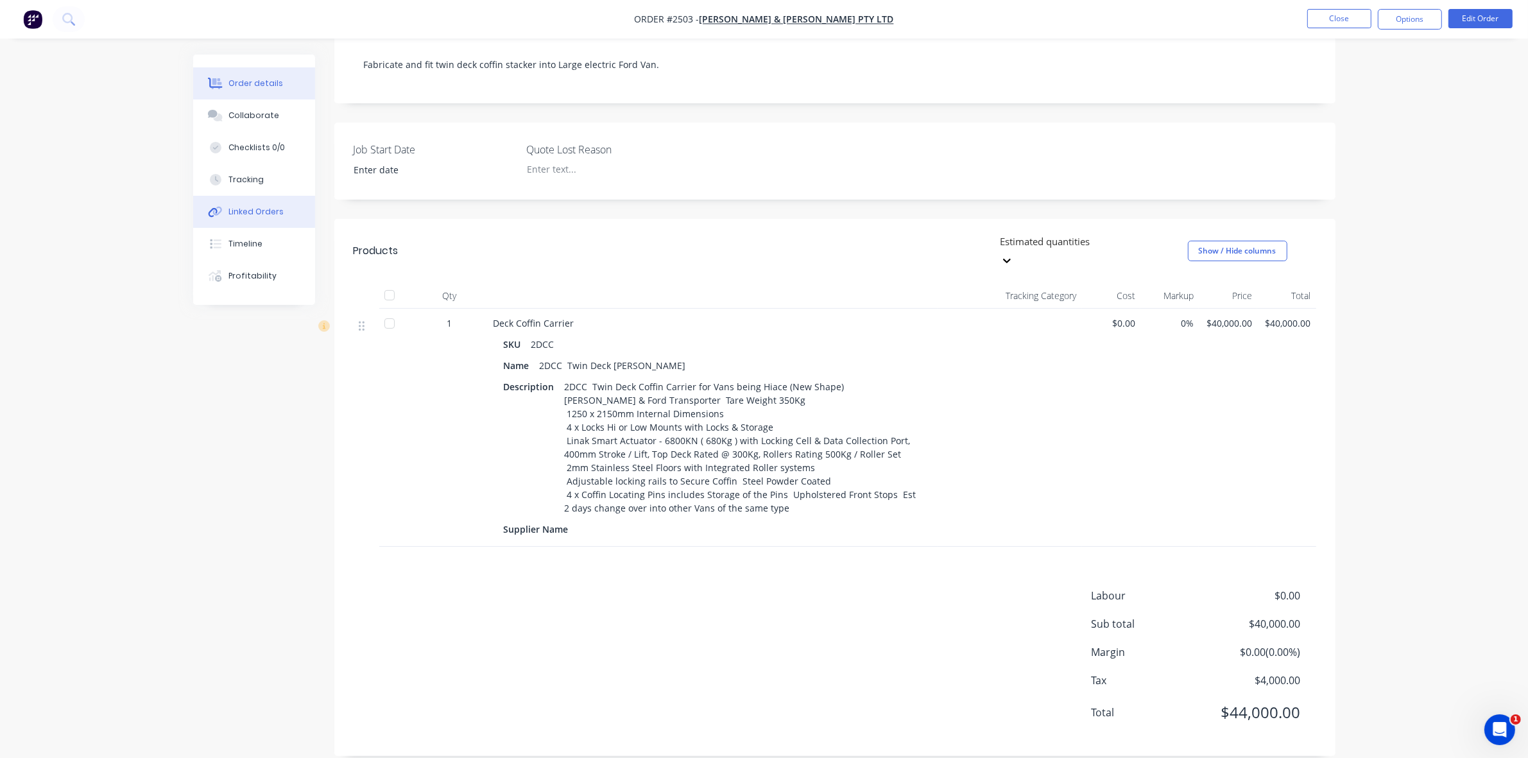
click at [239, 209] on div "Linked Orders" at bounding box center [255, 212] width 55 height 12
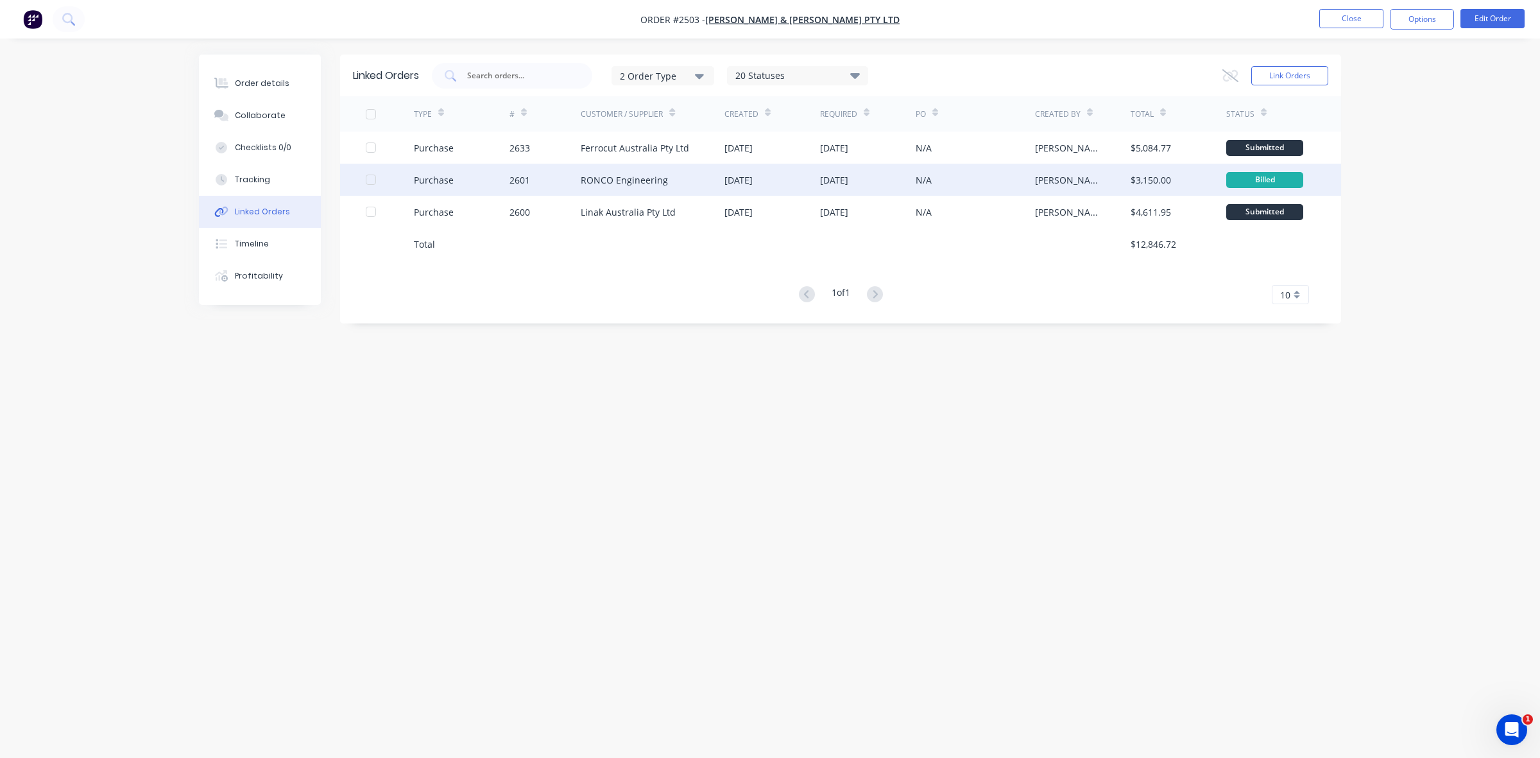
click at [698, 185] on div "RONCO Engineering" at bounding box center [653, 180] width 144 height 32
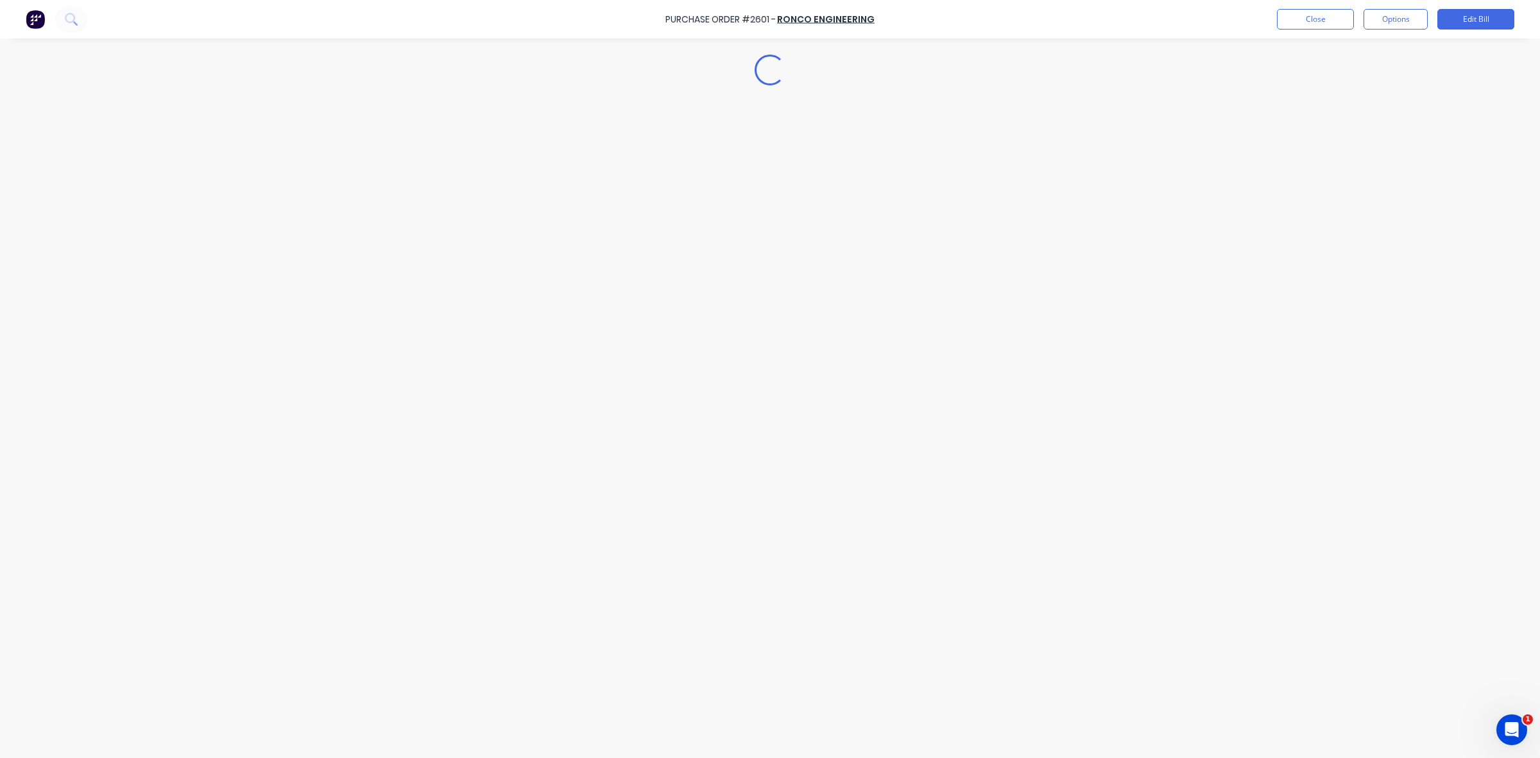
type textarea "x"
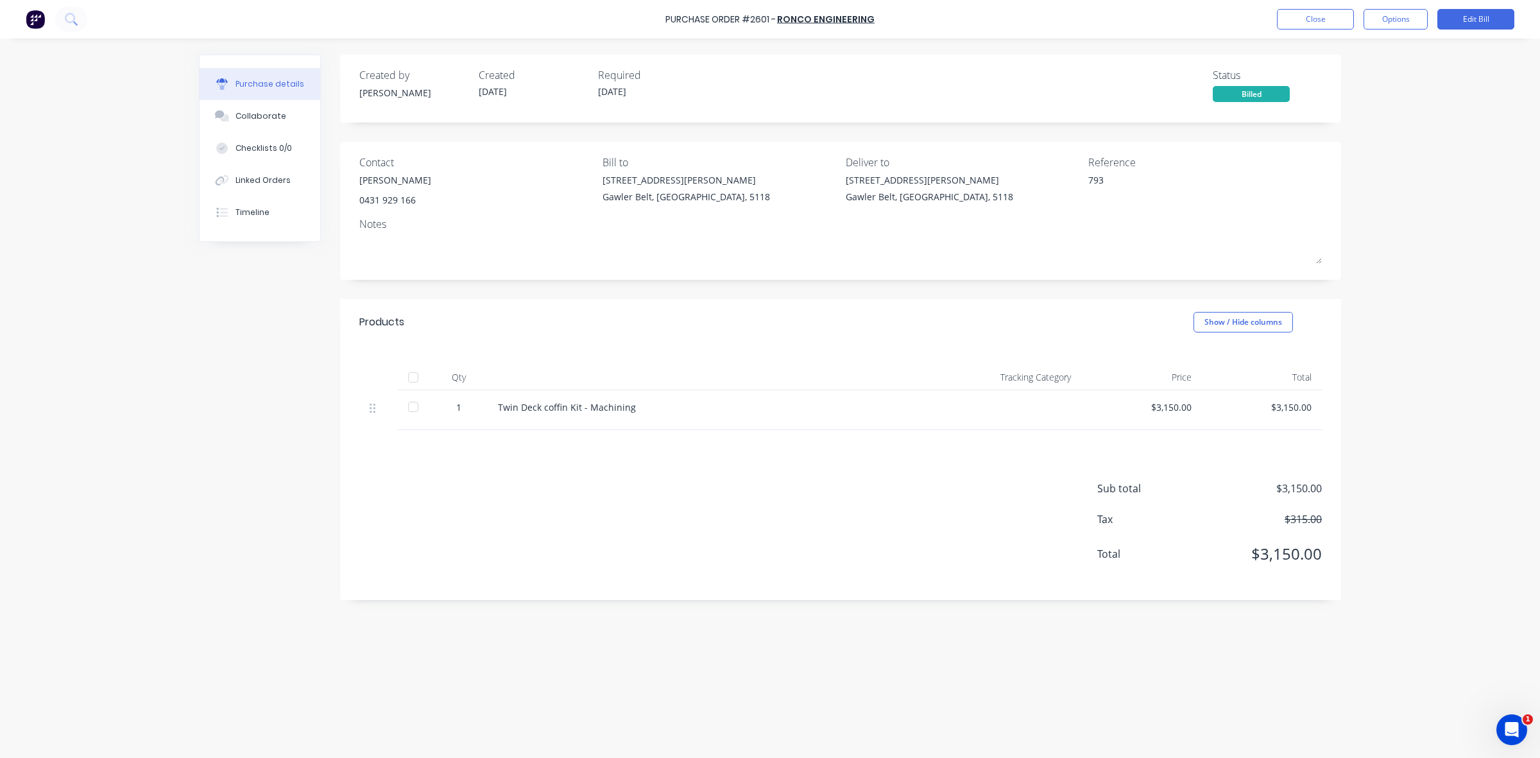
click at [1294, 4] on div "Purchase Order #2601 - RONCO Engineering Close Options Edit Bill" at bounding box center [770, 19] width 1540 height 39
click at [1295, 24] on button "Close" at bounding box center [1315, 19] width 77 height 21
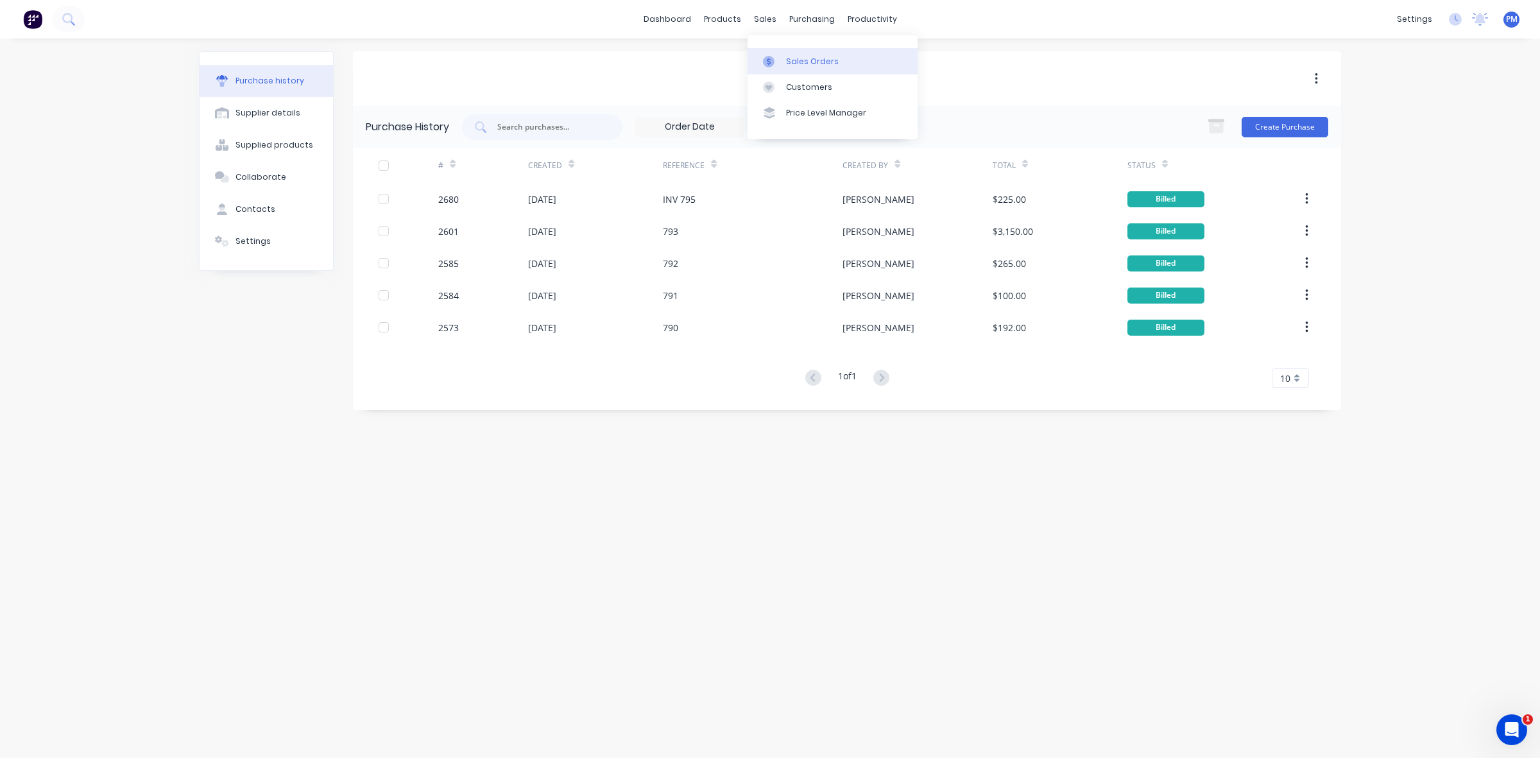
click at [795, 59] on div "Sales Orders" at bounding box center [812, 62] width 53 height 12
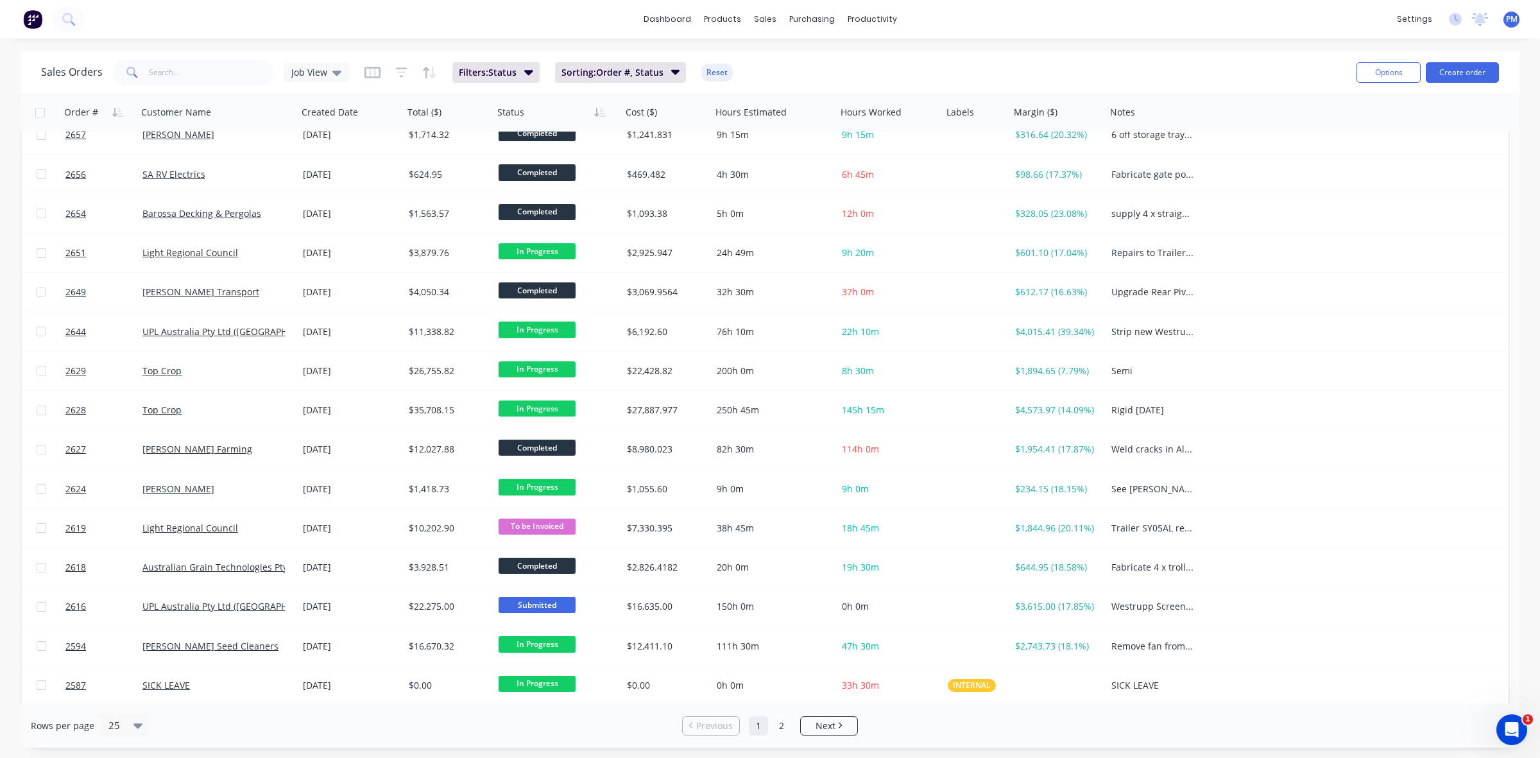
scroll to position [411, 0]
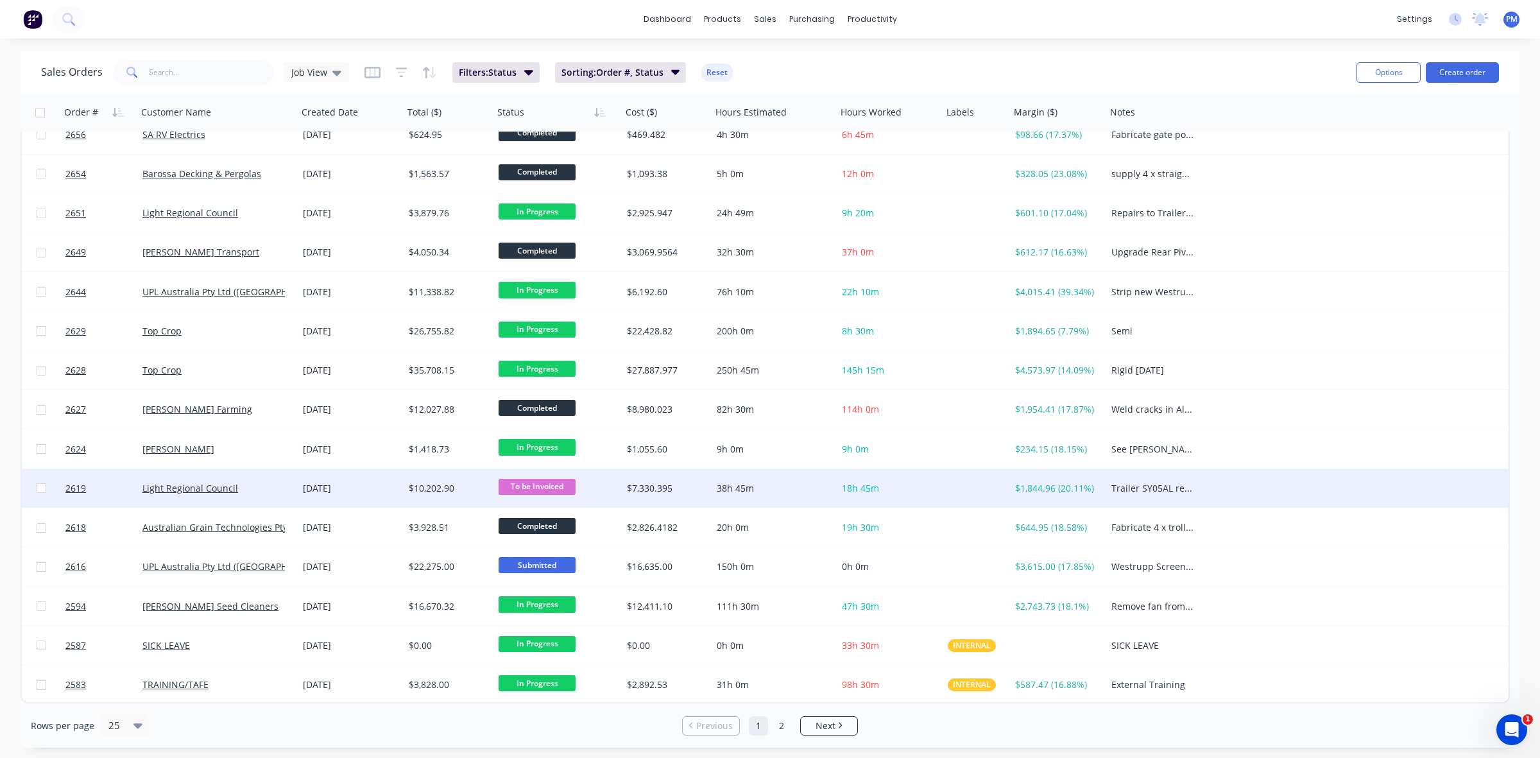
click at [357, 490] on div "[DATE]" at bounding box center [351, 488] width 96 height 13
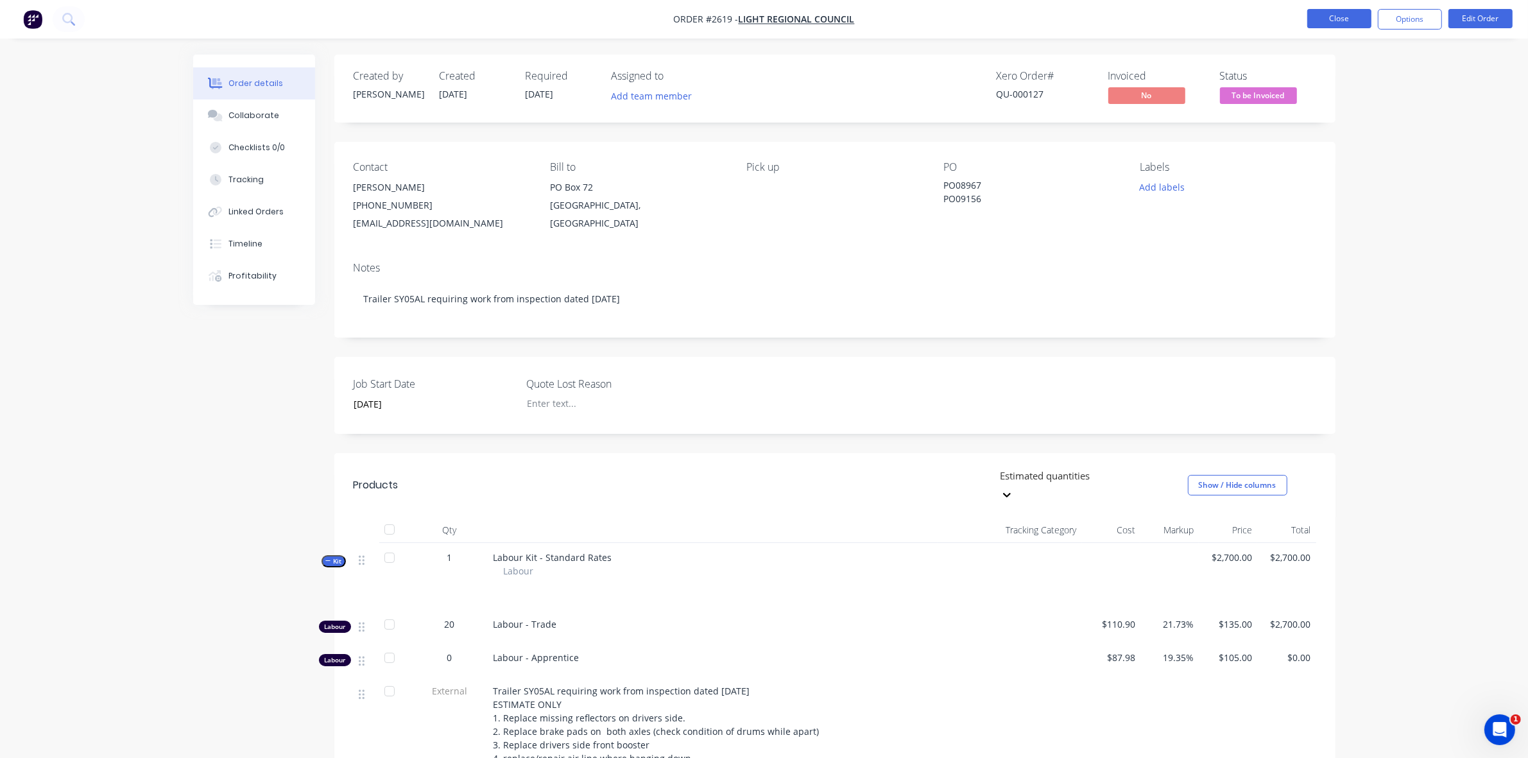
click at [1335, 23] on button "Close" at bounding box center [1339, 18] width 64 height 19
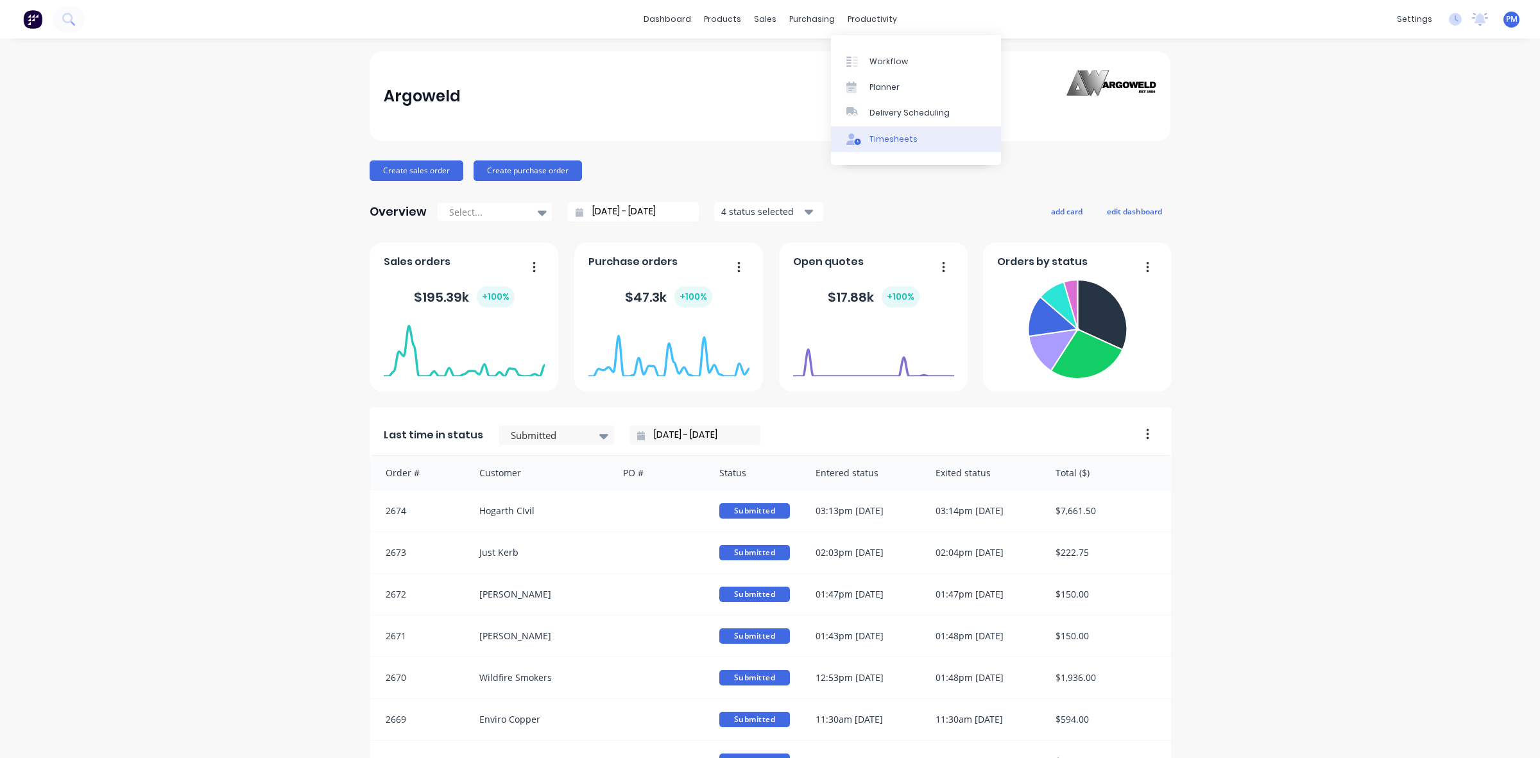
click at [879, 136] on div "Timesheets" at bounding box center [894, 139] width 48 height 12
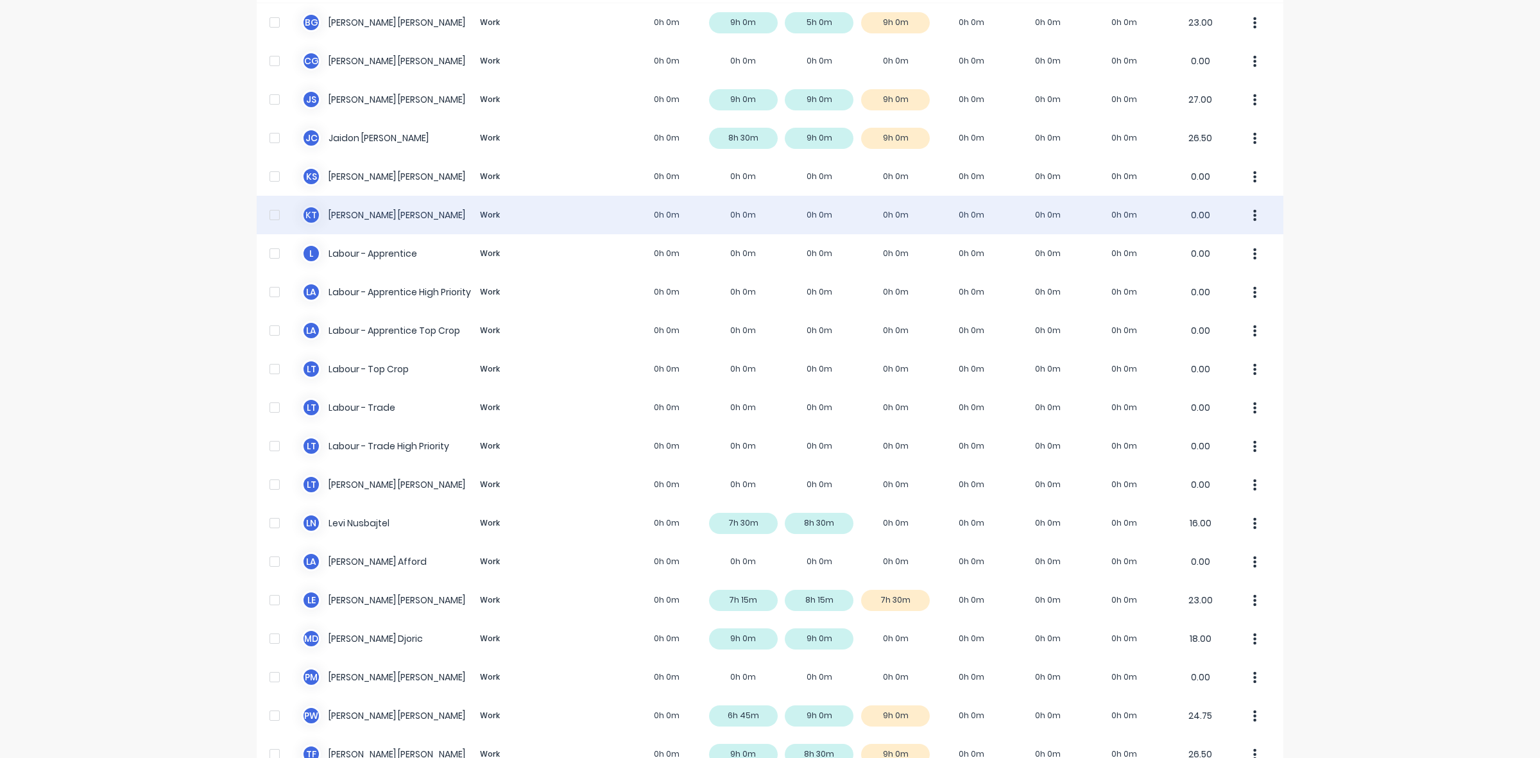
scroll to position [204, 0]
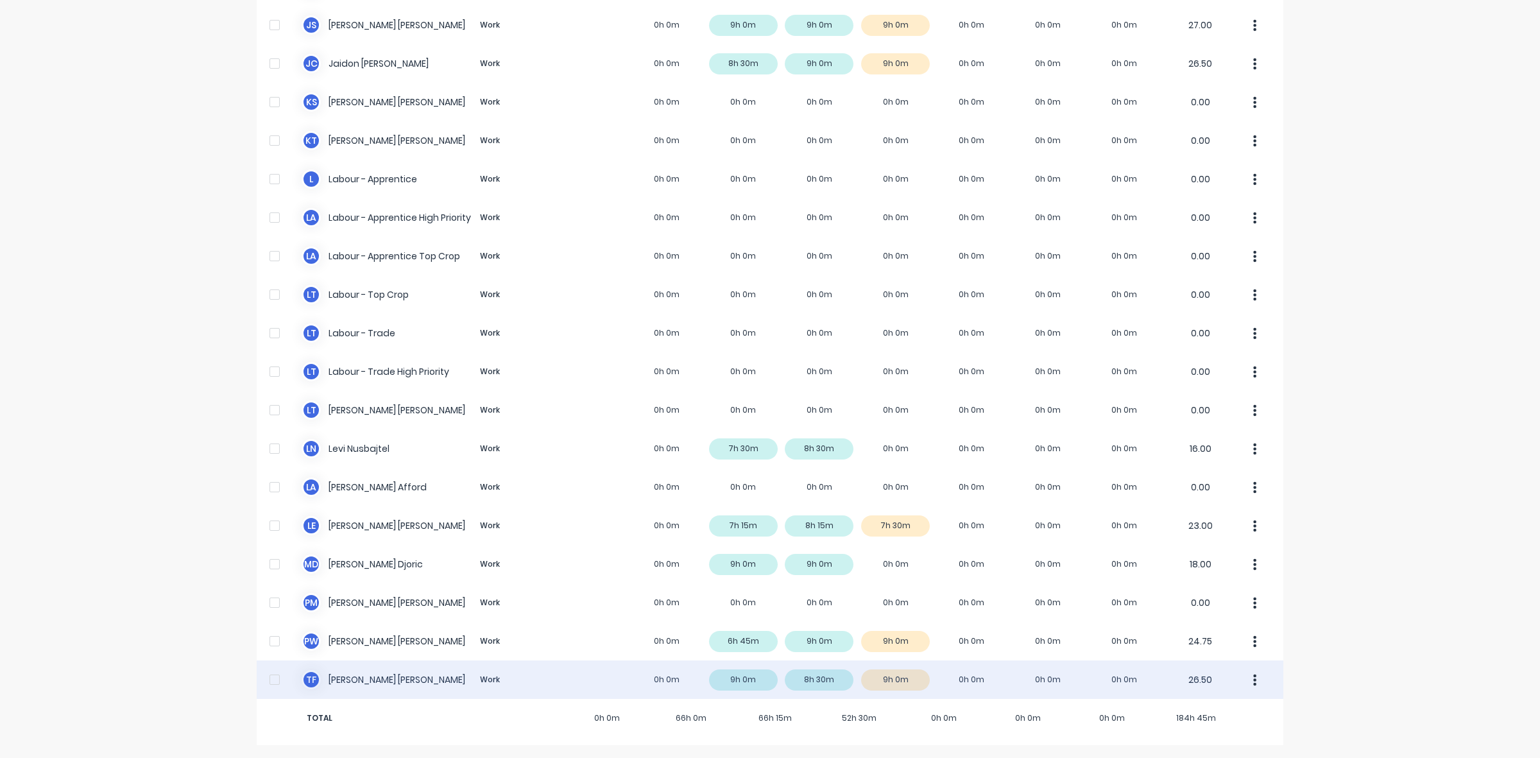
click at [904, 682] on div "T F Todd Fauser Work 0h 0m 9h 0m 8h 30m 9h 0m 0h 0m 0h 0m 0h 0m 26.50" at bounding box center [770, 679] width 1027 height 39
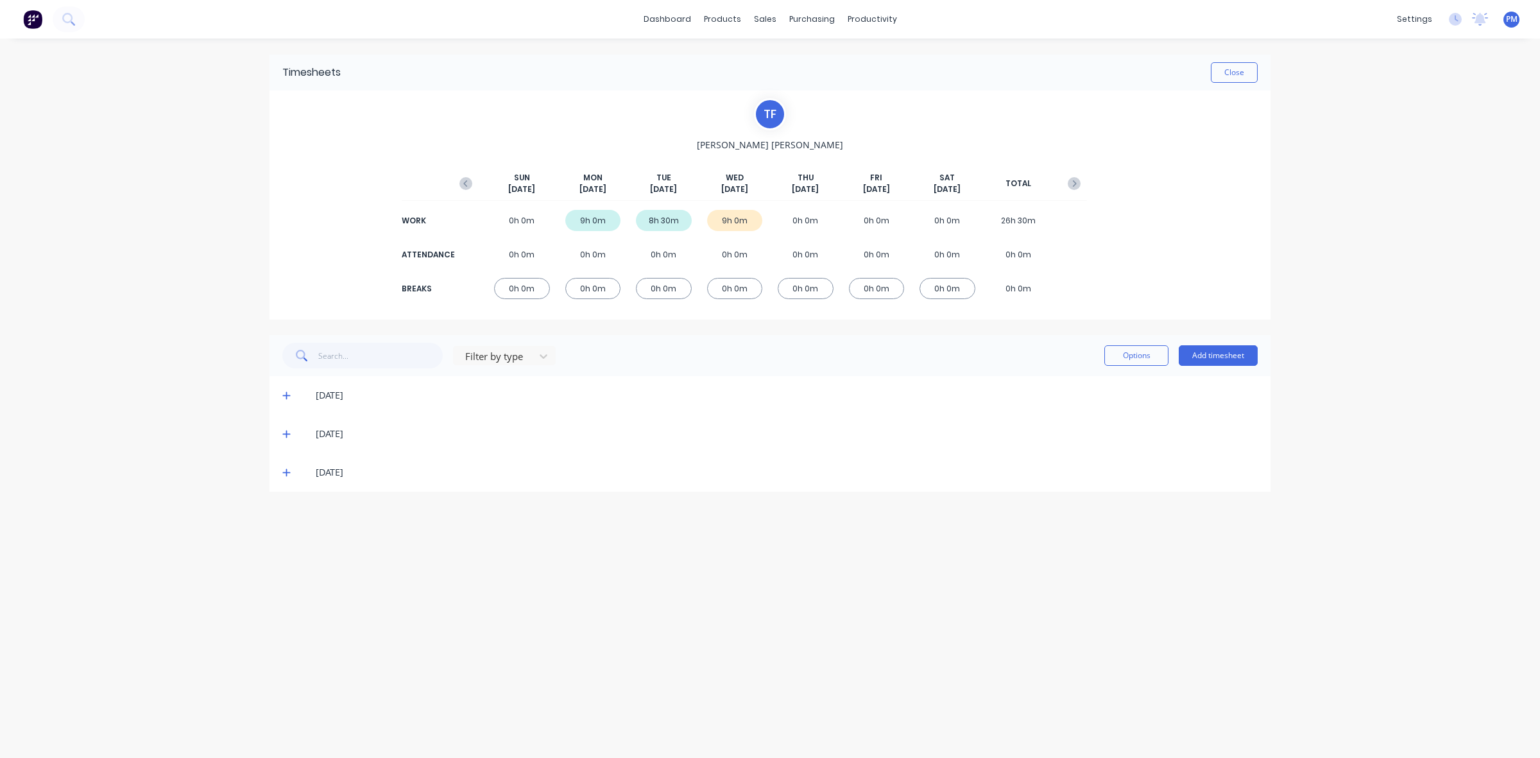
click at [284, 472] on icon at bounding box center [286, 472] width 8 height 9
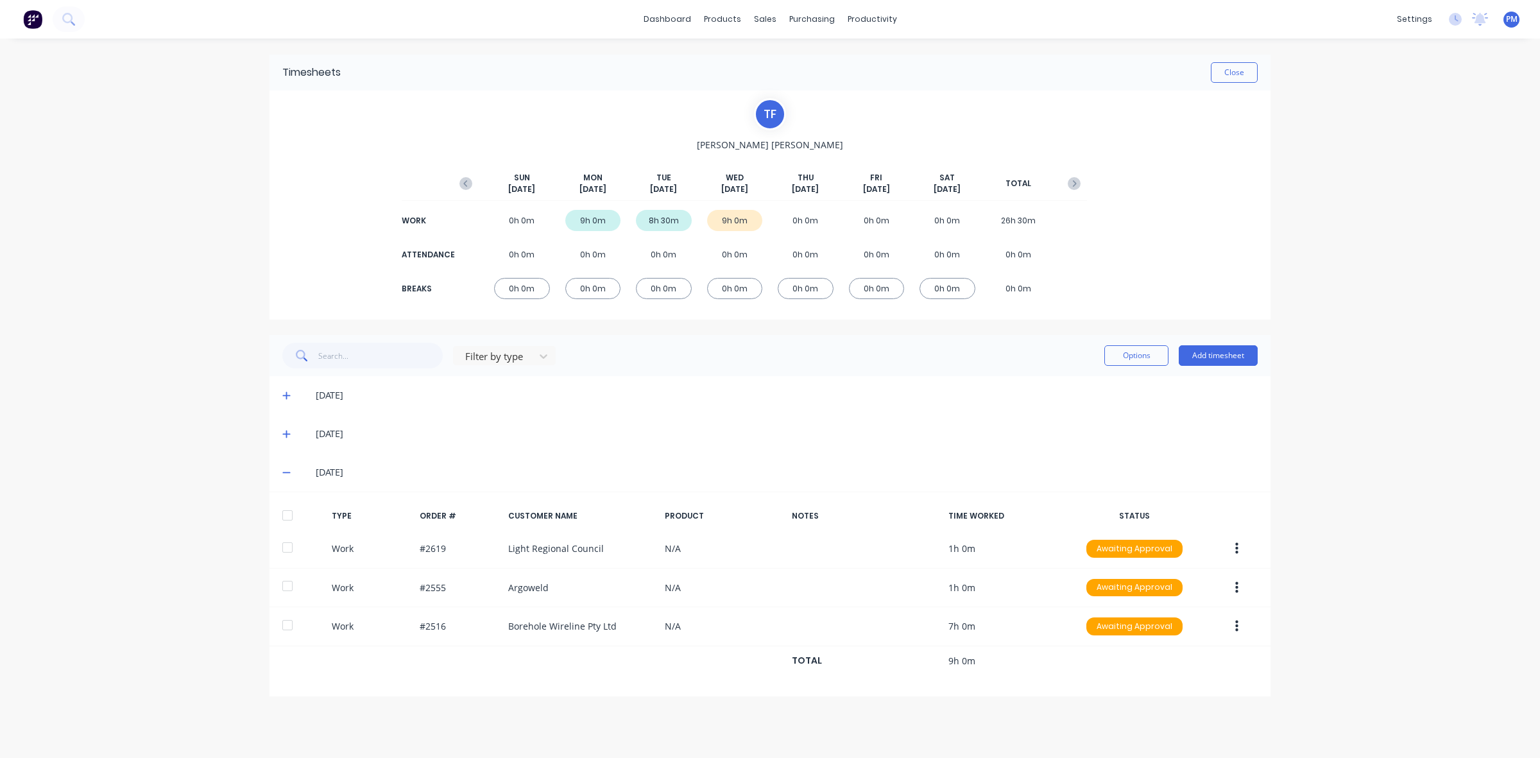
click at [284, 473] on icon at bounding box center [286, 472] width 8 height 9
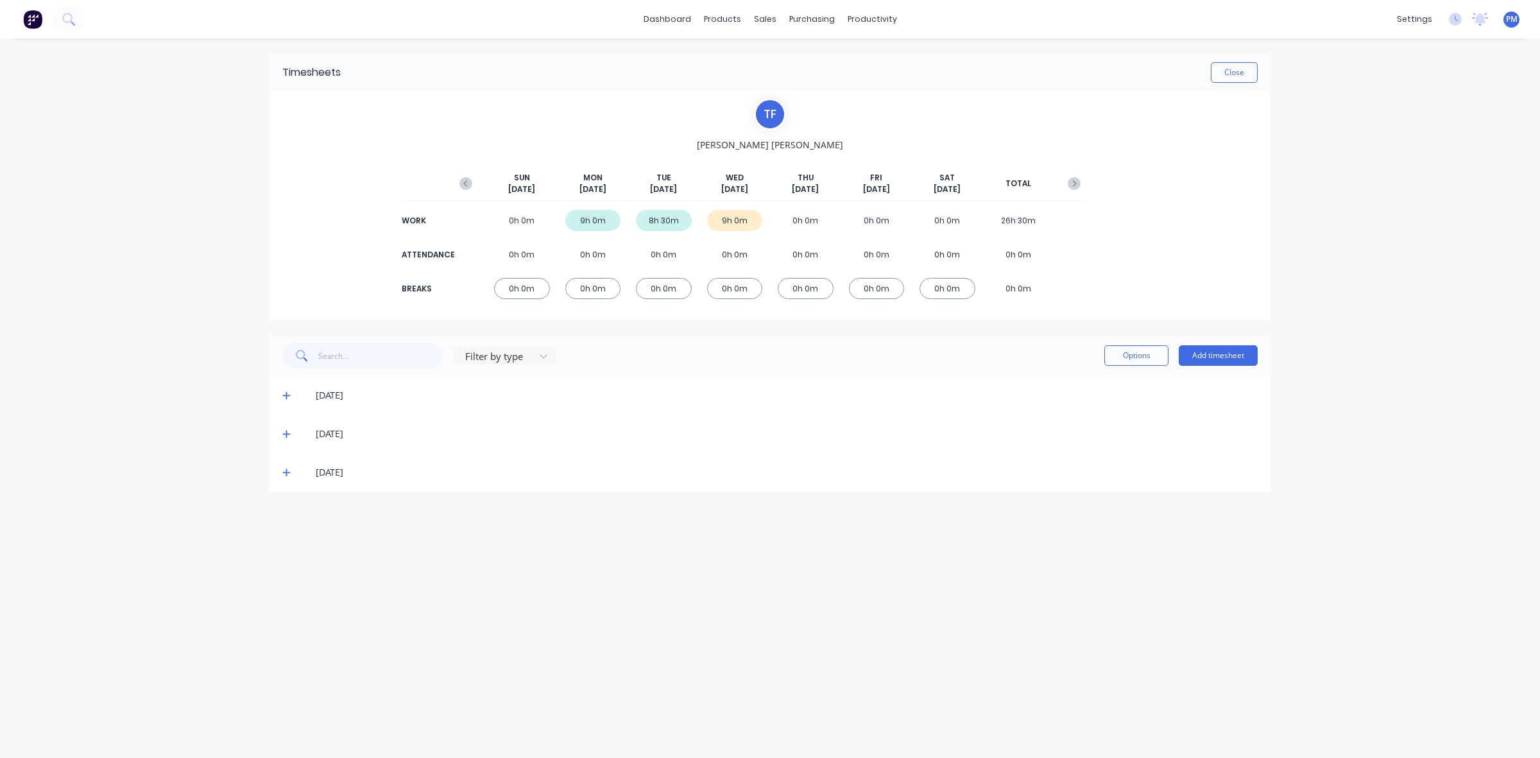
click at [284, 473] on icon at bounding box center [286, 472] width 8 height 9
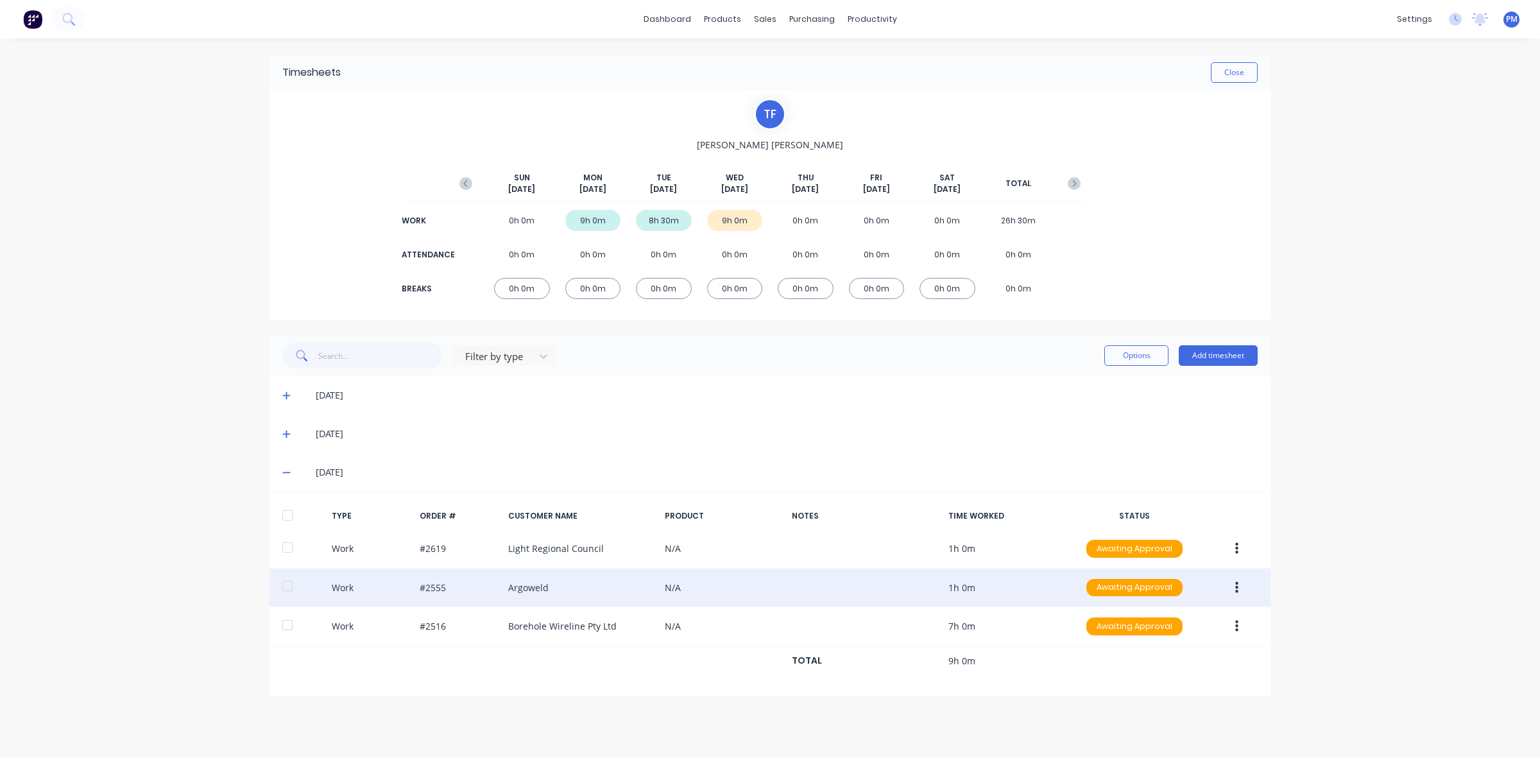
click at [1237, 592] on icon "button" at bounding box center [1236, 587] width 3 height 12
click at [1156, 538] on div "Edit" at bounding box center [1191, 539] width 99 height 19
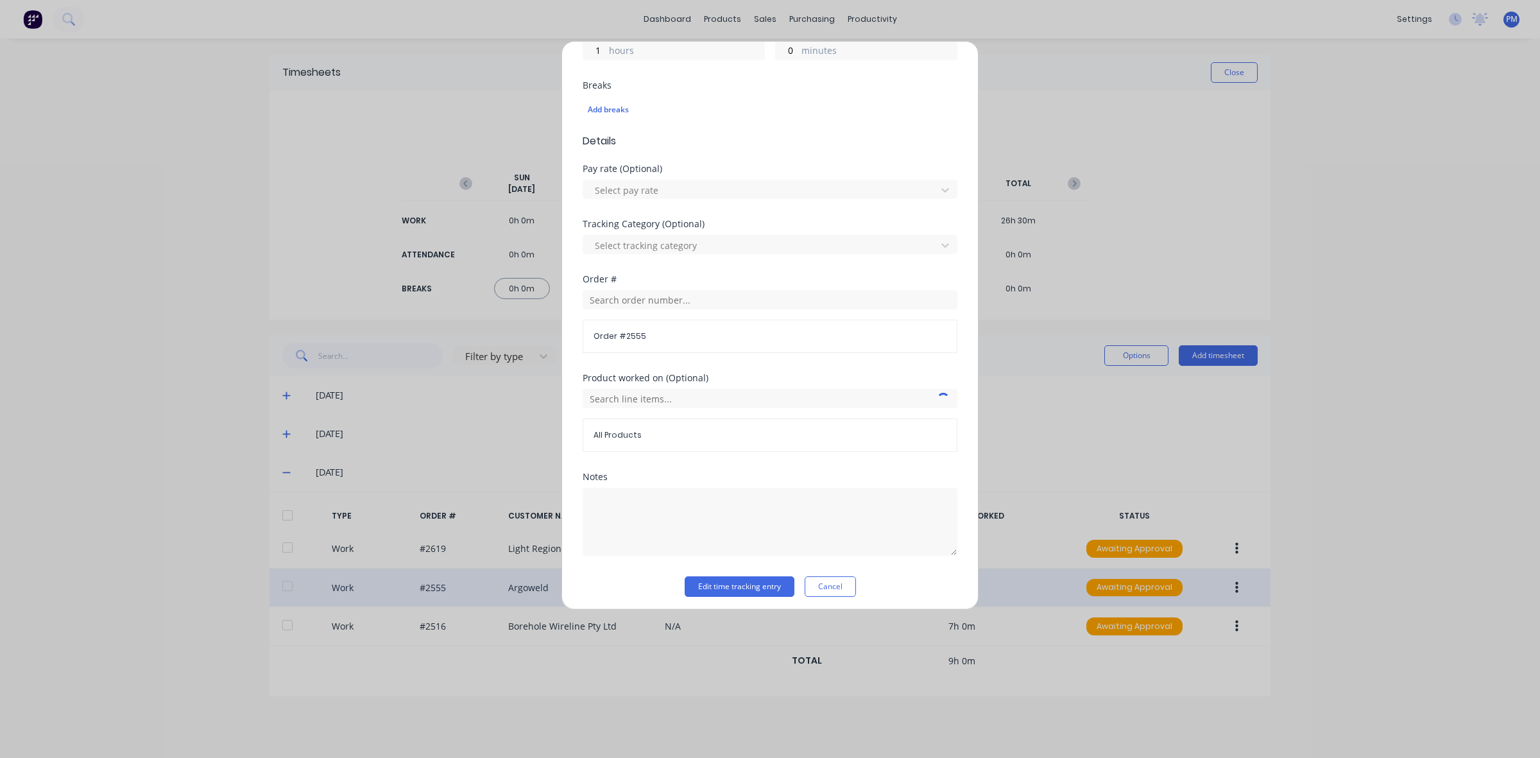
scroll to position [326, 0]
click at [634, 486] on textarea at bounding box center [770, 516] width 375 height 68
click at [649, 502] on textarea "Work Experiance" at bounding box center [770, 516] width 375 height 68
click at [668, 502] on textarea "Work Experience" at bounding box center [770, 516] width 375 height 68
type textarea "Work Experience"
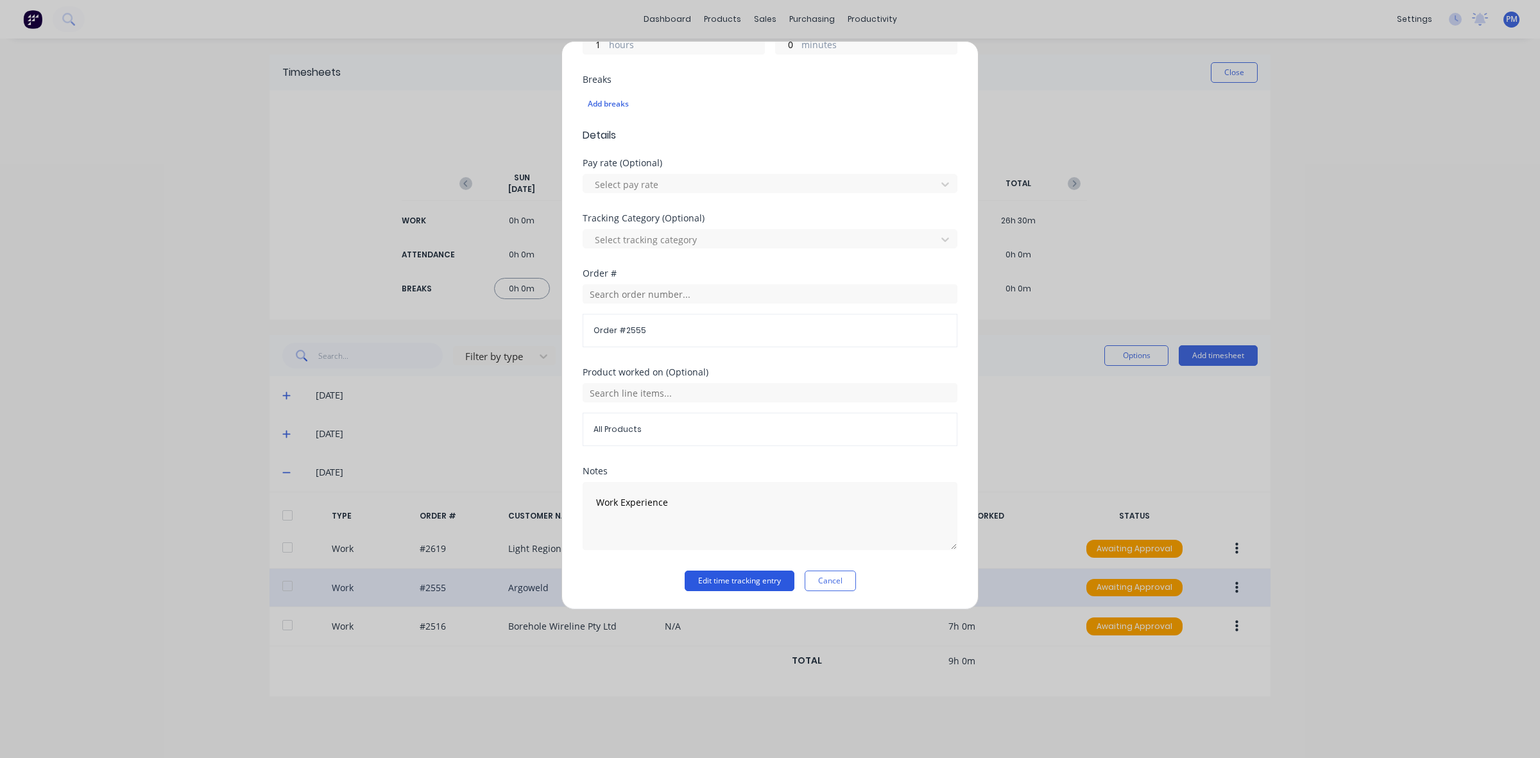
click at [716, 581] on button "Edit time tracking entry" at bounding box center [740, 581] width 110 height 21
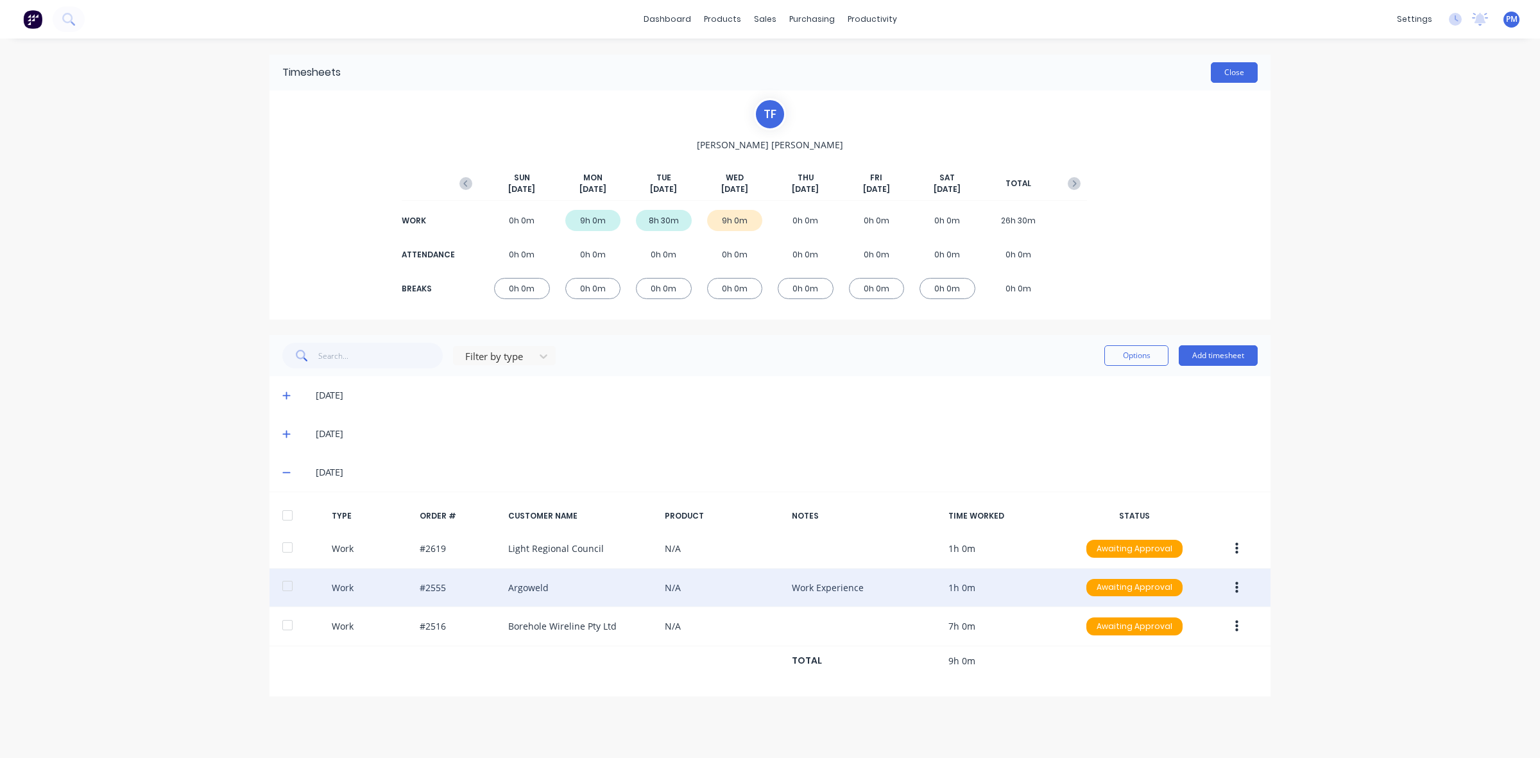
click at [1230, 74] on button "Close" at bounding box center [1234, 72] width 47 height 21
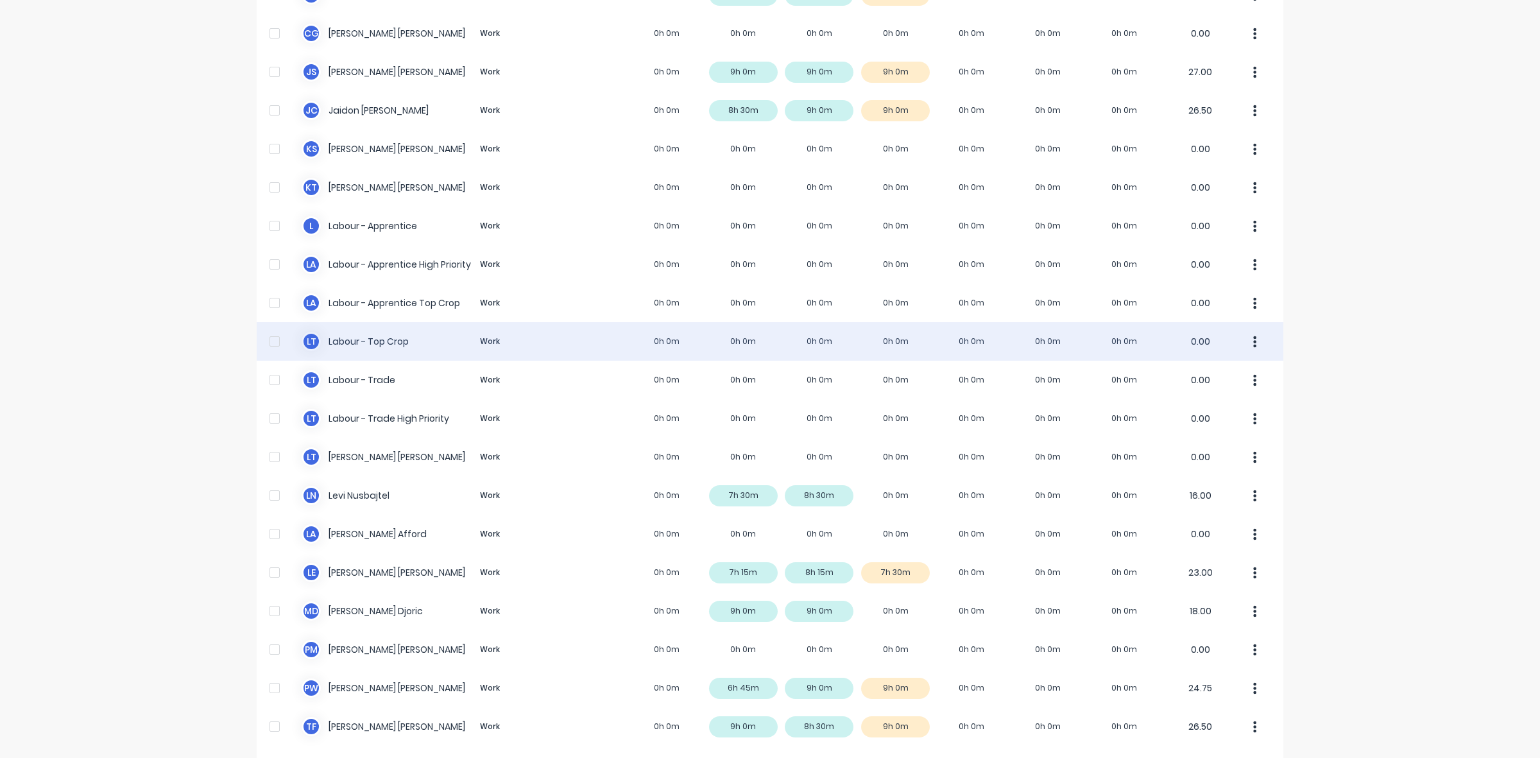
scroll to position [204, 0]
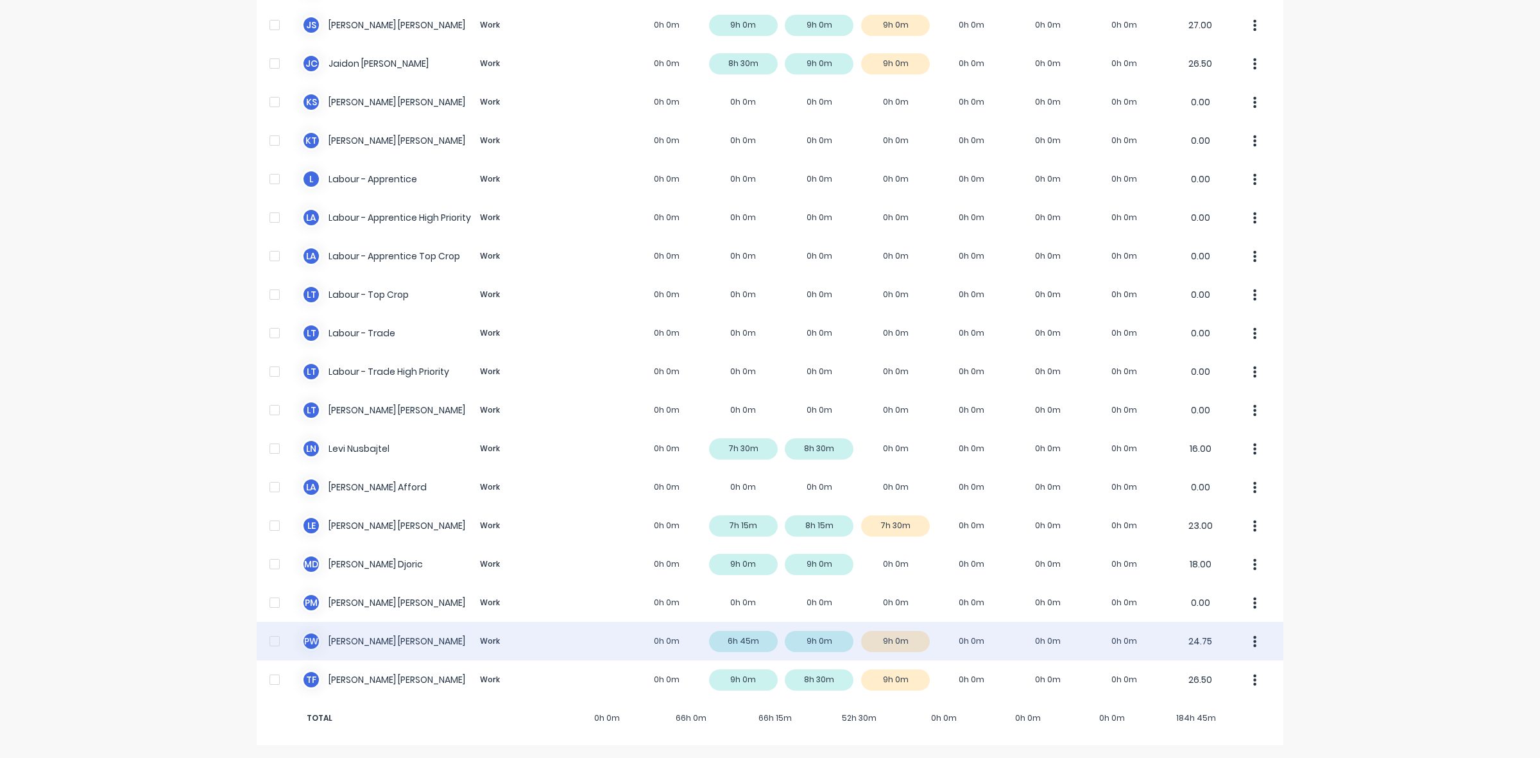
click at [906, 644] on div "P W Paul Wieczorek Work 0h 0m 6h 45m 9h 0m 9h 0m 0h 0m 0h 0m 0h 0m 24.75" at bounding box center [770, 641] width 1027 height 39
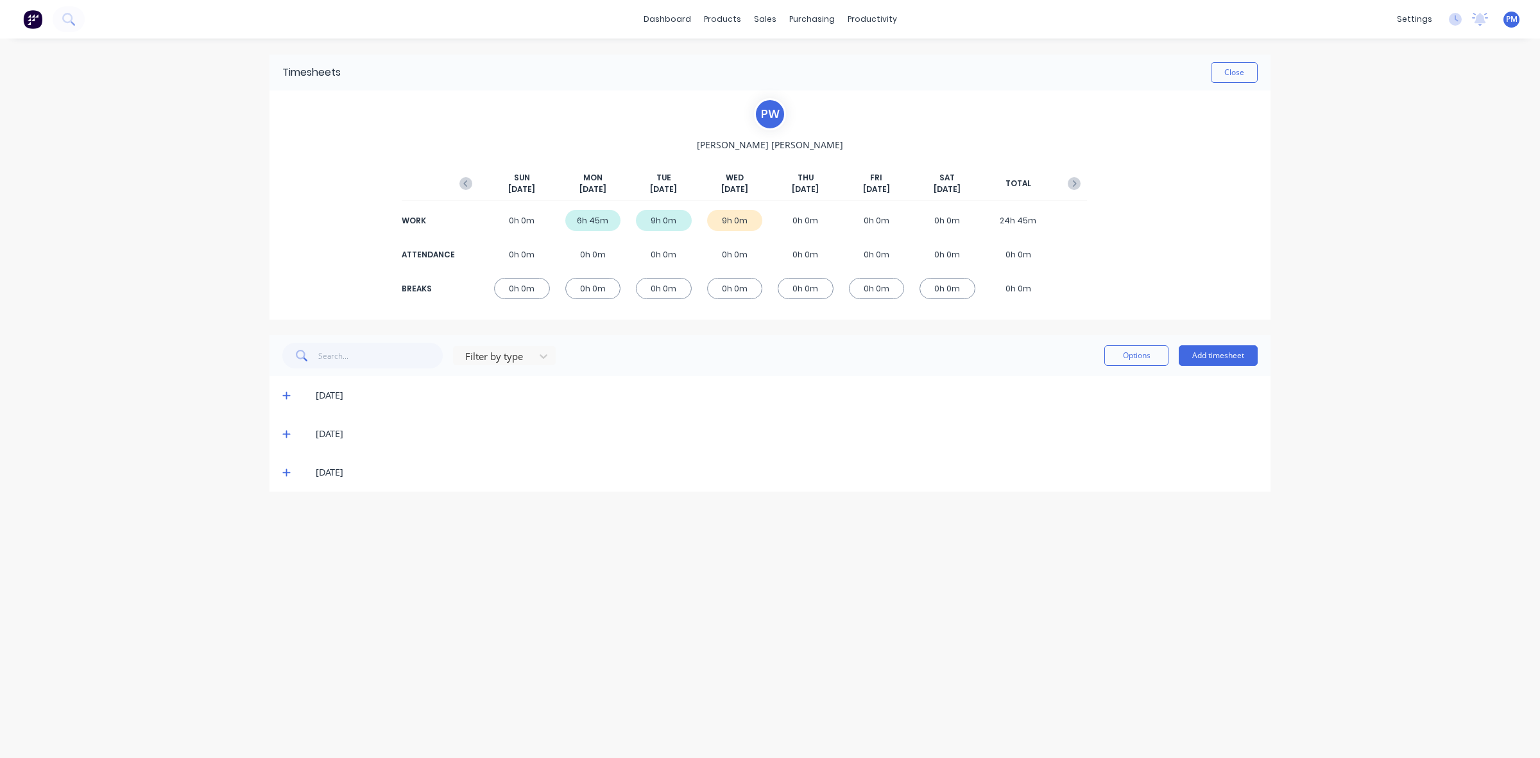
click at [286, 474] on icon at bounding box center [286, 472] width 8 height 9
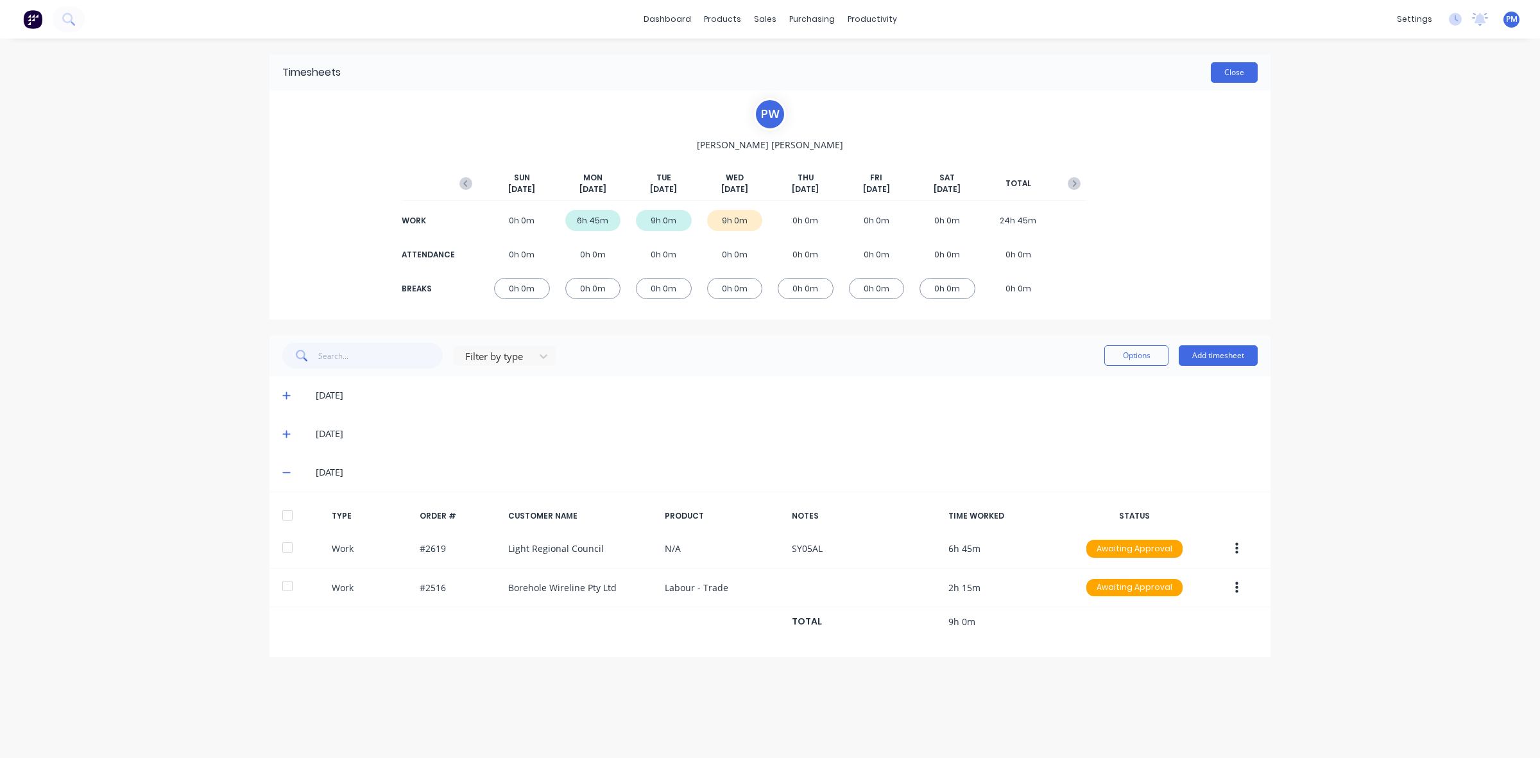
click at [1247, 74] on button "Close" at bounding box center [1234, 72] width 47 height 21
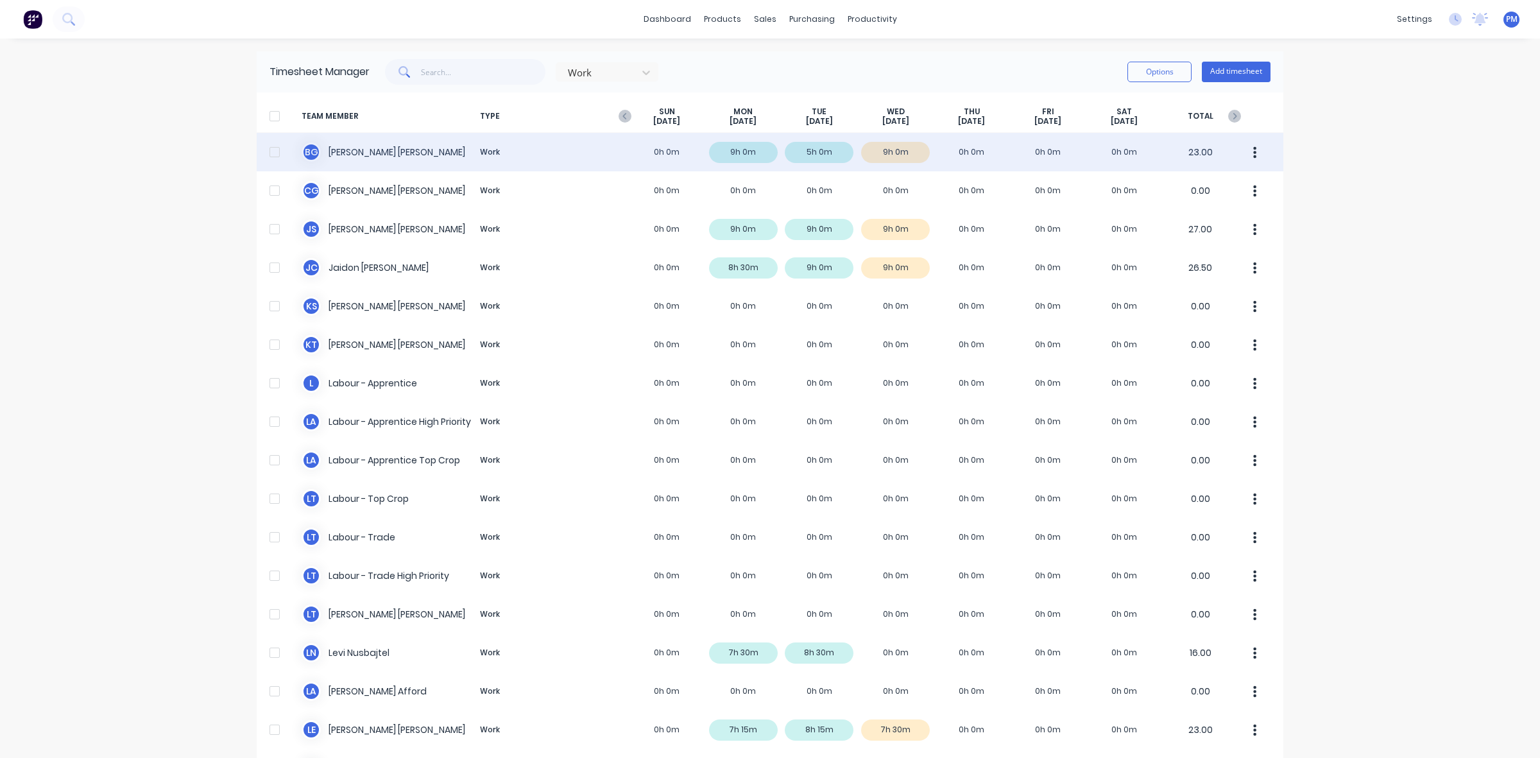
click at [906, 148] on div "B G Brodie Griggs Work 0h 0m 9h 0m 5h 0m 9h 0m 0h 0m 0h 0m 0h 0m 23.00" at bounding box center [770, 152] width 1027 height 39
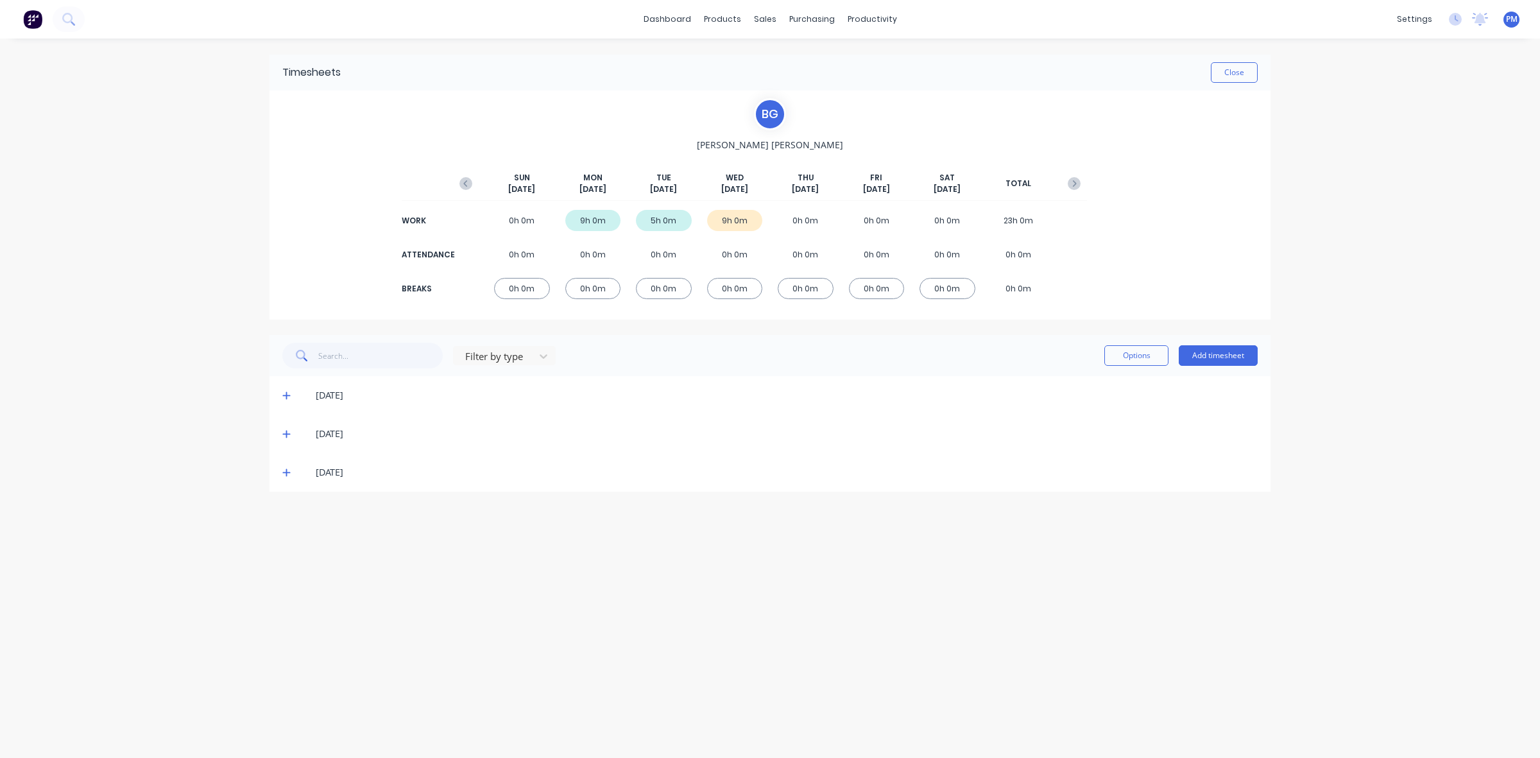
click at [284, 472] on icon at bounding box center [286, 473] width 8 height 8
click at [286, 472] on icon at bounding box center [286, 472] width 8 height 9
click at [1231, 78] on button "Close" at bounding box center [1234, 72] width 47 height 21
